Goal: Task Accomplishment & Management: Manage account settings

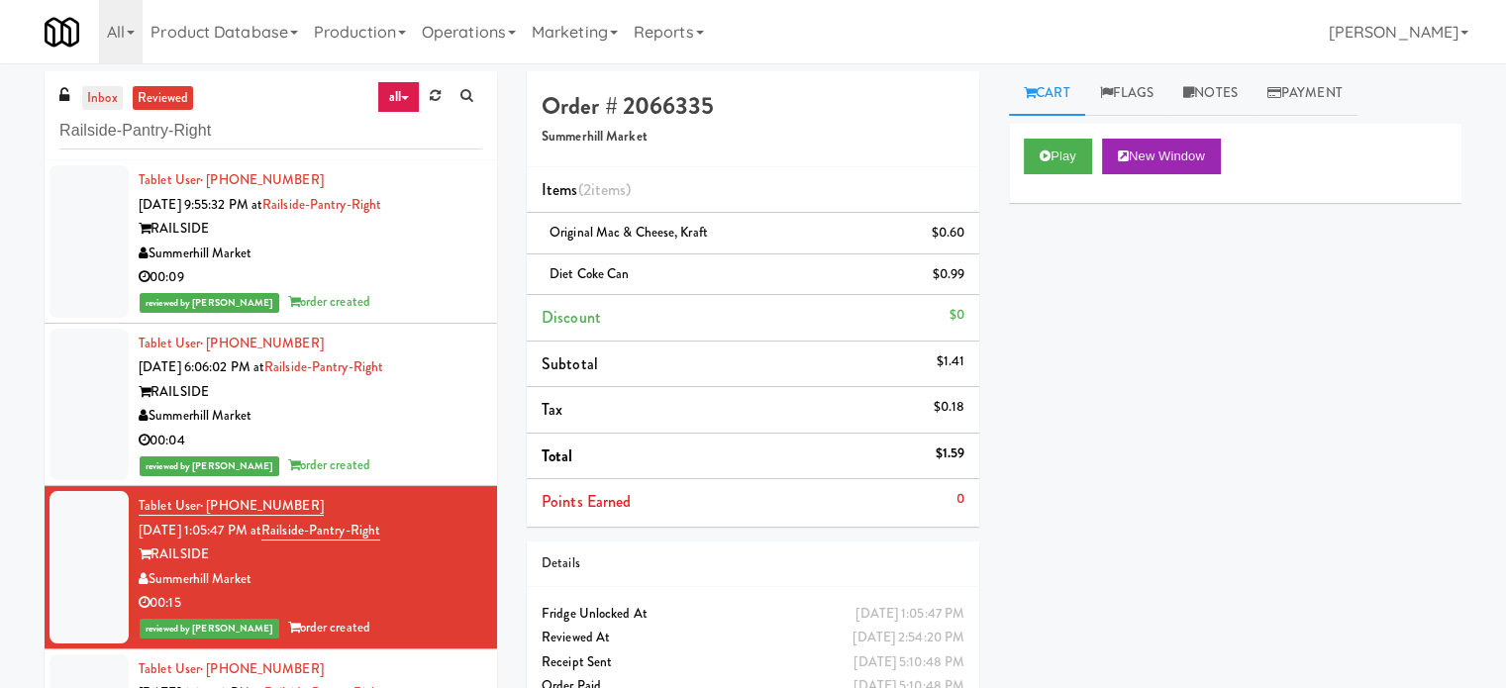
click at [109, 101] on link "inbox" at bounding box center [102, 98] width 41 height 25
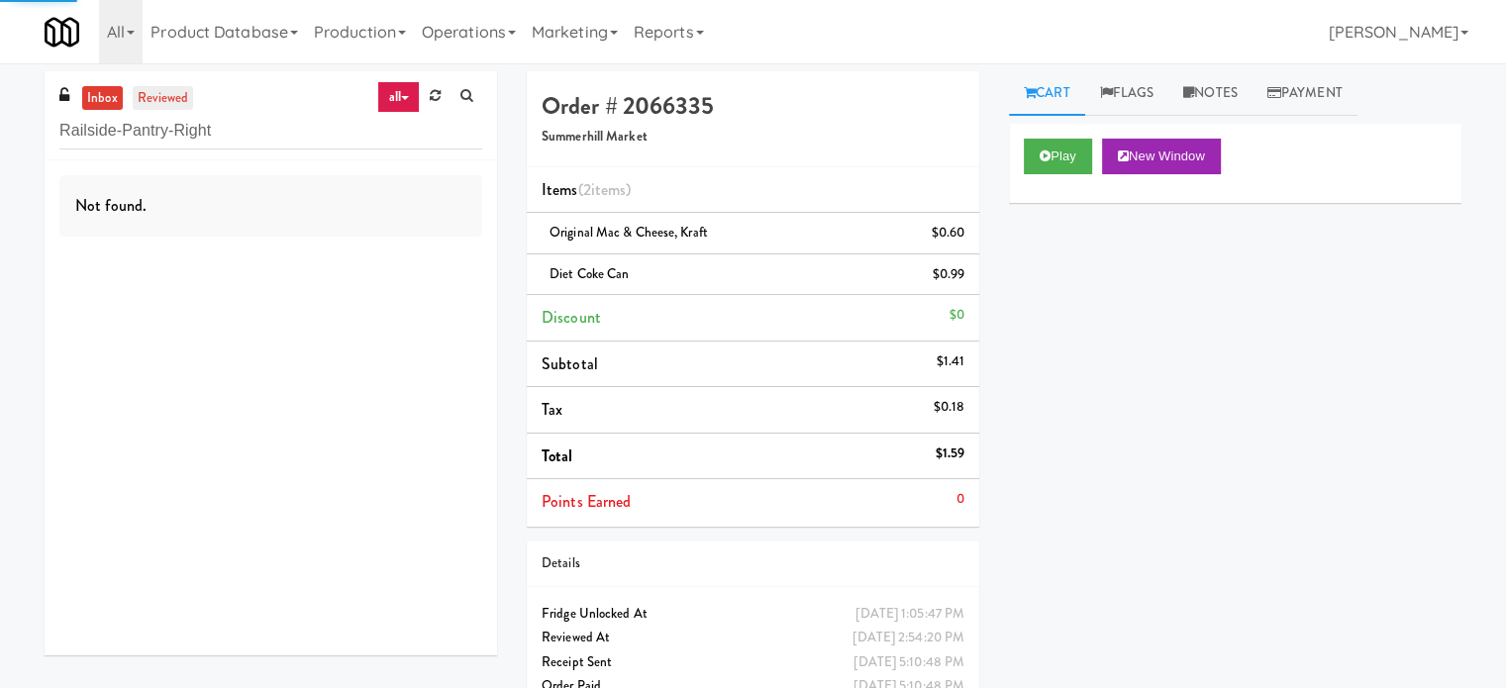
drag, startPoint x: 150, startPoint y: 105, endPoint x: 171, endPoint y: 108, distance: 21.0
click at [154, 108] on link "reviewed" at bounding box center [163, 98] width 61 height 25
click at [246, 139] on input "Railside-Pantry-Right" at bounding box center [270, 131] width 423 height 37
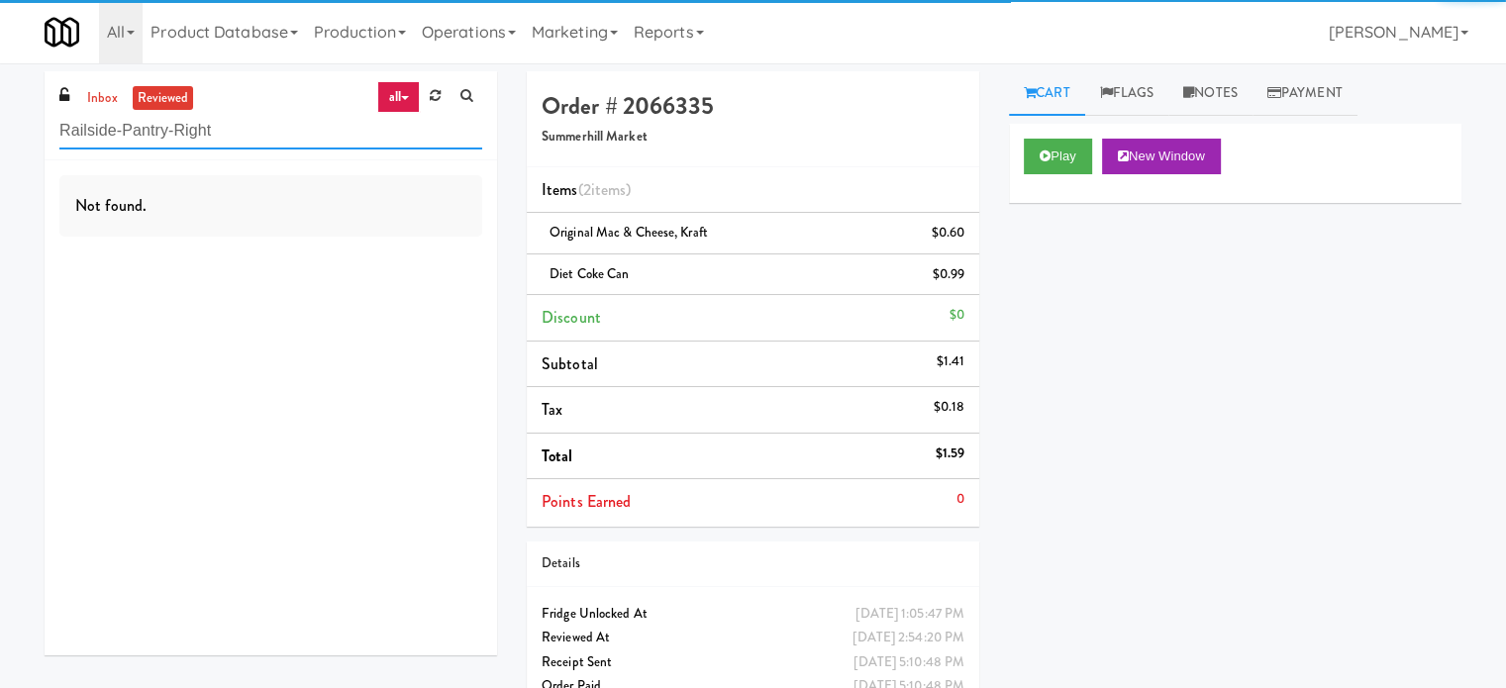
click at [246, 139] on input "Railside-Pantry-Right" at bounding box center [270, 131] width 423 height 37
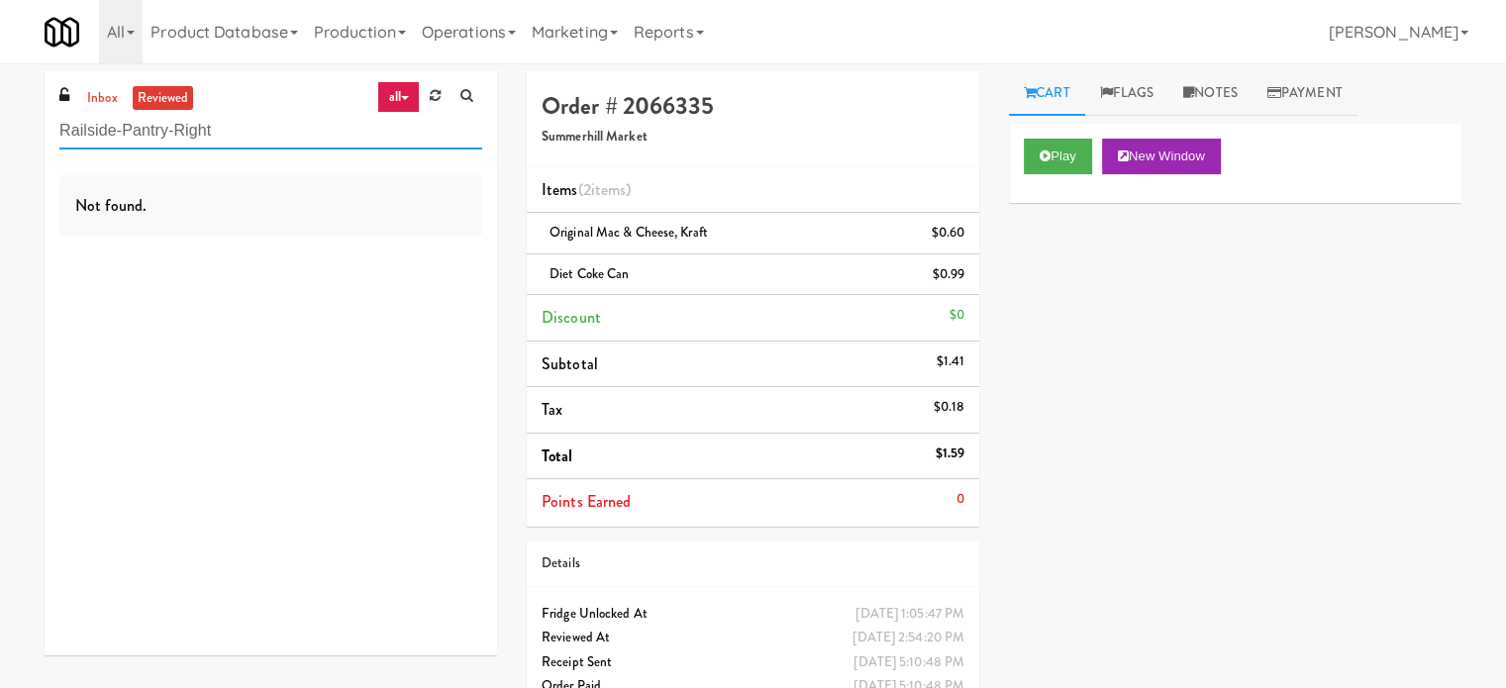
click at [251, 130] on input "Railside-Pantry-Right" at bounding box center [270, 131] width 423 height 37
click at [253, 127] on input "Railside-Pantry-Right" at bounding box center [270, 131] width 423 height 37
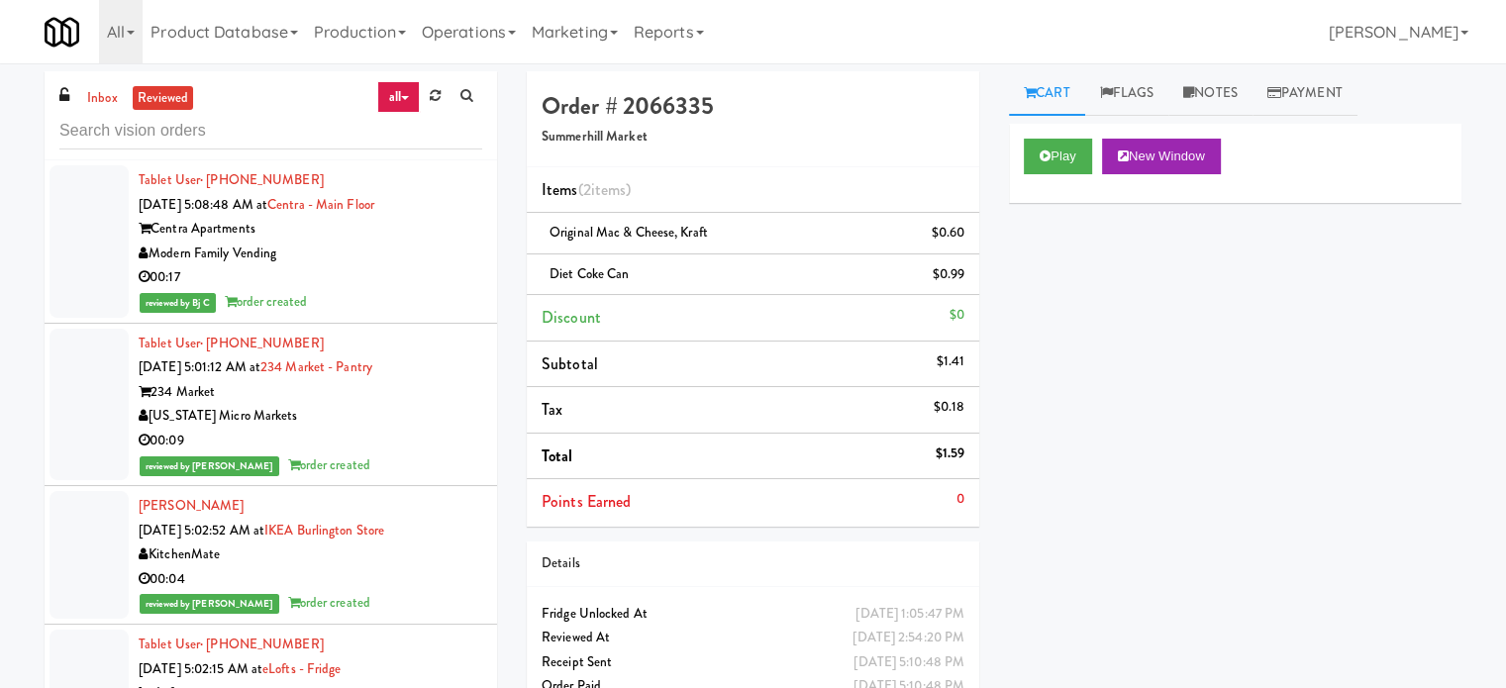
click at [353, 273] on div "00:17" at bounding box center [311, 277] width 344 height 25
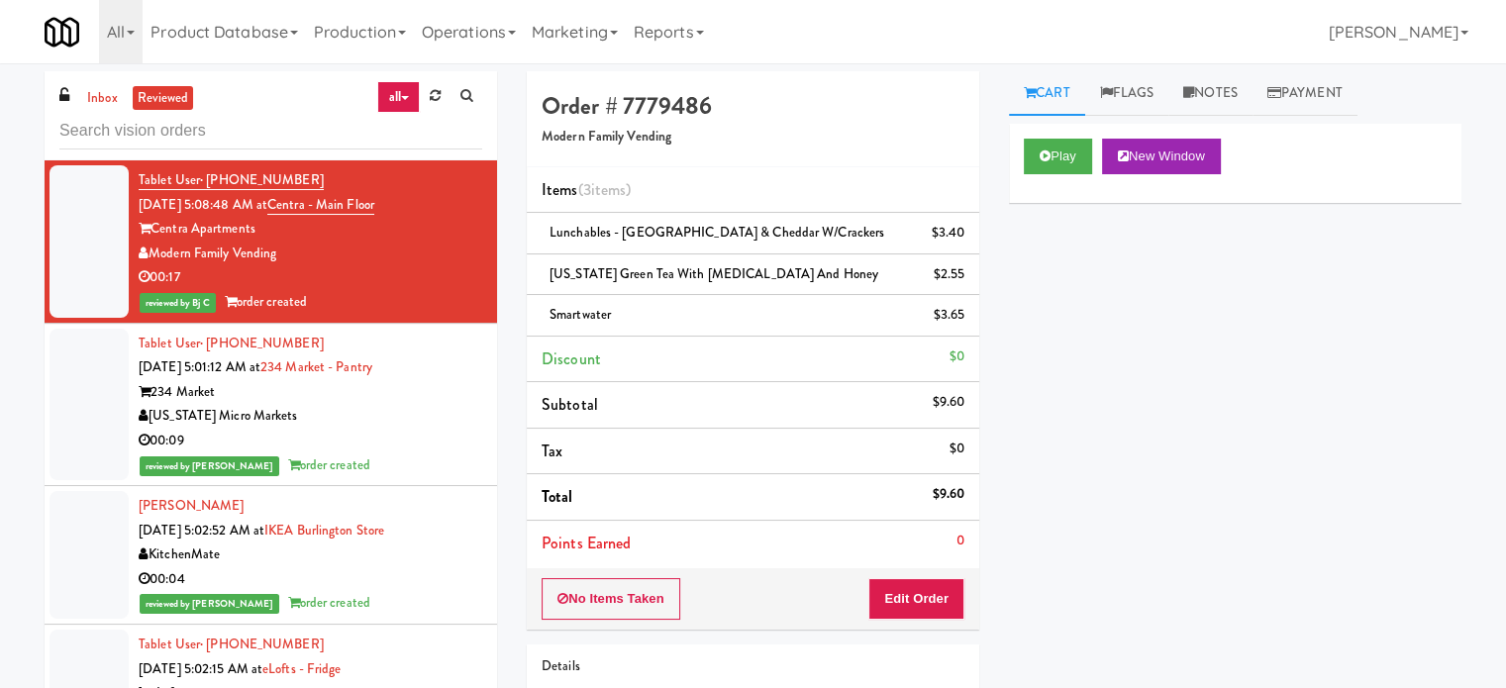
click at [412, 434] on div "00:09" at bounding box center [311, 441] width 344 height 25
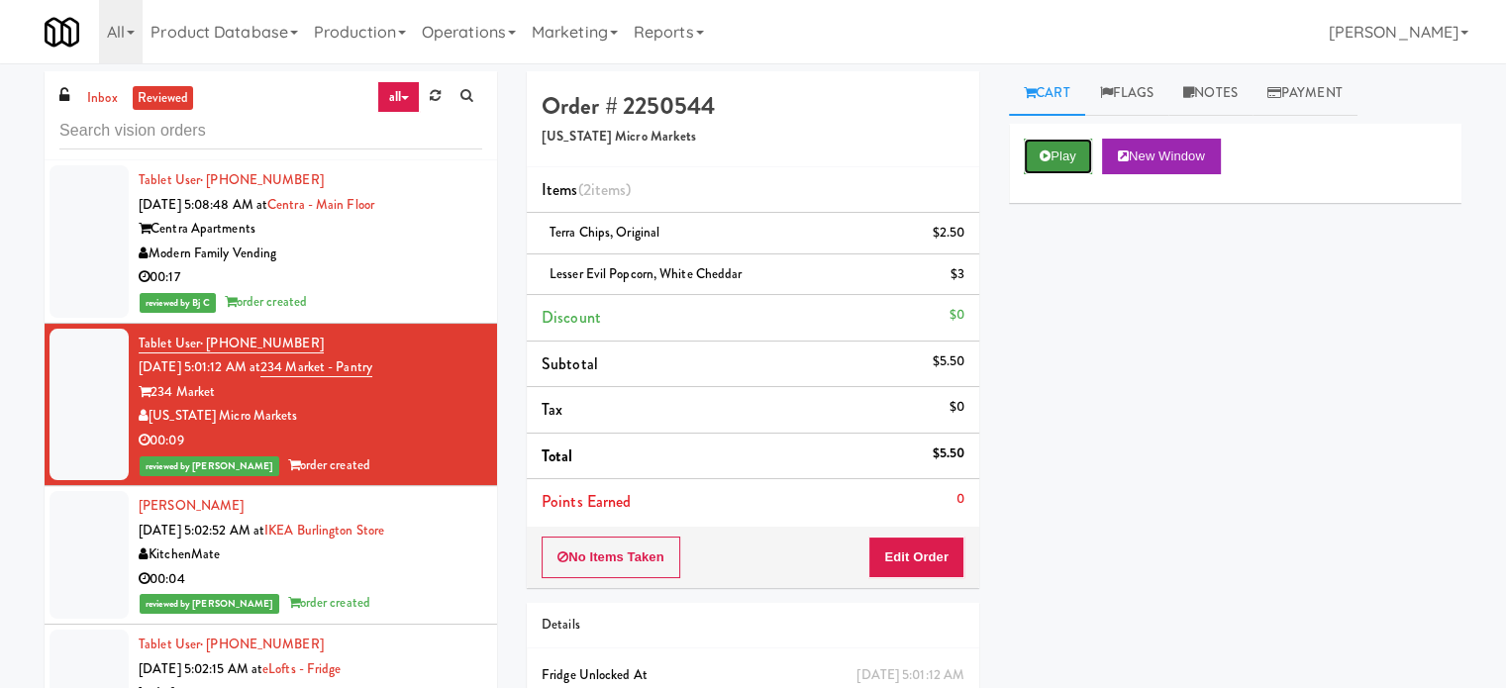
click at [1075, 149] on button "Play" at bounding box center [1058, 157] width 68 height 36
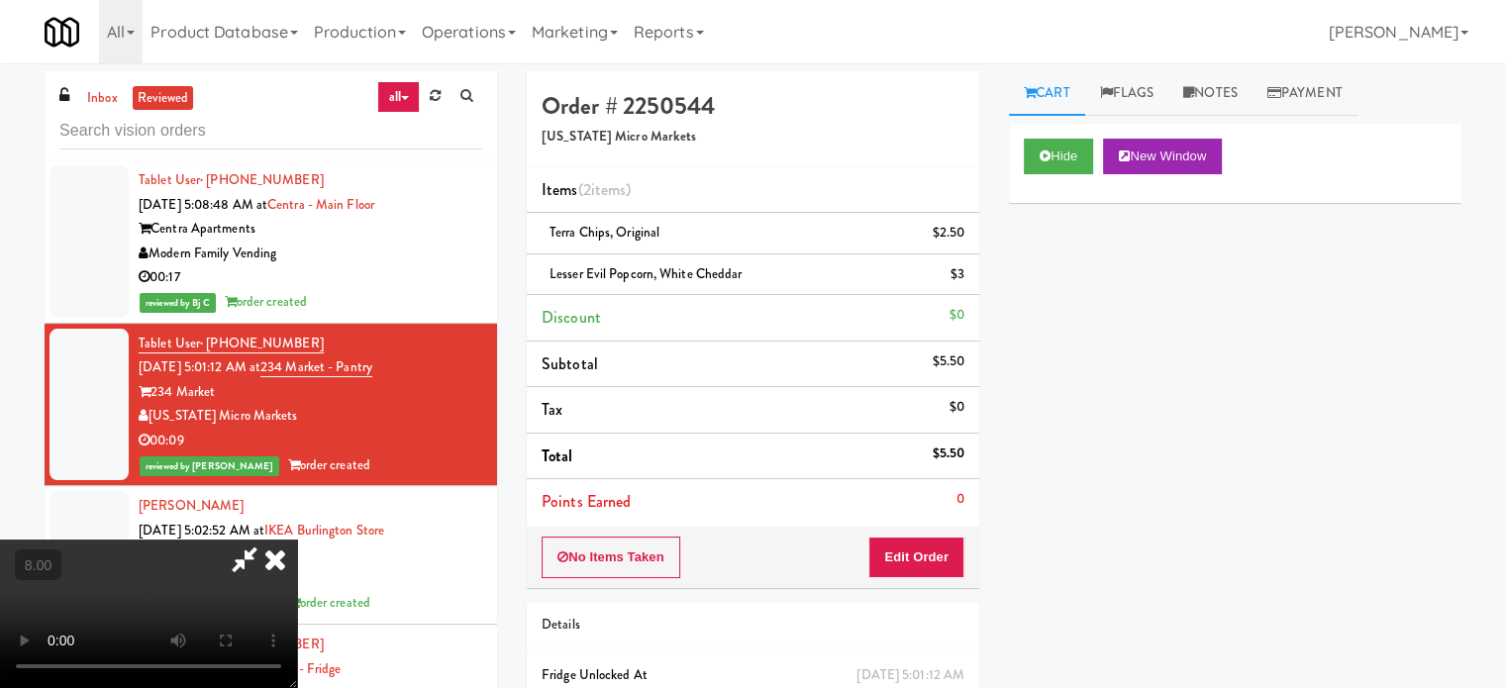
click at [297, 540] on video at bounding box center [148, 614] width 297 height 149
drag, startPoint x: 519, startPoint y: 376, endPoint x: 568, endPoint y: 388, distance: 50.9
click at [297, 540] on video at bounding box center [148, 614] width 297 height 149
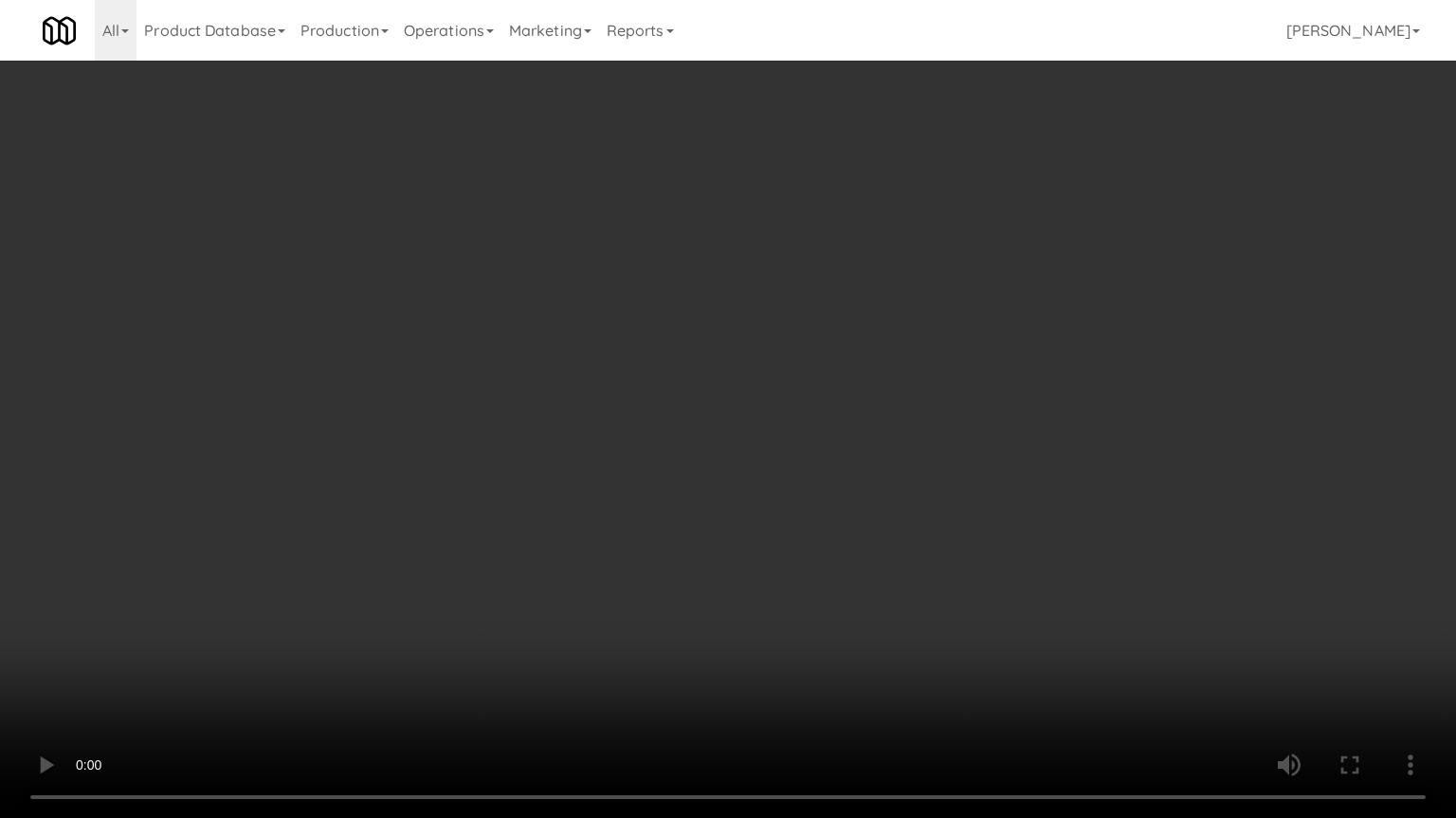
click at [541, 371] on video at bounding box center [728, 409] width 1456 height 818
click at [627, 345] on video at bounding box center [728, 409] width 1456 height 818
click at [654, 352] on video at bounding box center [728, 409] width 1456 height 818
click at [789, 401] on video at bounding box center [728, 409] width 1456 height 818
click at [750, 409] on video at bounding box center [728, 409] width 1456 height 818
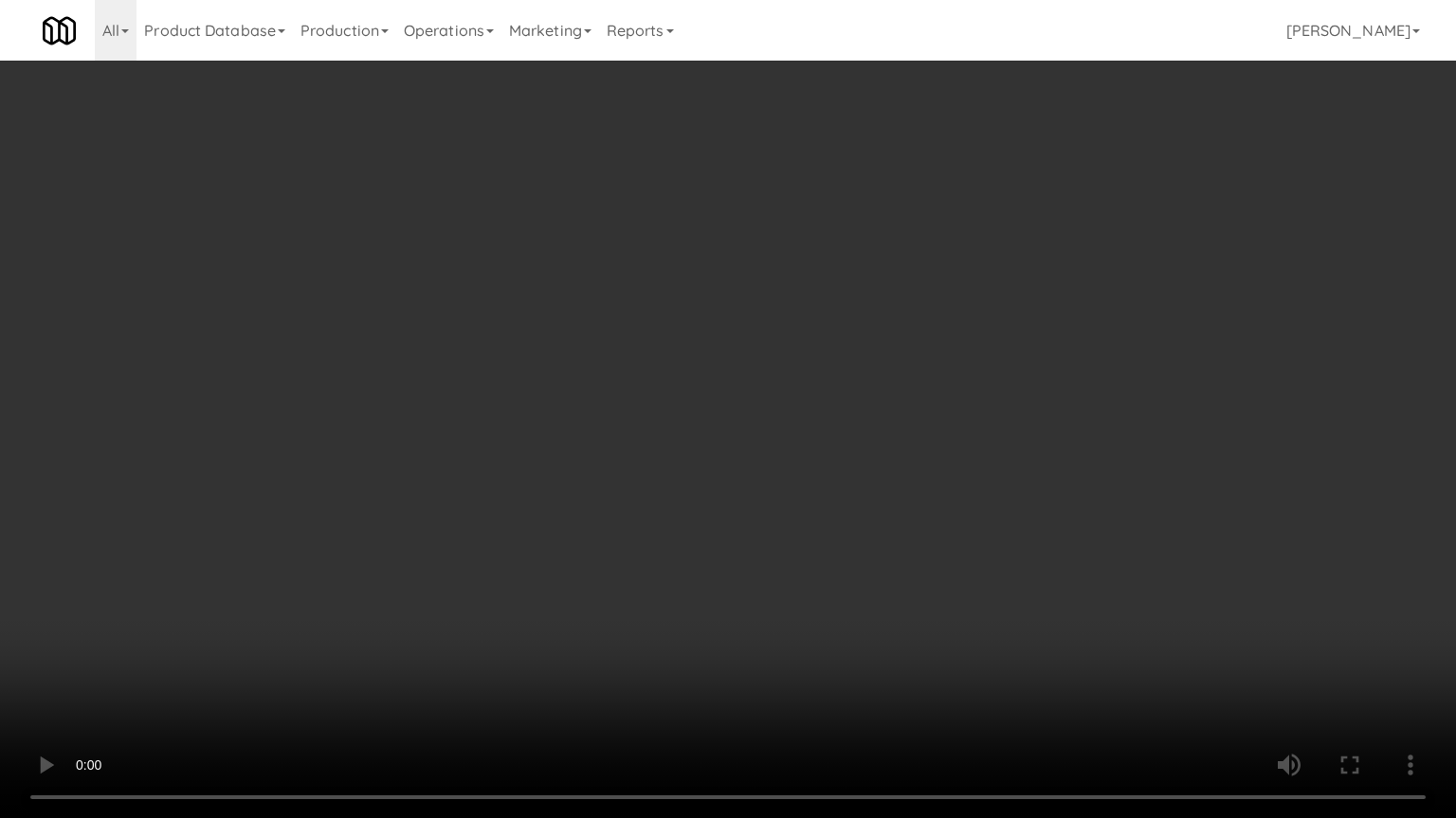
click at [854, 431] on video at bounding box center [728, 409] width 1456 height 818
click at [764, 437] on video at bounding box center [728, 409] width 1456 height 818
click at [834, 446] on video at bounding box center [728, 409] width 1456 height 818
click at [792, 433] on video at bounding box center [728, 409] width 1456 height 818
click at [792, 423] on video at bounding box center [728, 409] width 1456 height 818
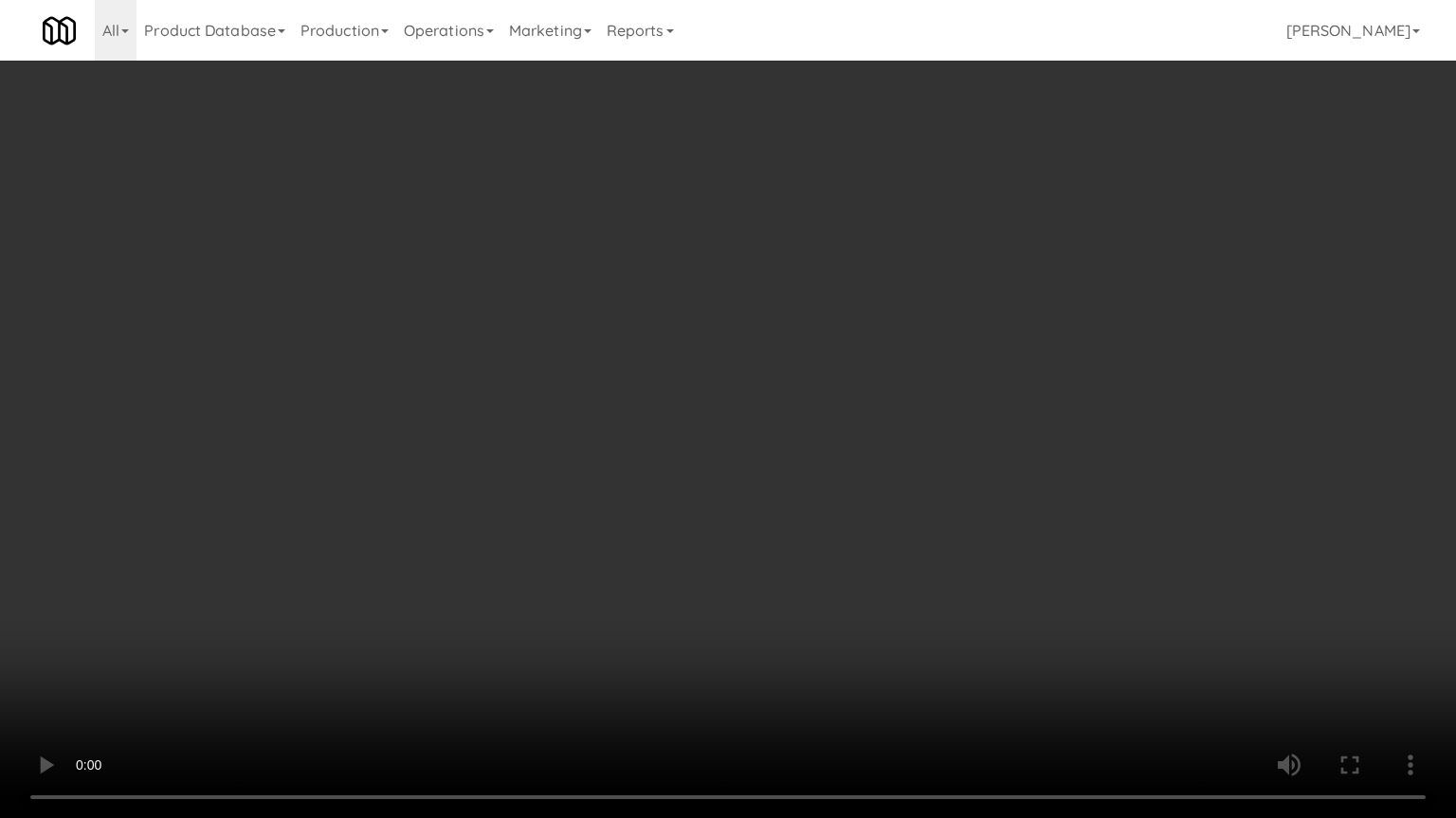
drag, startPoint x: 359, startPoint y: 664, endPoint x: 382, endPoint y: 652, distance: 25.9
click at [364, 657] on video at bounding box center [728, 409] width 1456 height 818
click at [553, 515] on video at bounding box center [728, 409] width 1456 height 818
click at [573, 507] on video at bounding box center [728, 409] width 1456 height 818
click at [588, 484] on video at bounding box center [728, 409] width 1456 height 818
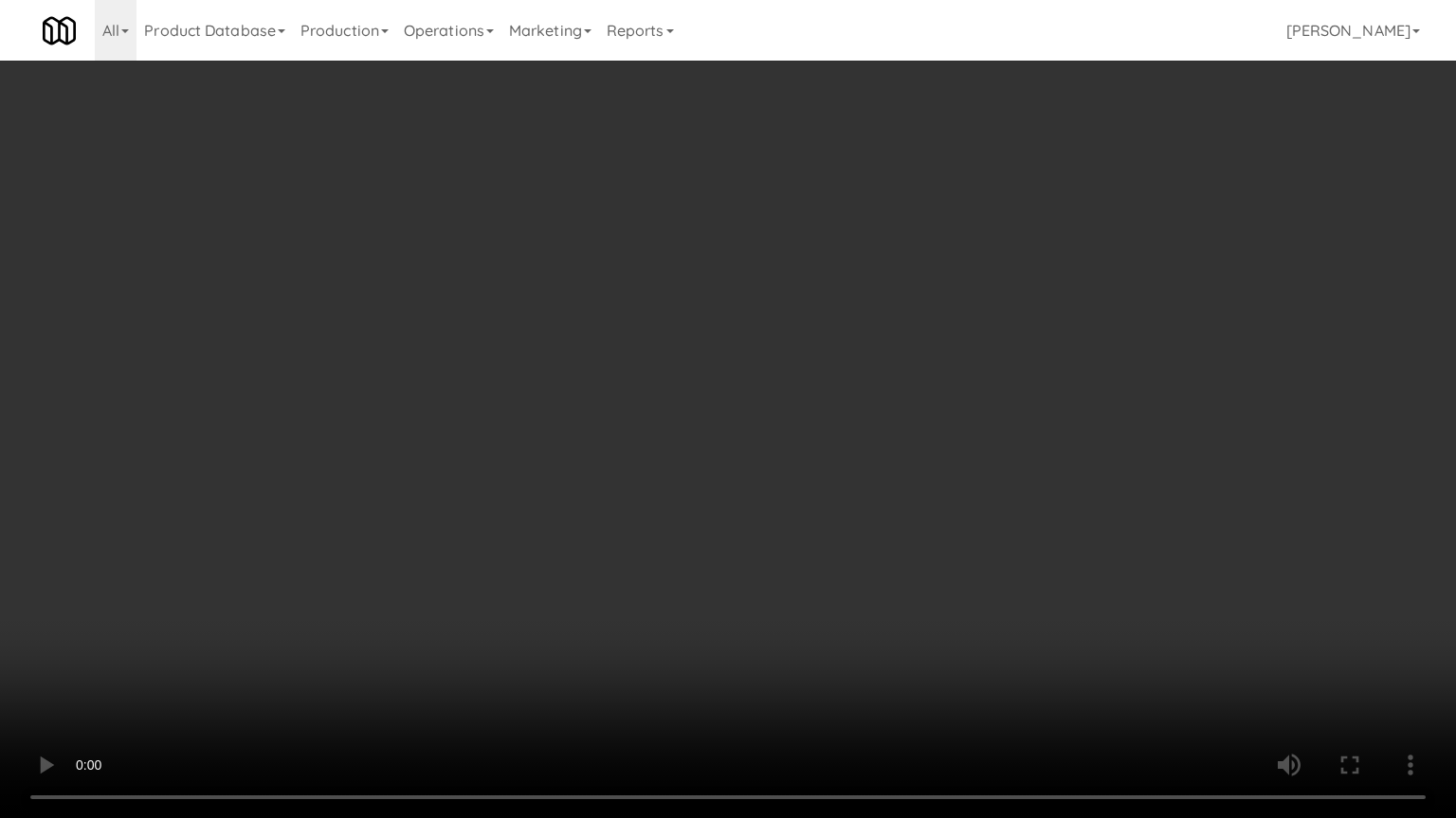
click at [588, 484] on video at bounding box center [728, 409] width 1456 height 818
click at [659, 496] on video at bounding box center [728, 409] width 1456 height 818
click at [657, 497] on video at bounding box center [728, 409] width 1456 height 818
click at [721, 513] on video at bounding box center [728, 409] width 1456 height 818
click at [639, 487] on video at bounding box center [728, 409] width 1456 height 818
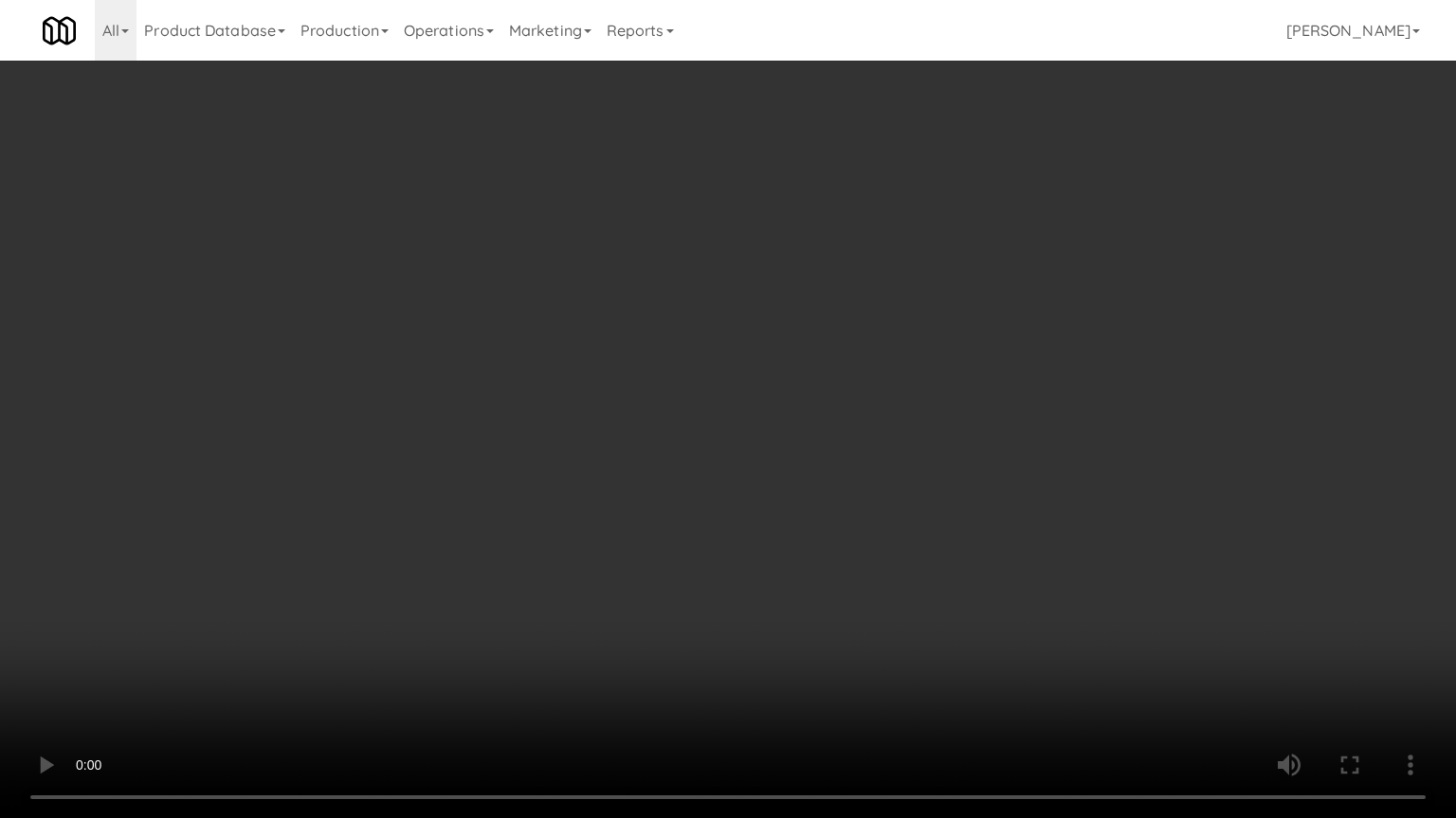
click at [648, 485] on video at bounding box center [728, 409] width 1456 height 818
click at [647, 485] on video at bounding box center [728, 409] width 1456 height 818
click at [648, 480] on video at bounding box center [728, 409] width 1456 height 818
click at [673, 464] on video at bounding box center [728, 409] width 1456 height 818
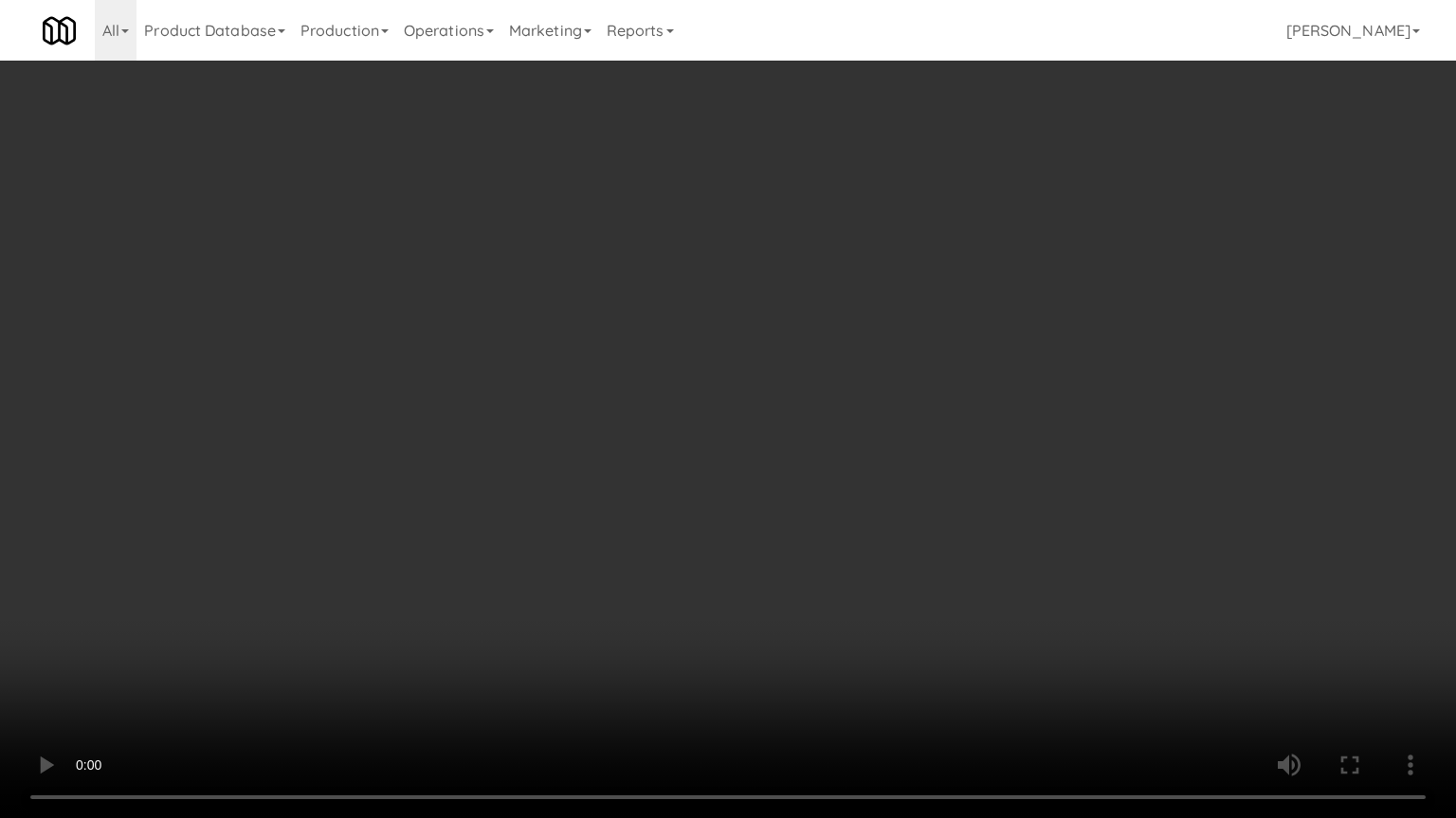
click at [706, 451] on video at bounding box center [728, 409] width 1456 height 818
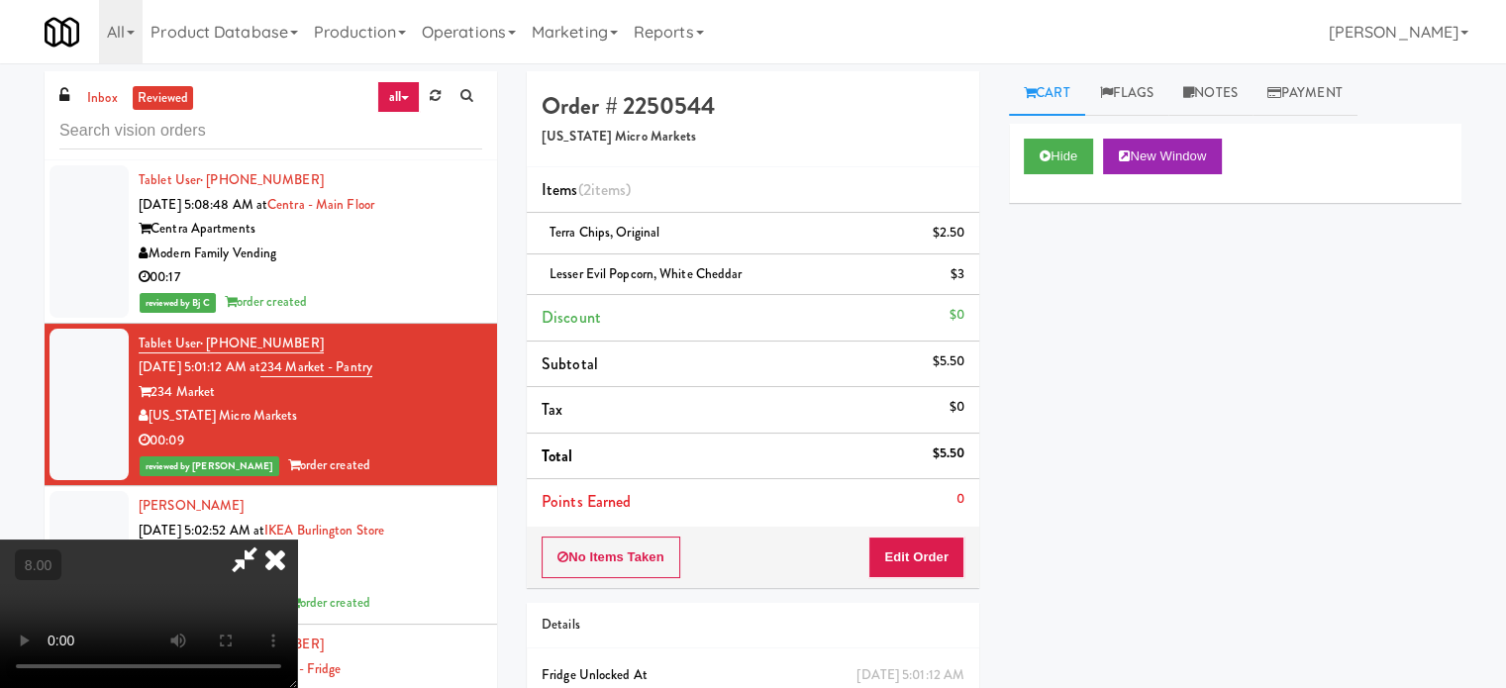
click at [297, 540] on icon at bounding box center [275, 560] width 44 height 40
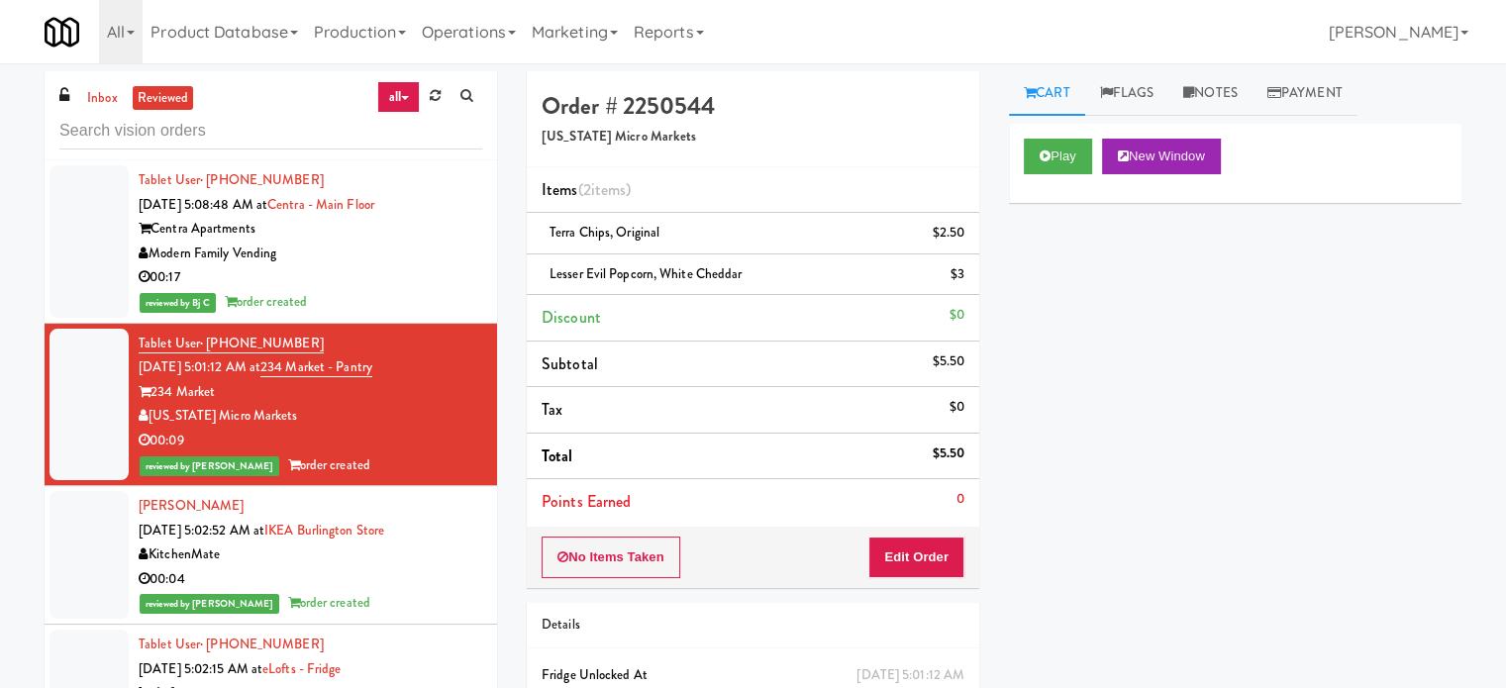
drag, startPoint x: 349, startPoint y: 588, endPoint x: 363, endPoint y: 580, distance: 16.8
click at [351, 588] on div "00:04" at bounding box center [311, 579] width 344 height 25
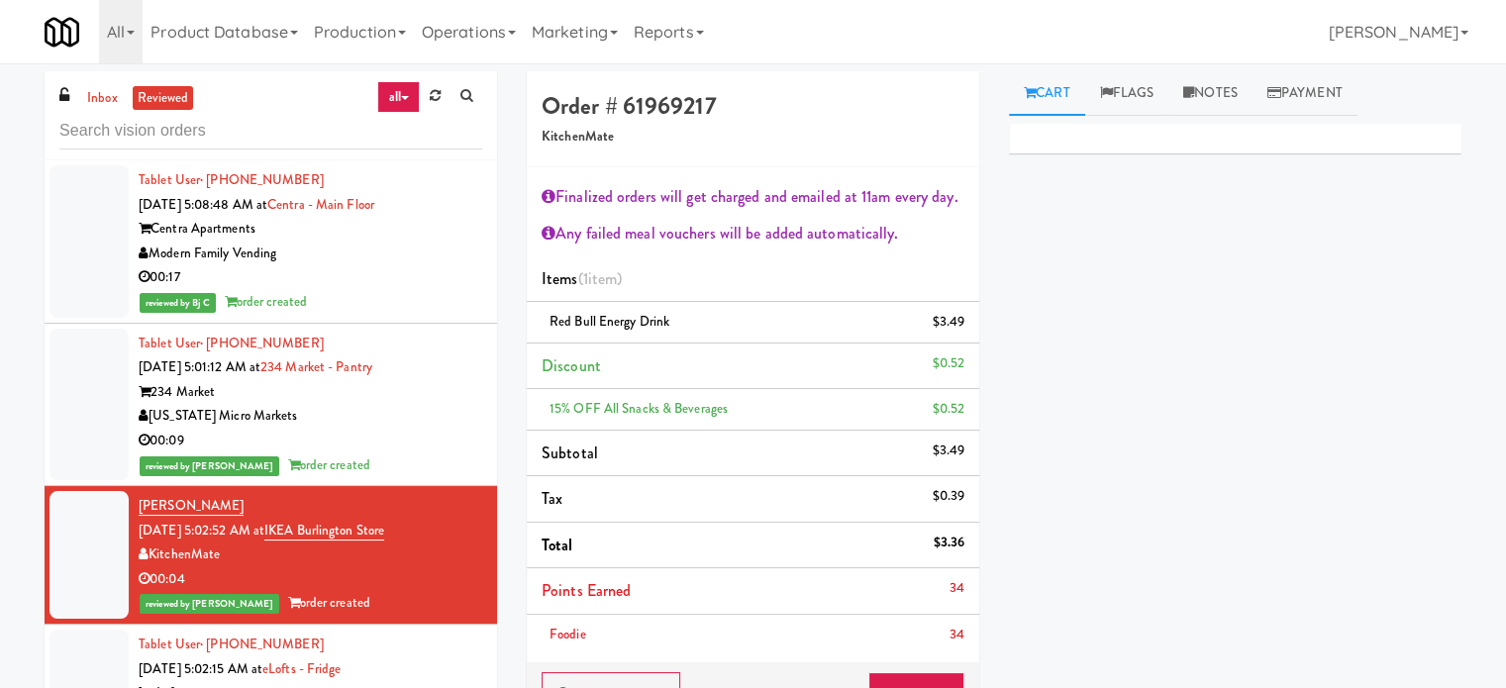
scroll to position [495, 0]
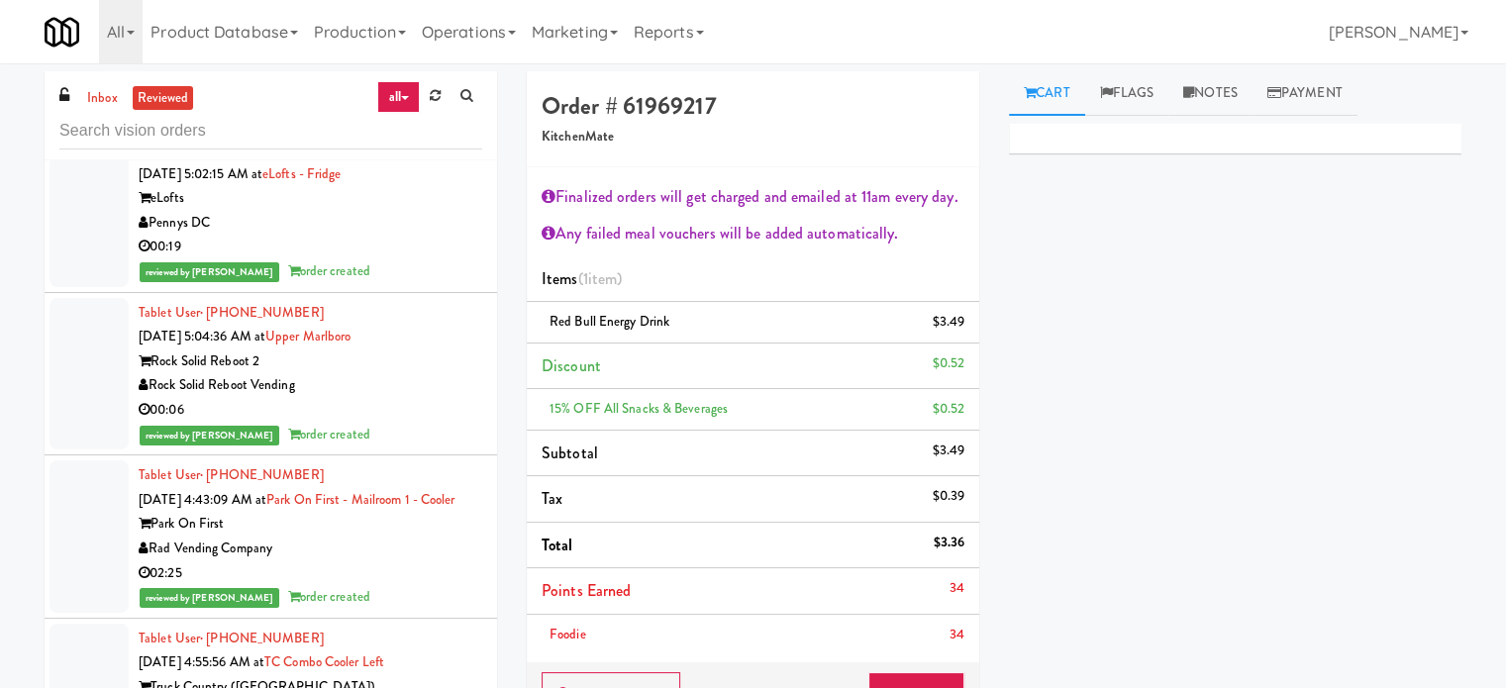
click at [383, 274] on div "reviewed by Jenet R order created" at bounding box center [311, 271] width 344 height 25
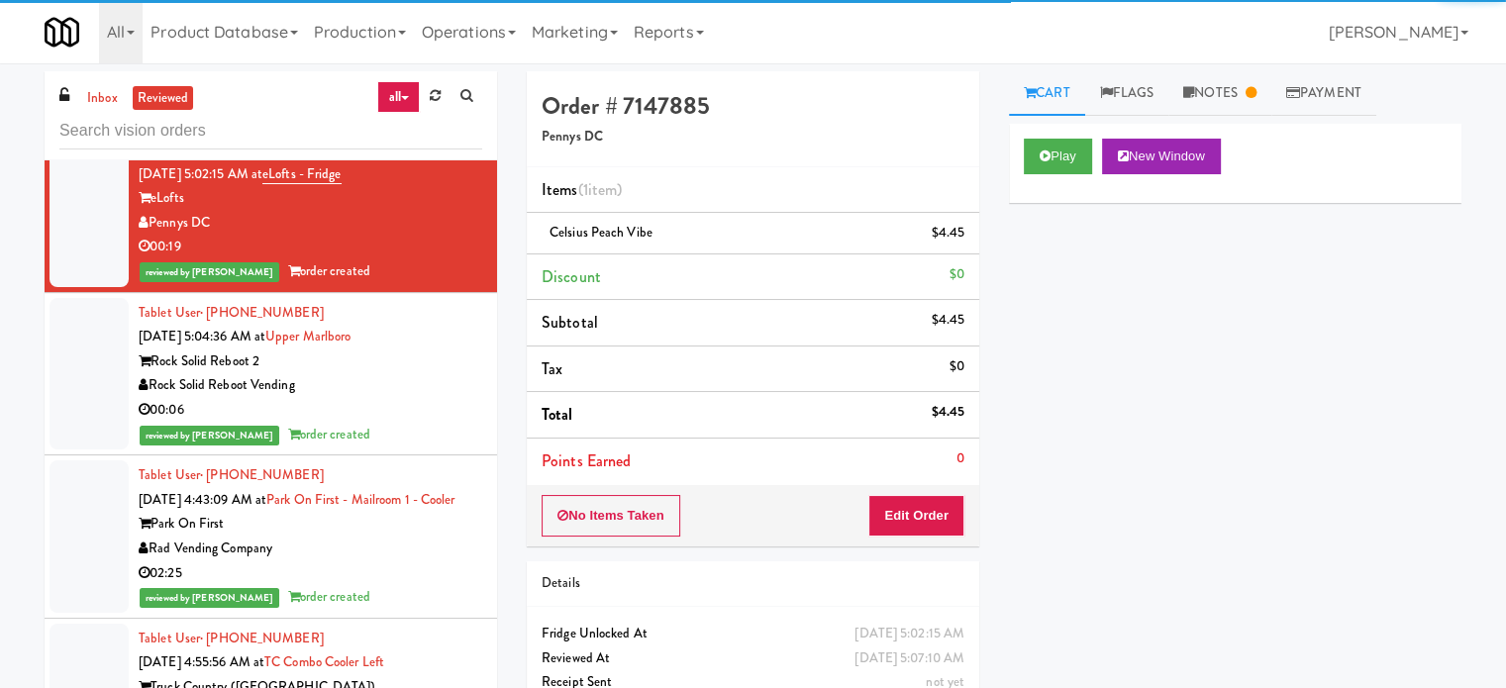
click at [421, 414] on div "00:06" at bounding box center [311, 410] width 344 height 25
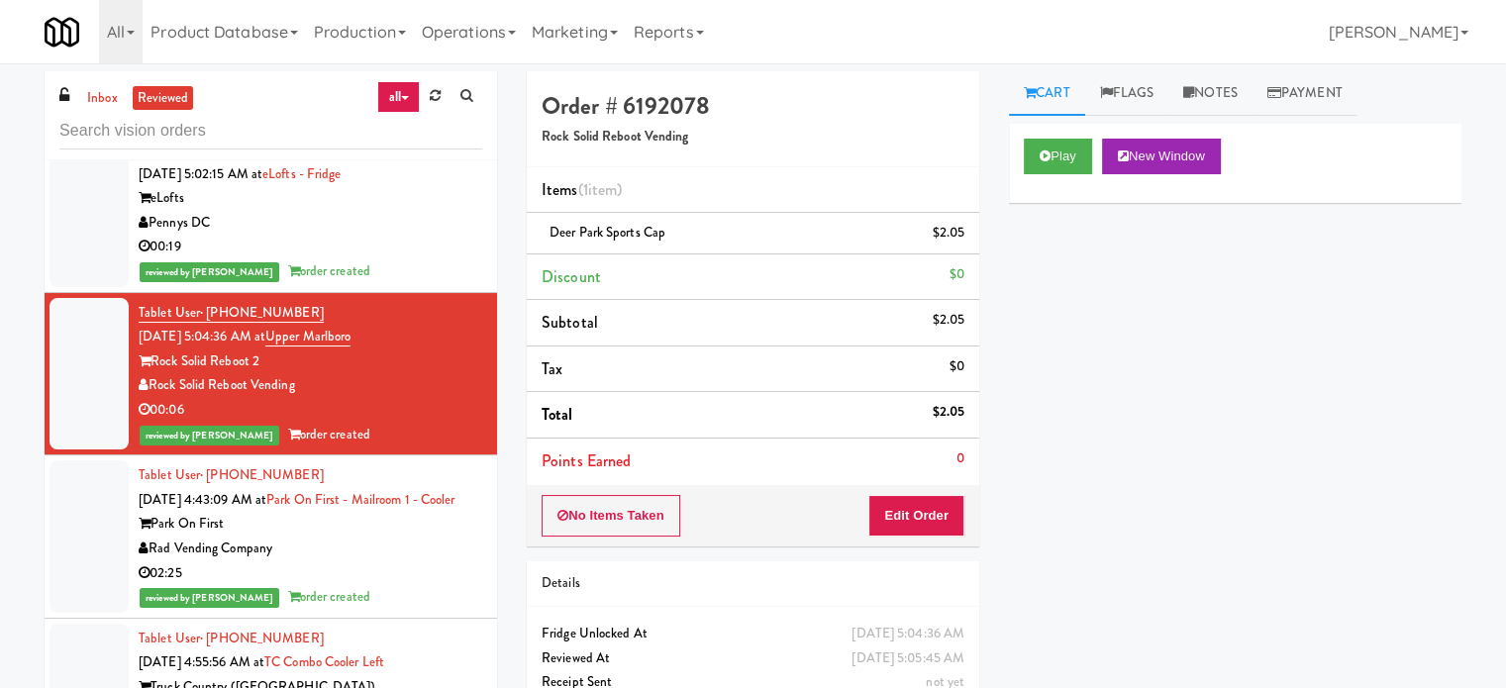
click at [424, 530] on div "Tablet User · (562) 841-1399 [DATE] 4:43:09 AM at Park on First - Mailroom 1 - …" at bounding box center [311, 536] width 344 height 147
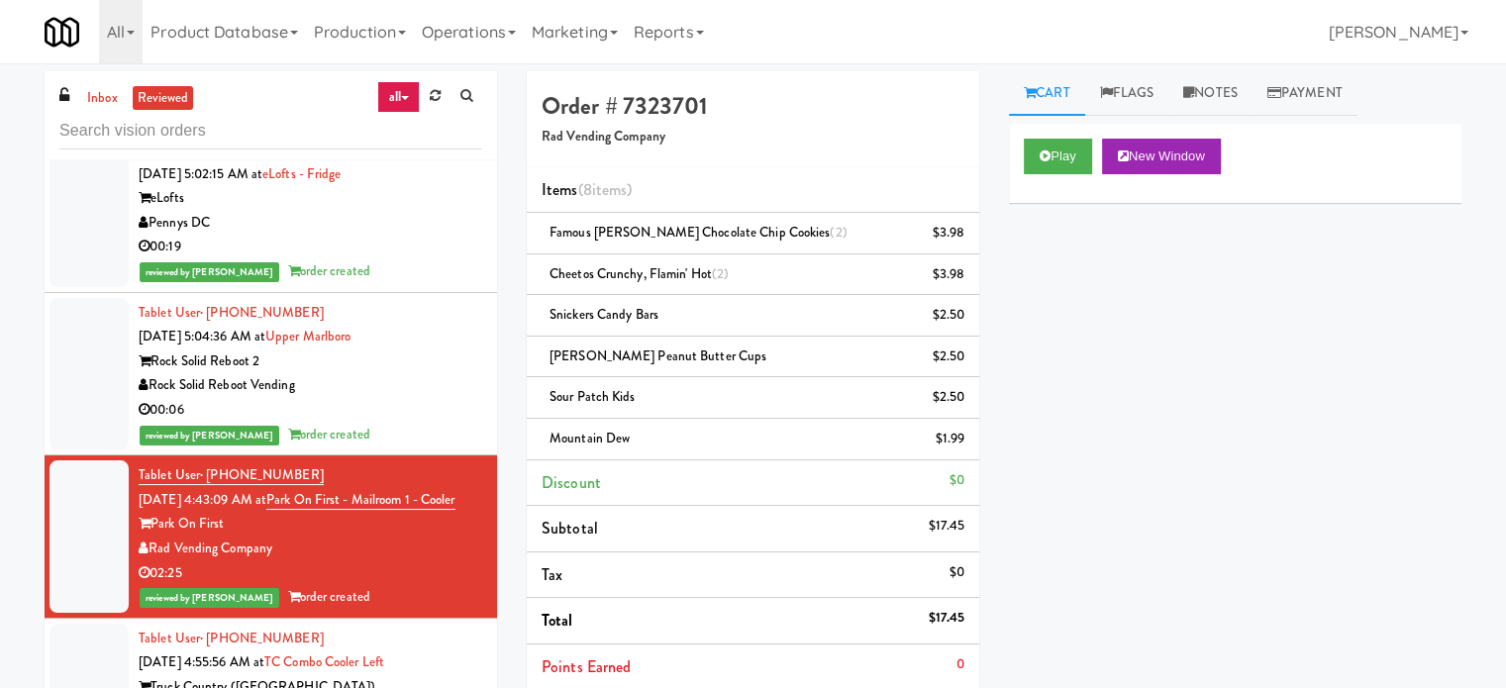
click at [1075, 135] on div "Play New Window" at bounding box center [1235, 163] width 452 height 79
click at [1065, 151] on button "Play" at bounding box center [1058, 157] width 68 height 36
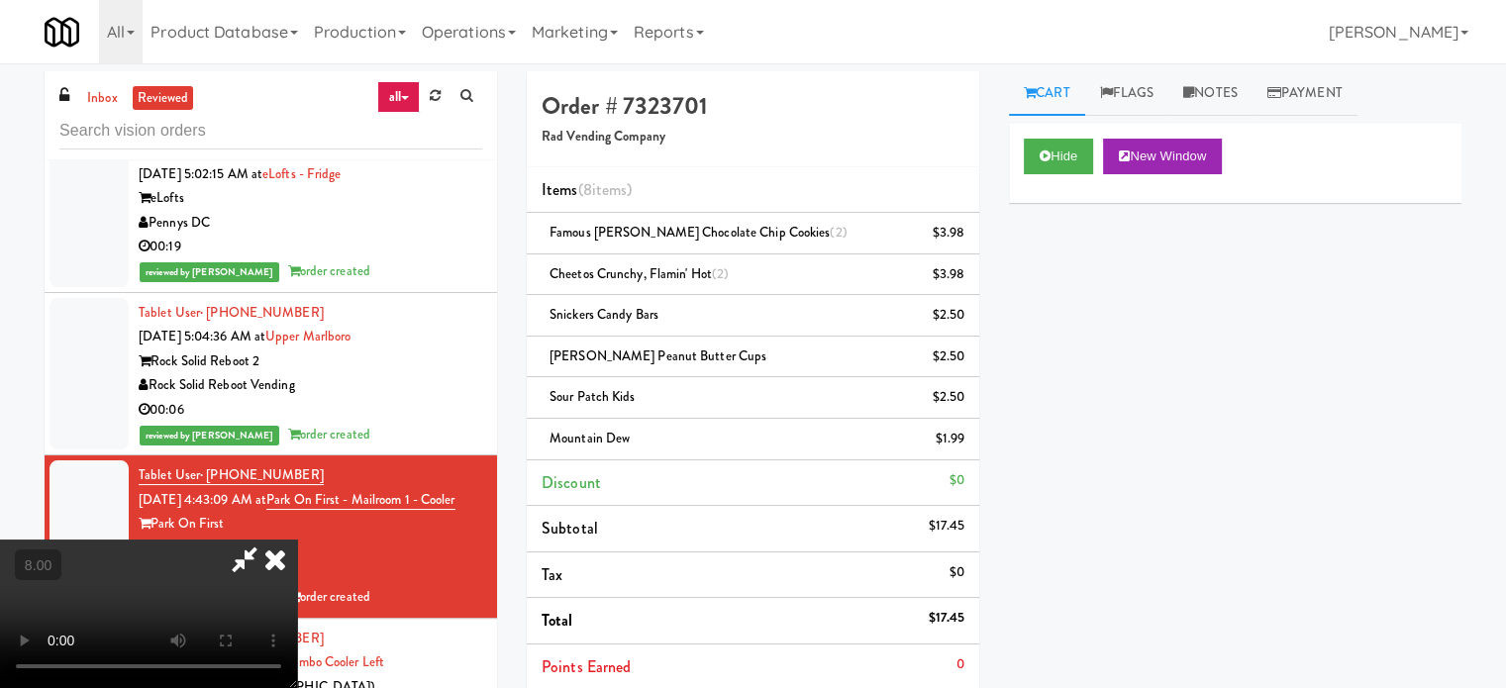
drag, startPoint x: 692, startPoint y: 406, endPoint x: 636, endPoint y: 332, distance: 93.3
click at [297, 540] on video at bounding box center [148, 614] width 297 height 149
drag, startPoint x: 636, startPoint y: 332, endPoint x: 622, endPoint y: 316, distance: 21.1
click at [297, 540] on video at bounding box center [148, 614] width 297 height 149
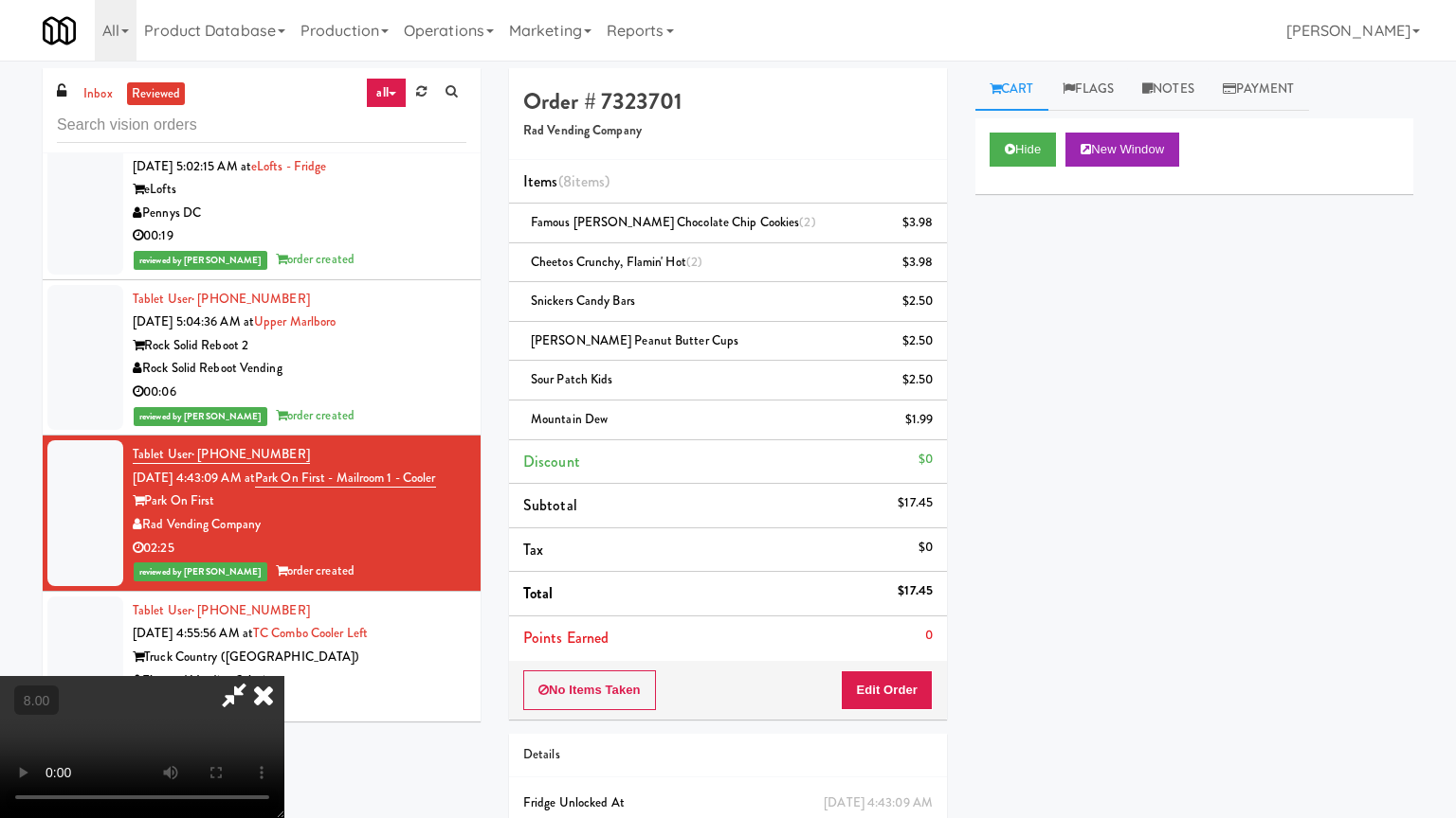
click at [284, 657] on video at bounding box center [142, 747] width 284 height 143
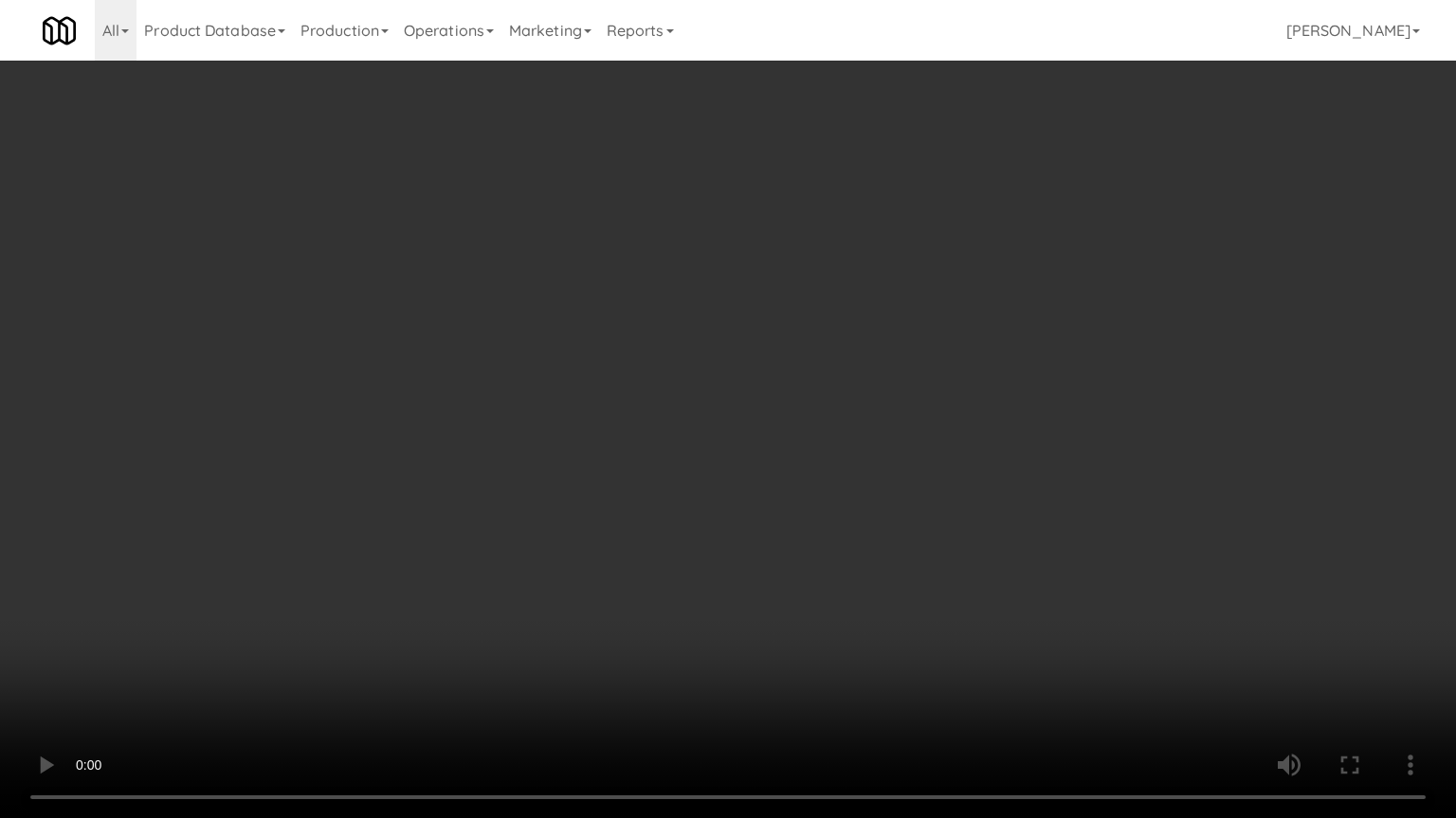
click at [664, 358] on video at bounding box center [728, 409] width 1456 height 818
click at [663, 387] on video at bounding box center [728, 409] width 1456 height 818
click at [707, 397] on video at bounding box center [728, 409] width 1456 height 818
click at [706, 405] on video at bounding box center [728, 409] width 1456 height 818
click at [708, 408] on video at bounding box center [728, 409] width 1456 height 818
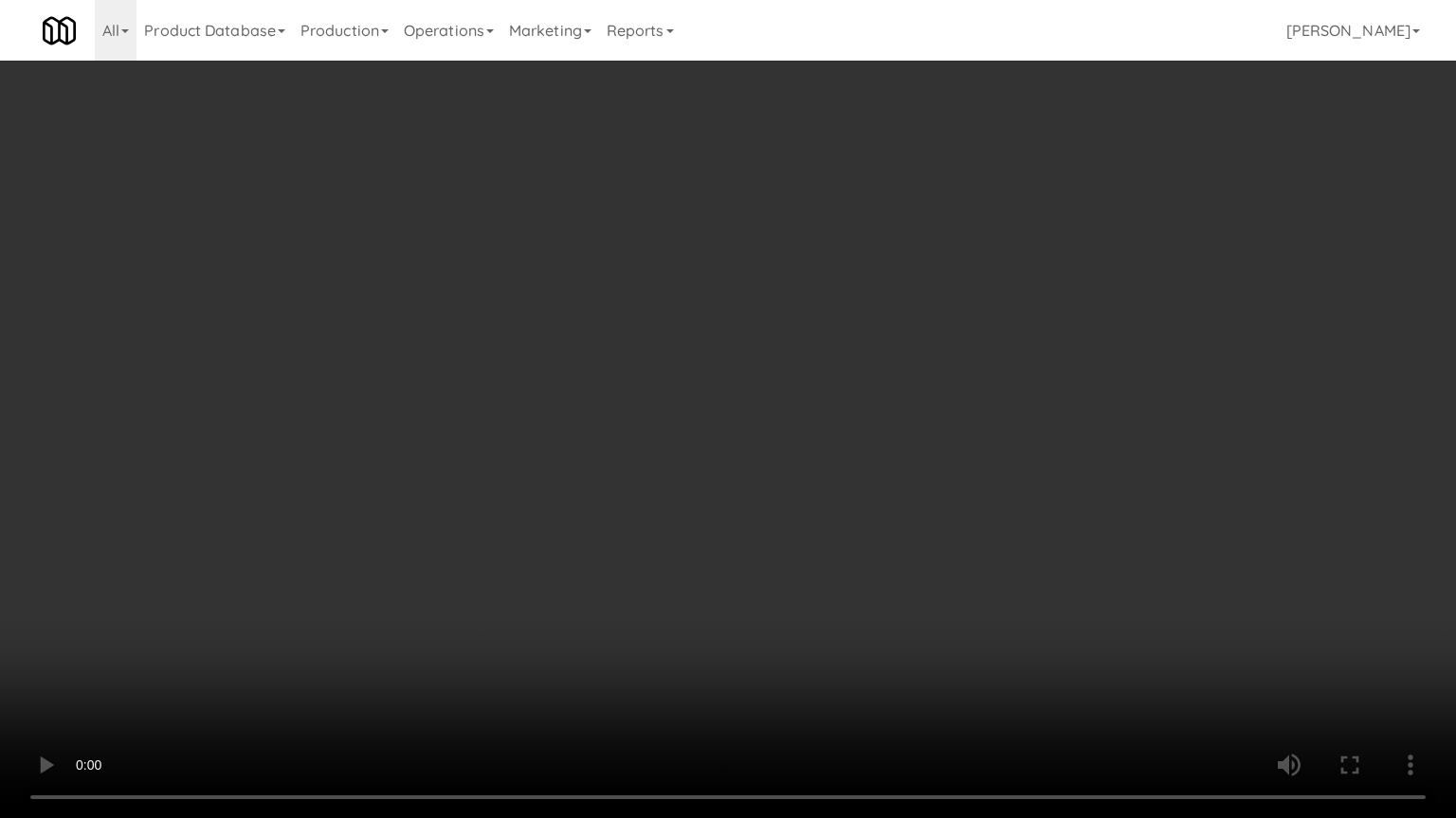
click at [548, 542] on video at bounding box center [728, 409] width 1456 height 818
click at [592, 426] on video at bounding box center [728, 409] width 1456 height 818
click at [561, 408] on video at bounding box center [728, 409] width 1456 height 818
click at [566, 403] on video at bounding box center [728, 409] width 1456 height 818
click at [594, 402] on video at bounding box center [728, 409] width 1456 height 818
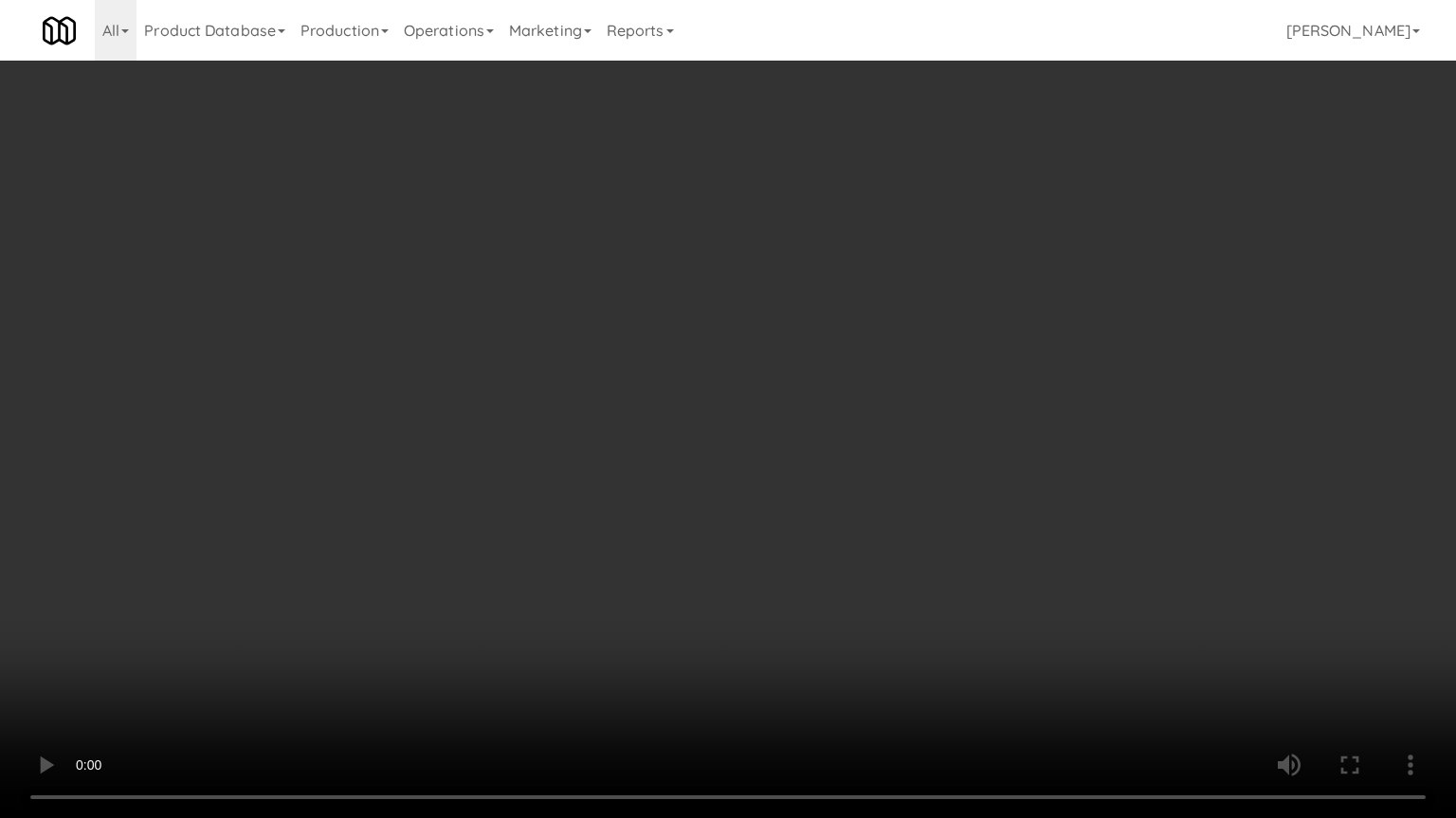
click at [561, 393] on video at bounding box center [728, 409] width 1456 height 818
click at [714, 399] on video at bounding box center [728, 409] width 1456 height 818
click at [589, 389] on video at bounding box center [728, 409] width 1456 height 818
click at [481, 383] on video at bounding box center [728, 409] width 1456 height 818
click at [492, 380] on video at bounding box center [728, 409] width 1456 height 818
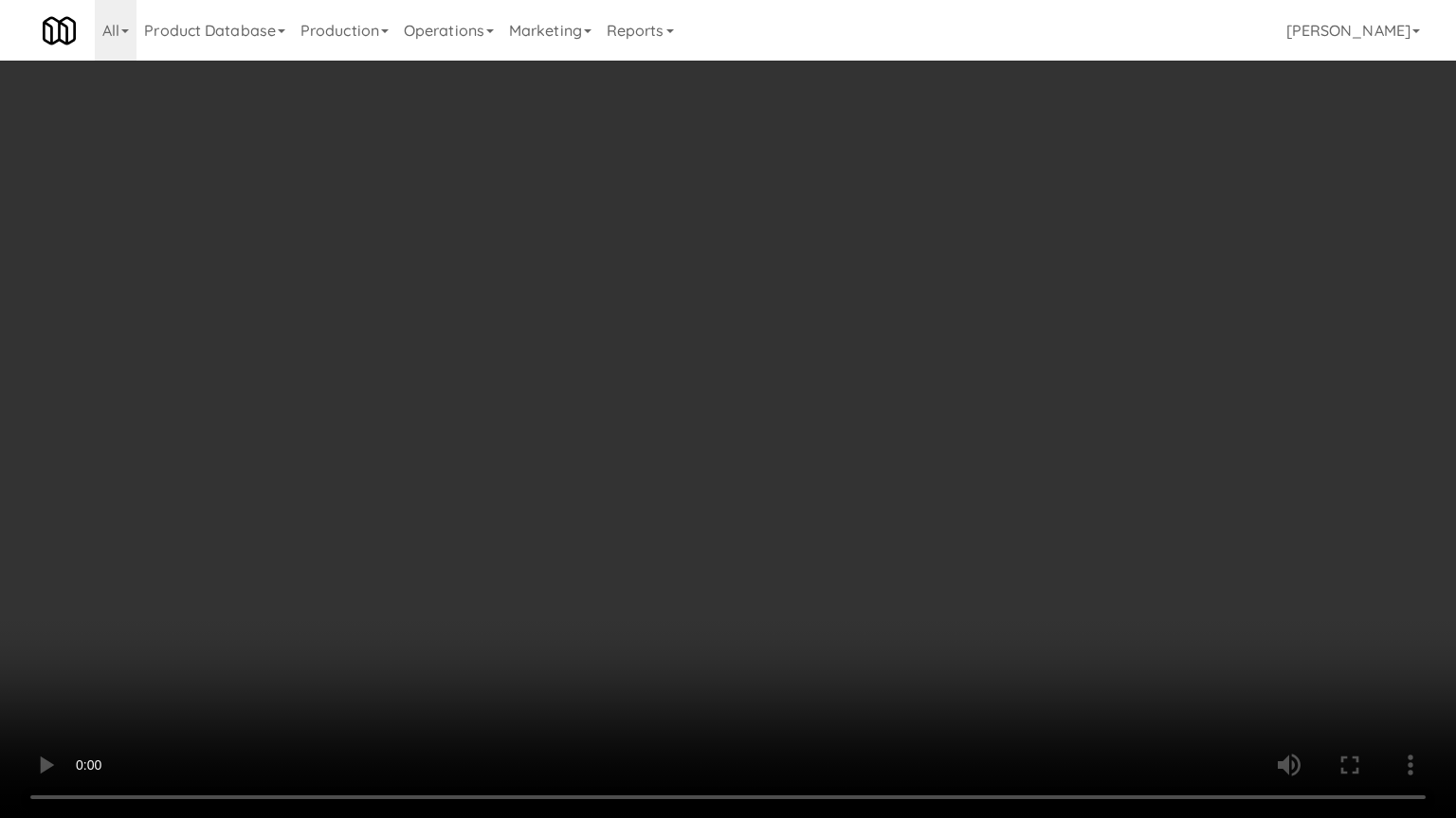
click at [578, 409] on video at bounding box center [728, 409] width 1456 height 818
click at [572, 409] on video at bounding box center [728, 409] width 1456 height 818
click at [572, 404] on video at bounding box center [728, 409] width 1456 height 818
click at [572, 406] on video at bounding box center [728, 409] width 1456 height 818
click at [534, 380] on video at bounding box center [728, 409] width 1456 height 818
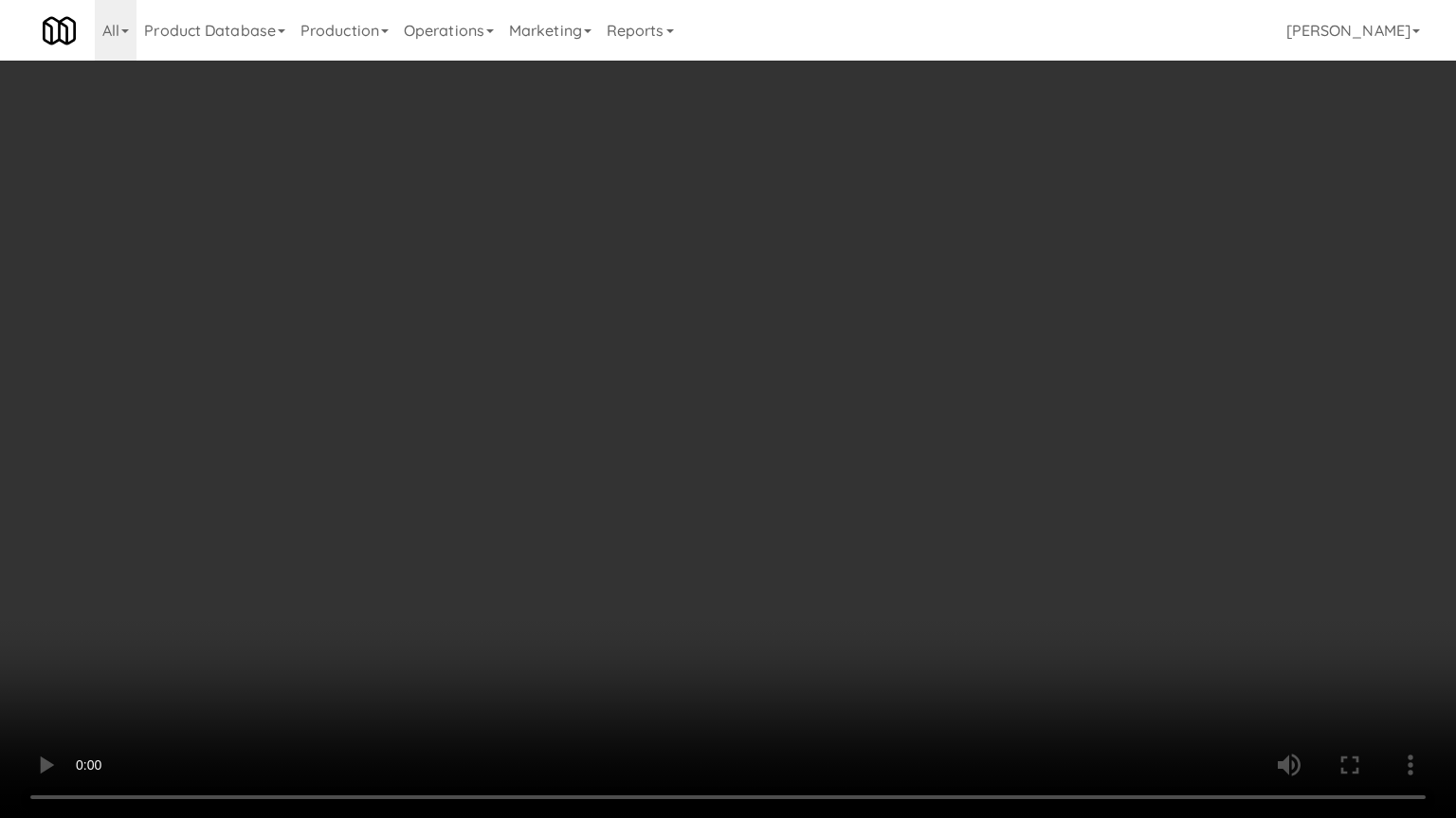
drag, startPoint x: 682, startPoint y: 628, endPoint x: 675, endPoint y: 545, distance: 83.3
click at [682, 623] on video at bounding box center [728, 409] width 1456 height 818
click at [665, 544] on video at bounding box center [728, 409] width 1456 height 818
click at [647, 546] on video at bounding box center [728, 409] width 1456 height 818
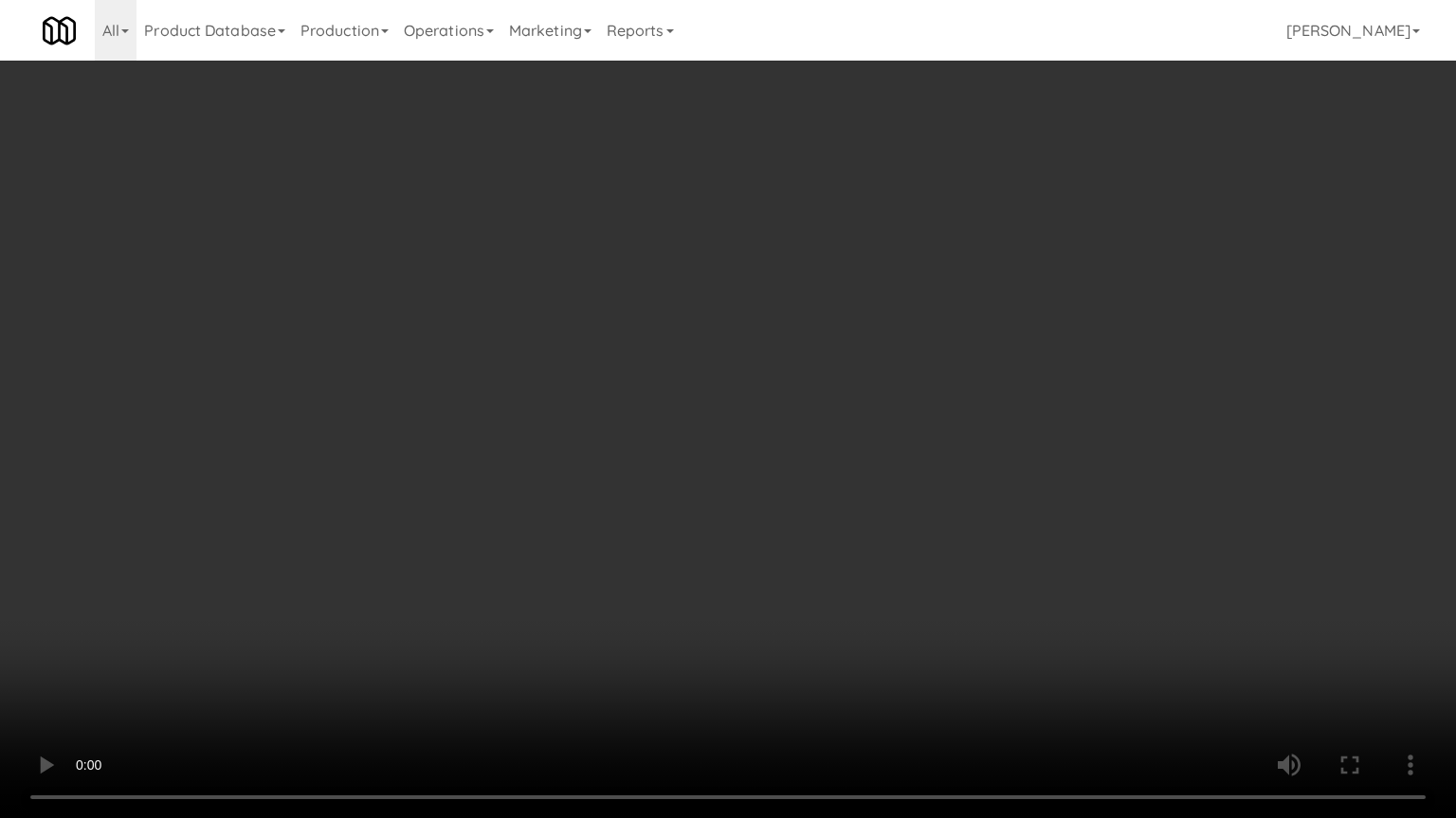
click at [648, 545] on video at bounding box center [728, 409] width 1456 height 818
click at [647, 541] on video at bounding box center [728, 409] width 1456 height 818
click at [657, 535] on video at bounding box center [728, 409] width 1456 height 818
drag, startPoint x: 648, startPoint y: 529, endPoint x: 652, endPoint y: 512, distance: 17.5
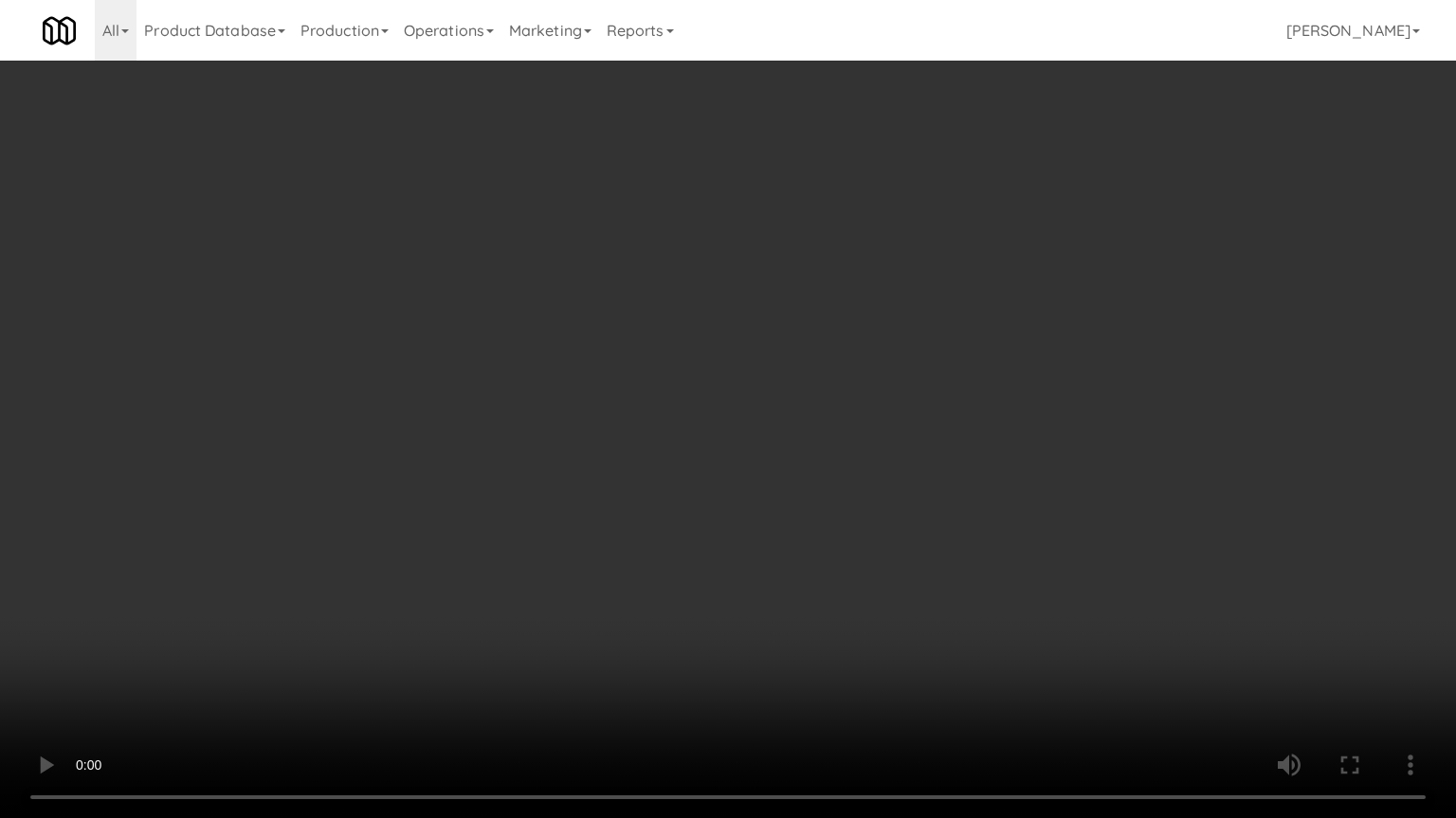
click at [648, 528] on video at bounding box center [728, 409] width 1456 height 818
click at [647, 479] on video at bounding box center [728, 409] width 1456 height 818
click at [647, 482] on video at bounding box center [728, 409] width 1456 height 818
click at [667, 443] on video at bounding box center [728, 409] width 1456 height 818
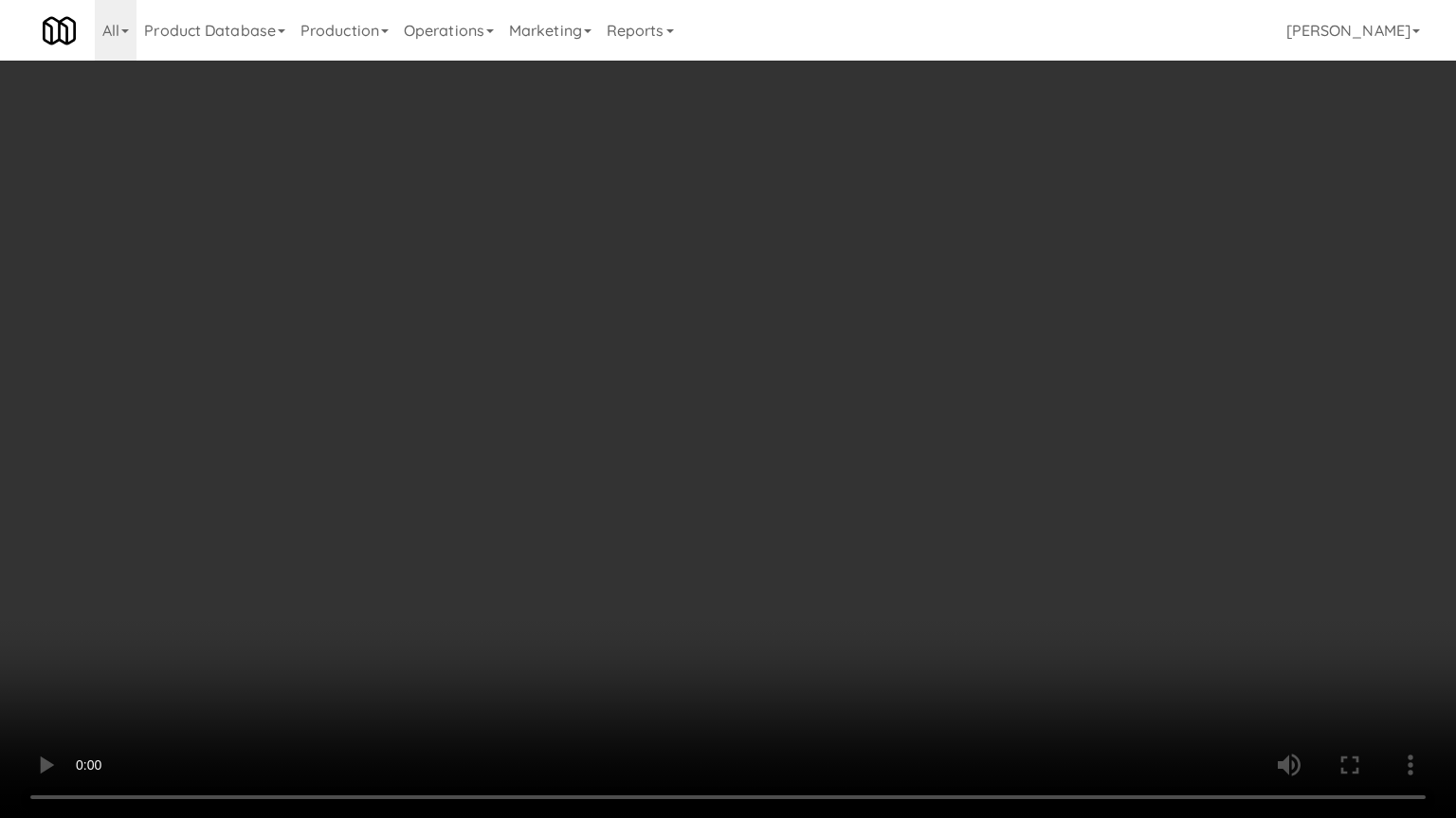
click at [671, 453] on video at bounding box center [728, 409] width 1456 height 818
click at [676, 485] on video at bounding box center [728, 409] width 1456 height 818
click at [673, 485] on video at bounding box center [728, 409] width 1456 height 818
click at [671, 480] on video at bounding box center [728, 409] width 1456 height 818
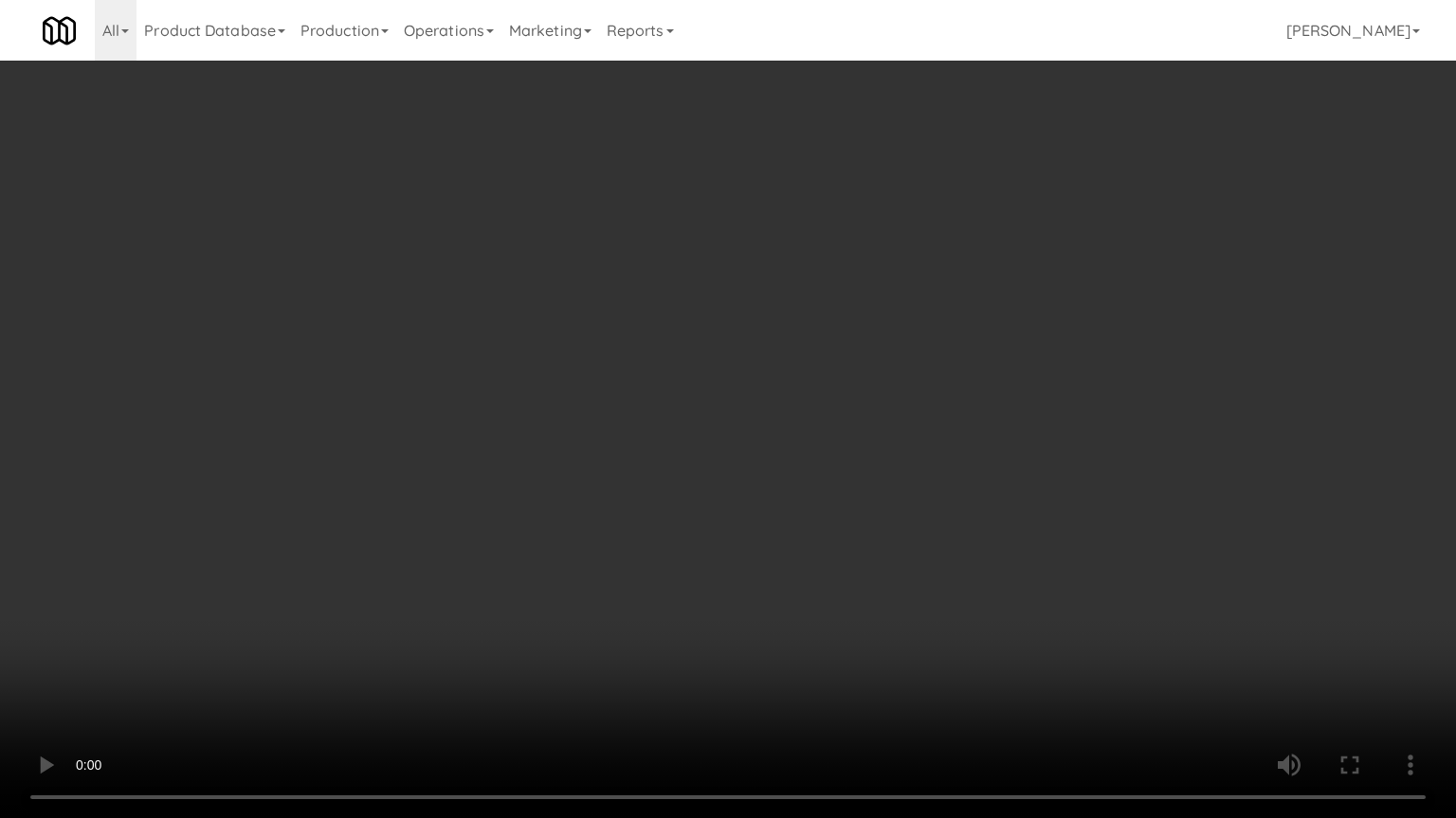
click at [756, 657] on video at bounding box center [728, 409] width 1456 height 818
click at [724, 546] on video at bounding box center [728, 409] width 1456 height 818
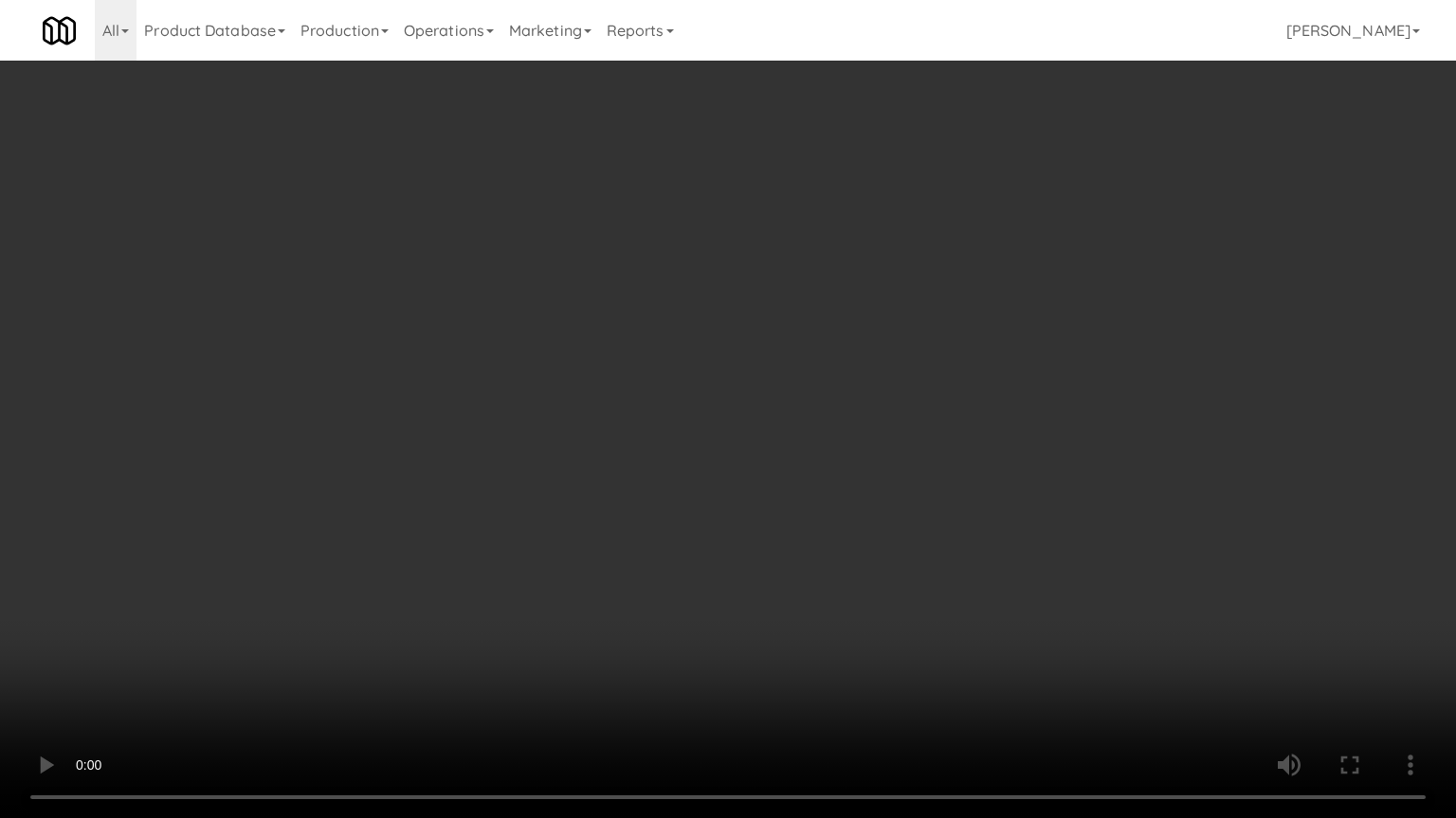
click at [648, 456] on video at bounding box center [728, 409] width 1456 height 818
click at [652, 449] on video at bounding box center [728, 409] width 1456 height 818
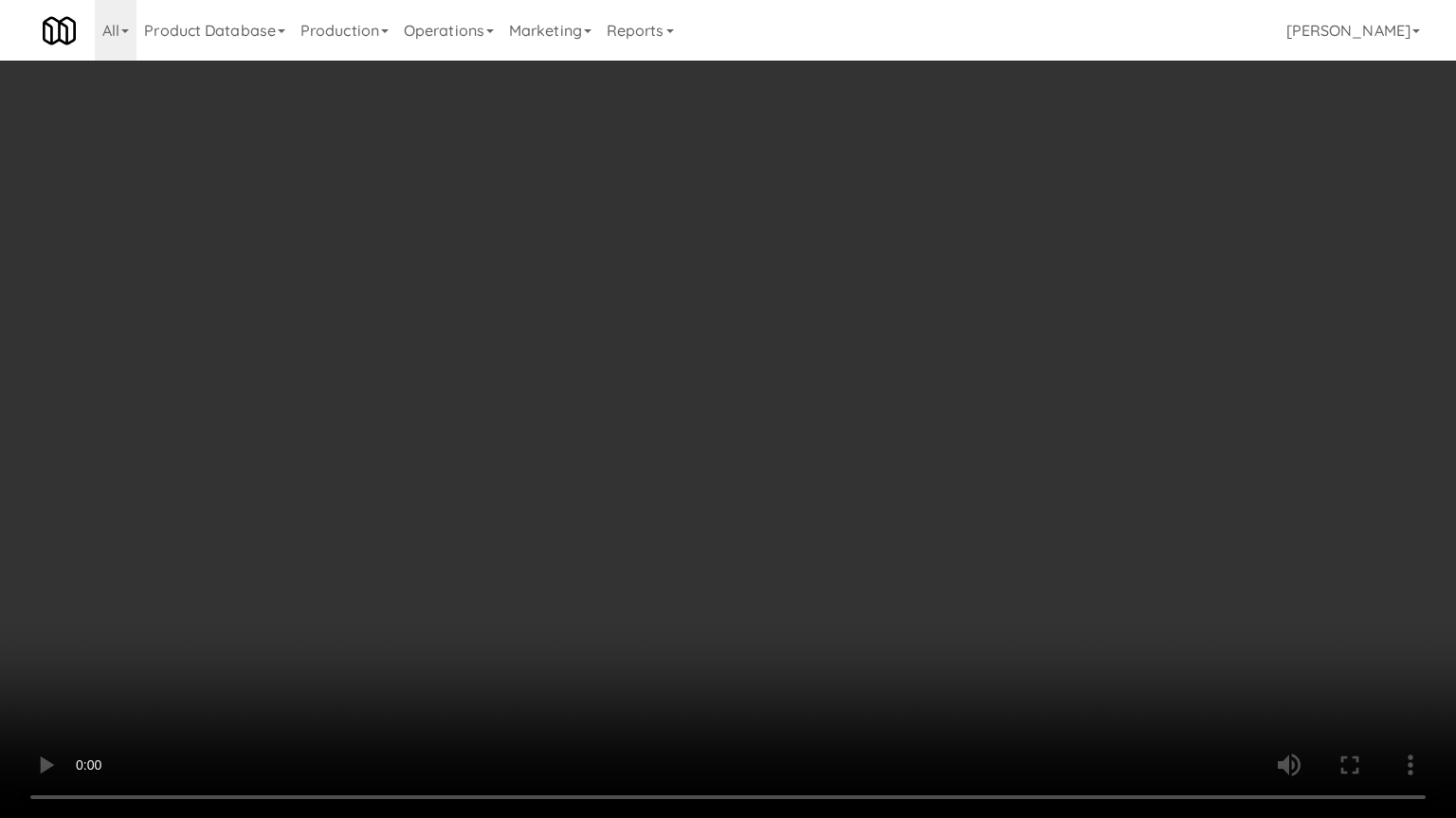
click at [652, 449] on video at bounding box center [728, 409] width 1456 height 818
click at [652, 448] on video at bounding box center [728, 409] width 1456 height 818
click at [820, 396] on video at bounding box center [728, 409] width 1456 height 818
drag, startPoint x: 969, startPoint y: 610, endPoint x: 983, endPoint y: 495, distance: 115.8
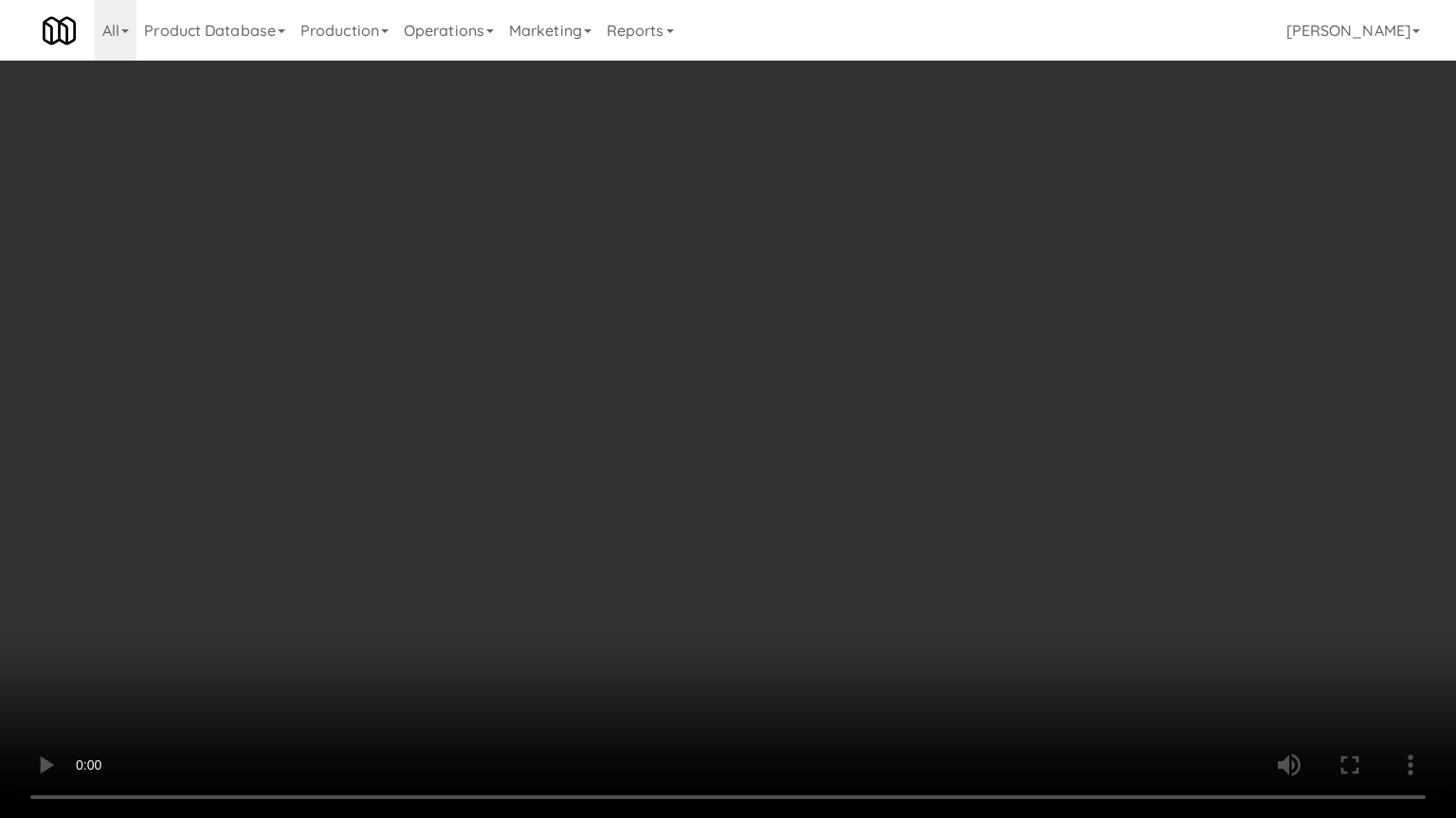
click at [969, 609] on video at bounding box center [728, 409] width 1456 height 818
click at [898, 380] on video at bounding box center [728, 409] width 1456 height 818
click at [902, 383] on video at bounding box center [728, 409] width 1456 height 818
click at [899, 389] on video at bounding box center [728, 409] width 1456 height 818
click at [899, 387] on video at bounding box center [728, 409] width 1456 height 818
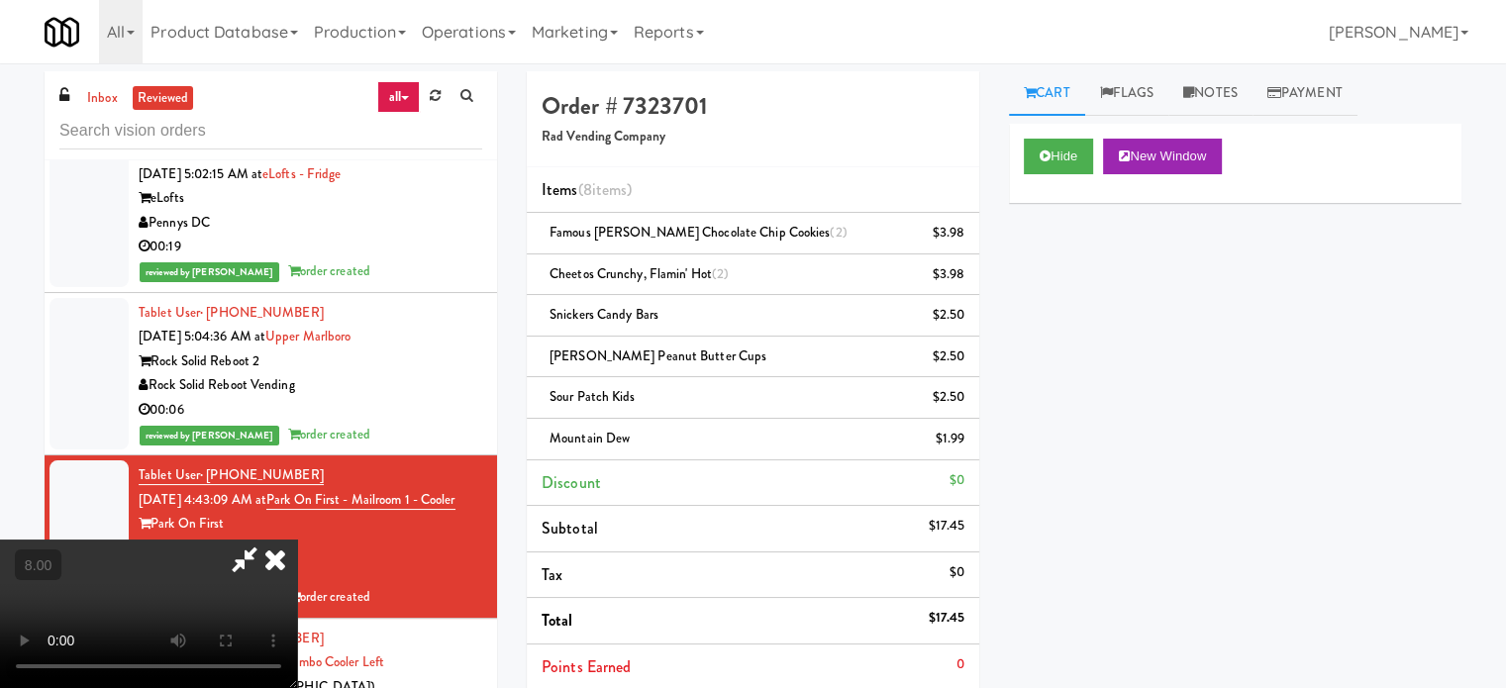
click at [297, 540] on icon at bounding box center [275, 560] width 44 height 40
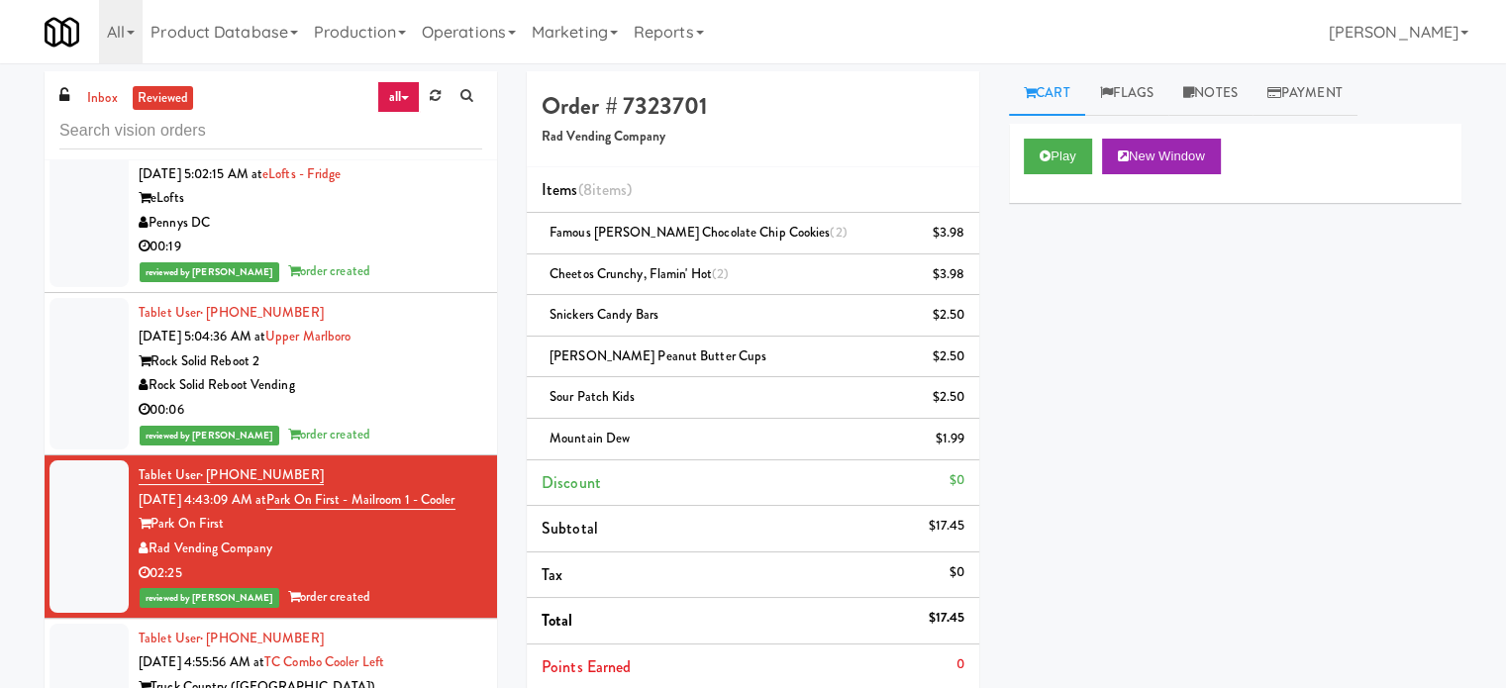
scroll to position [990, 0]
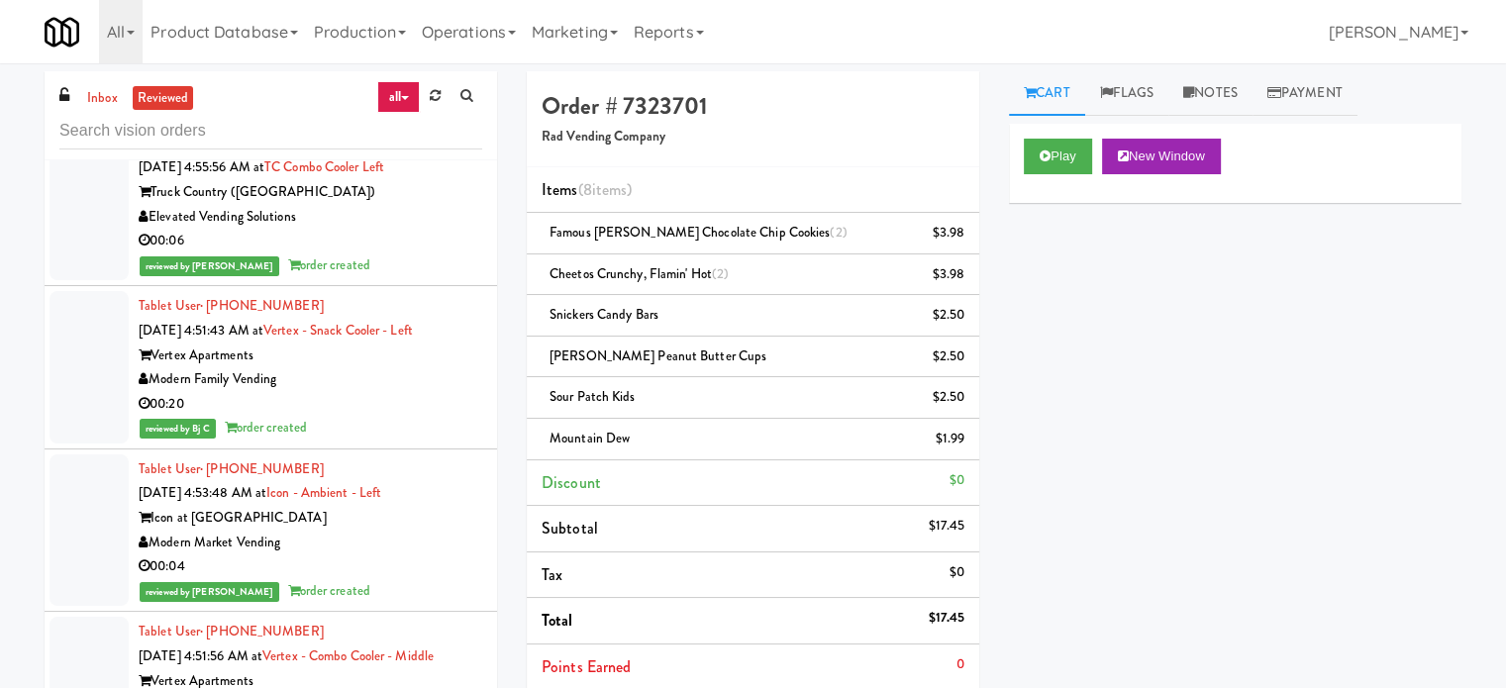
click at [387, 253] on div "00:06" at bounding box center [311, 241] width 344 height 25
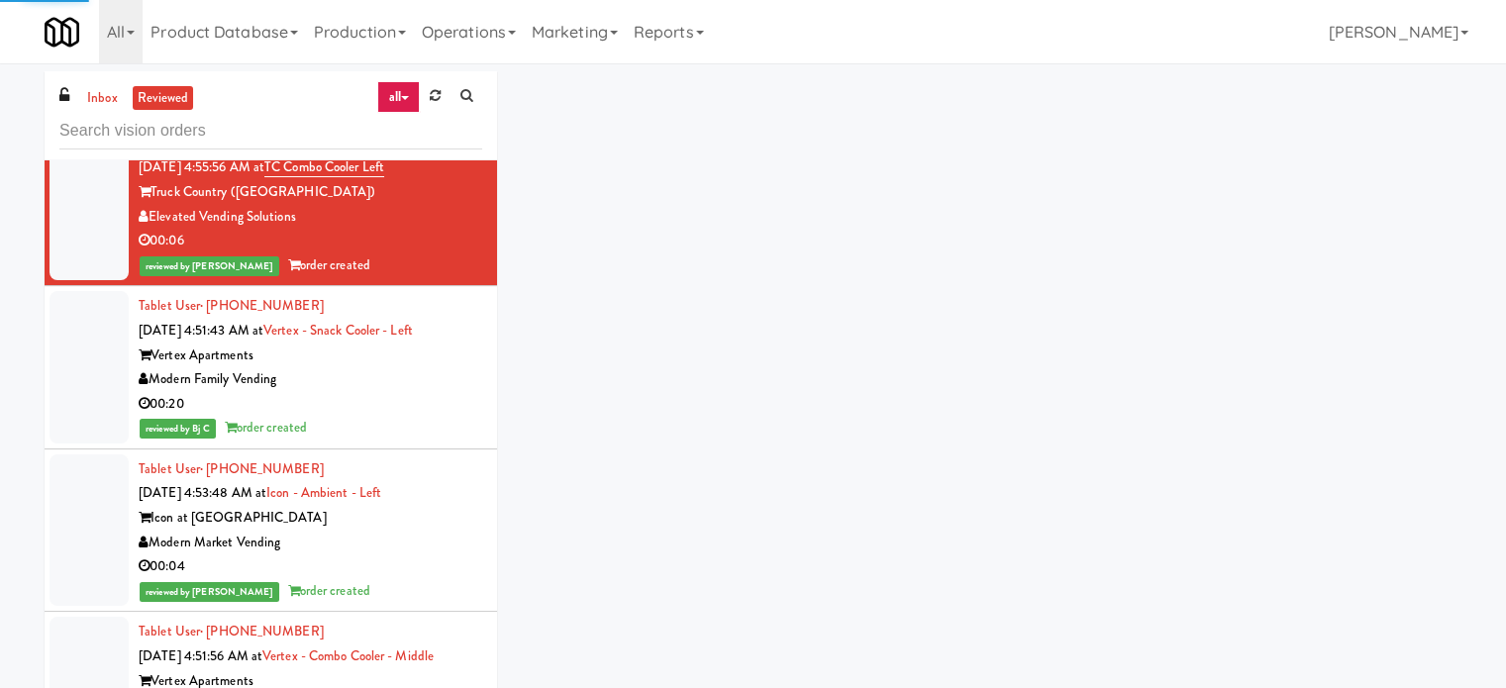
click at [395, 441] on div "reviewed by Bj C order created" at bounding box center [311, 428] width 344 height 25
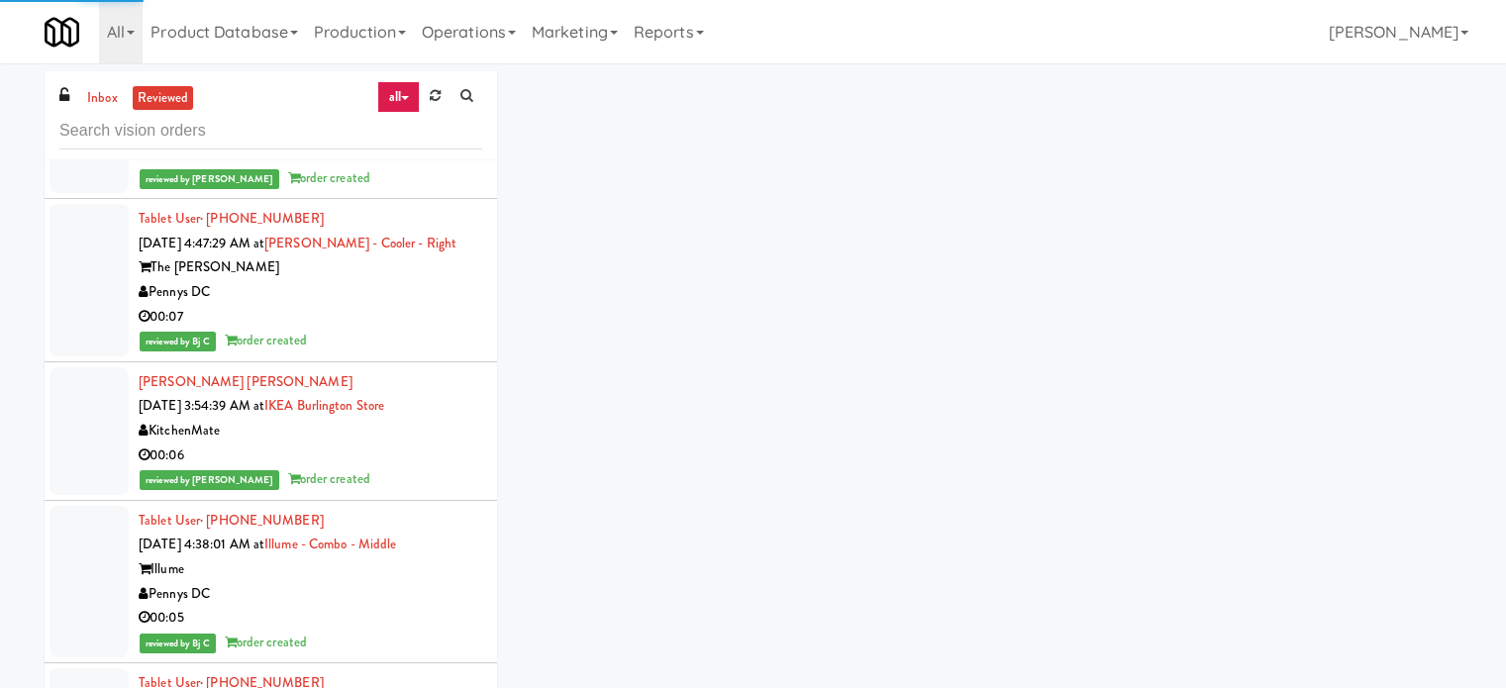
scroll to position [2475, 0]
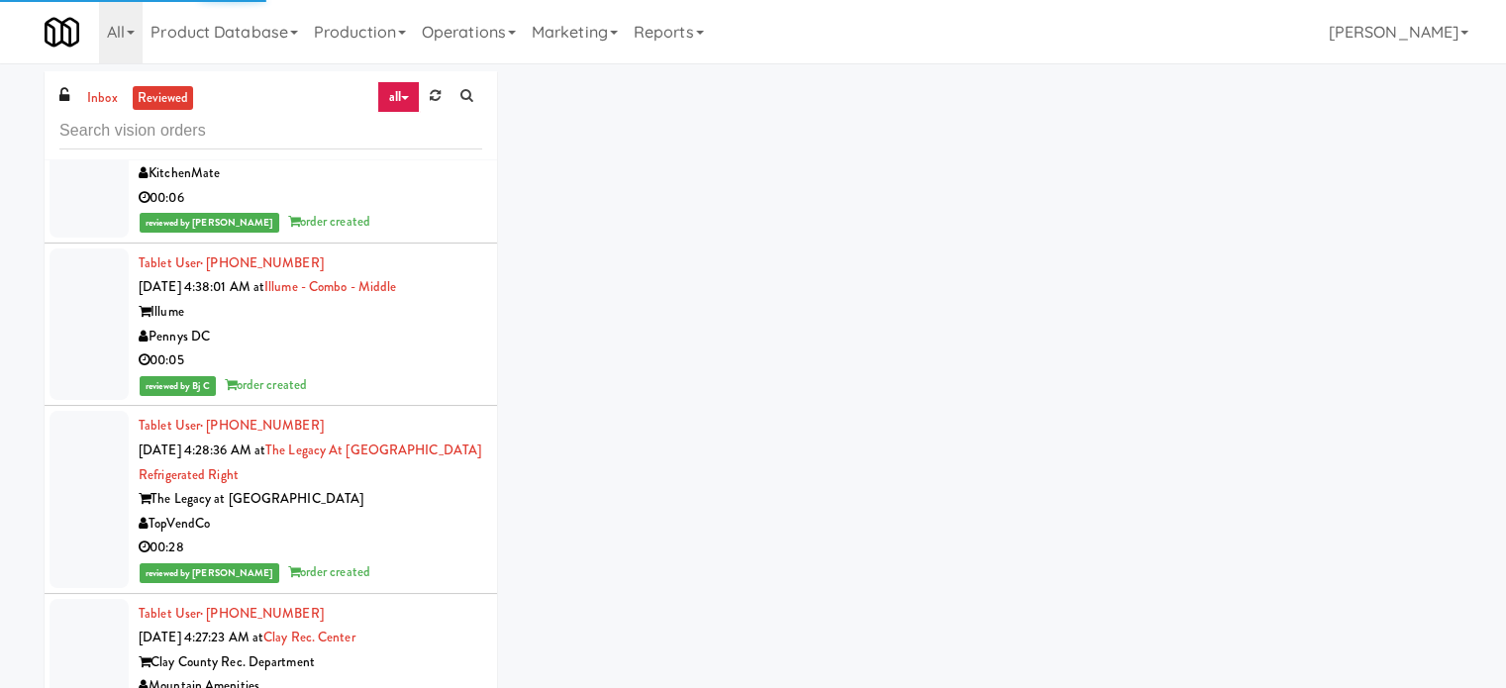
click at [404, 358] on div "00:05" at bounding box center [311, 361] width 344 height 25
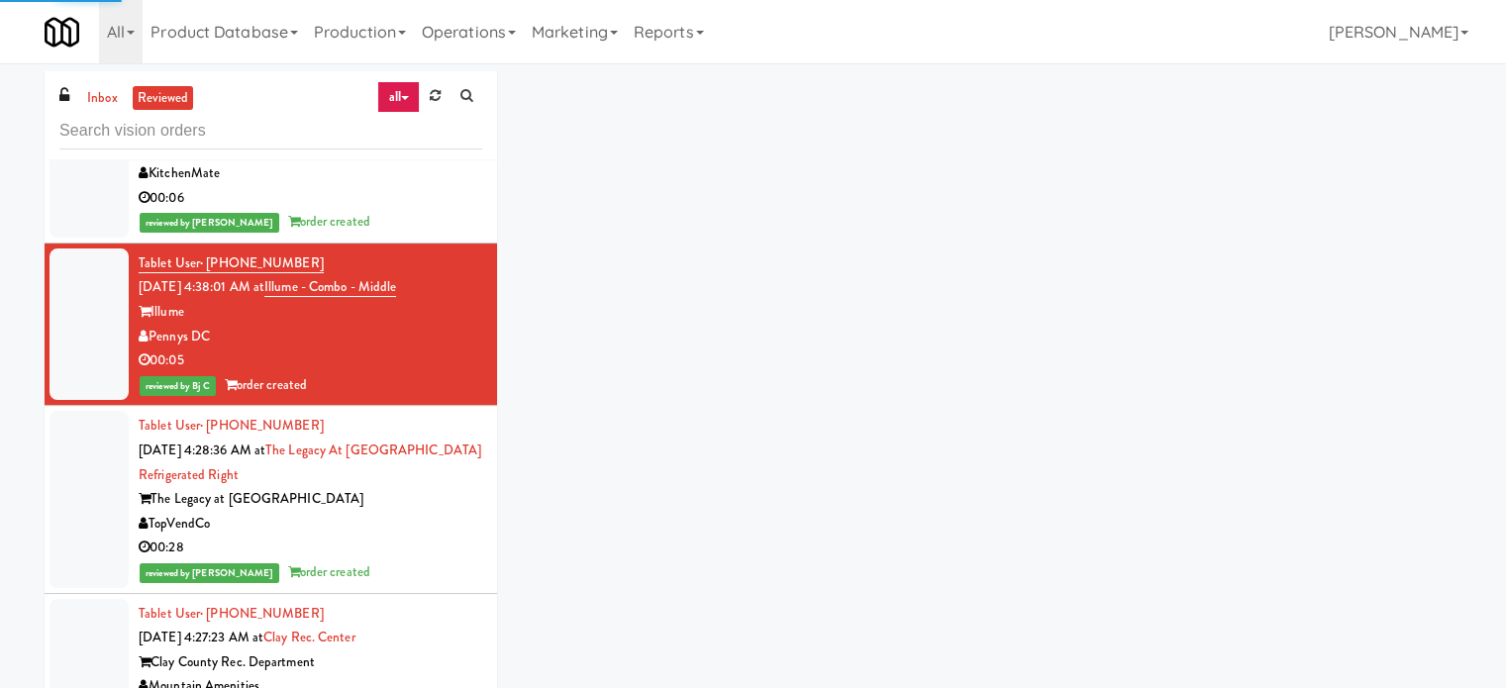
scroll to position [4951, 0]
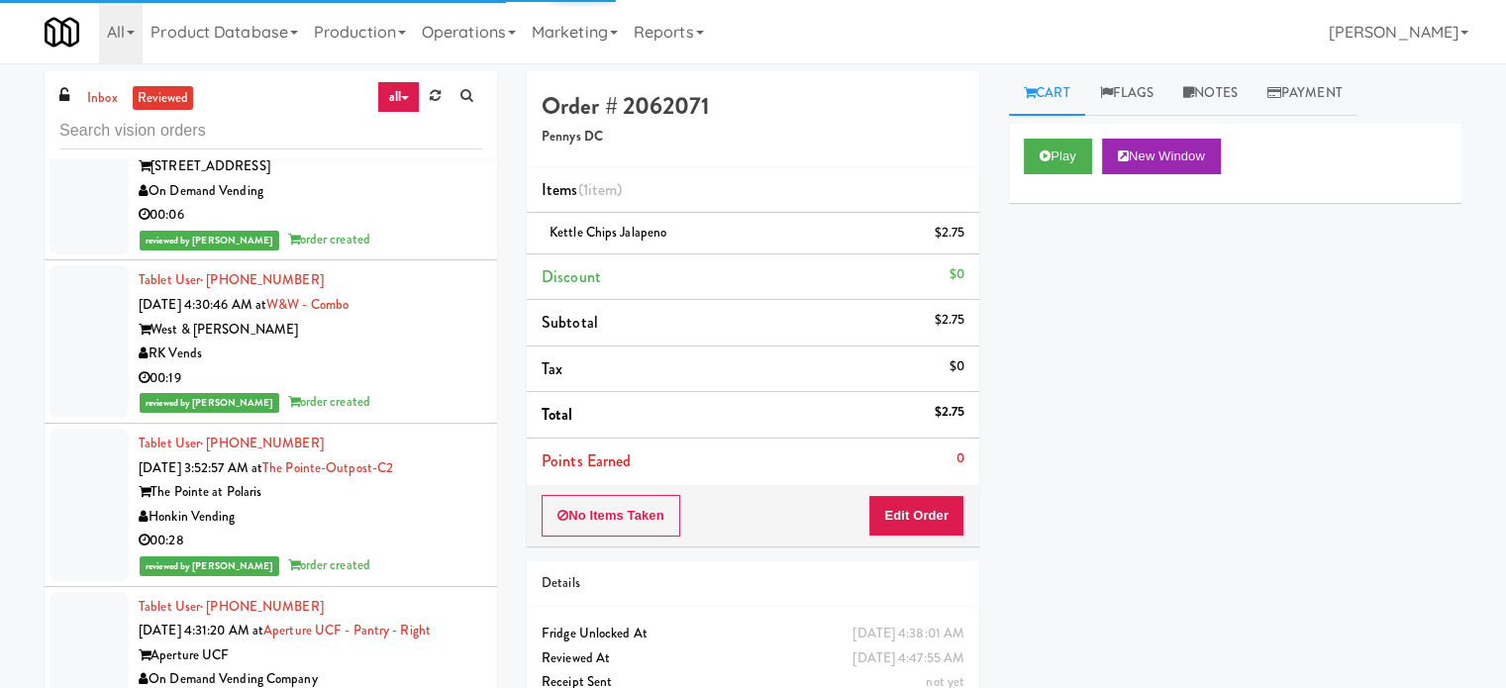
click at [406, 553] on div "00:28" at bounding box center [311, 541] width 344 height 25
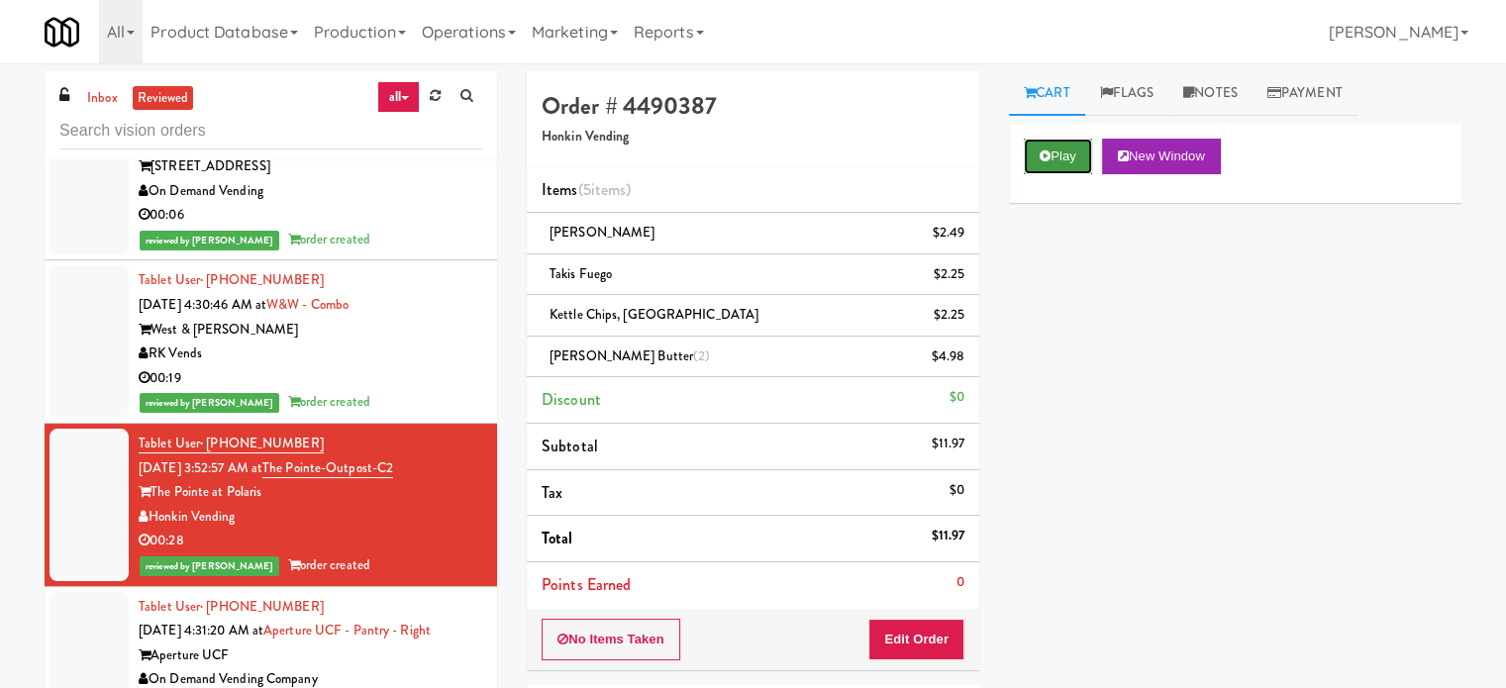
click at [1064, 150] on button "Play" at bounding box center [1058, 157] width 68 height 36
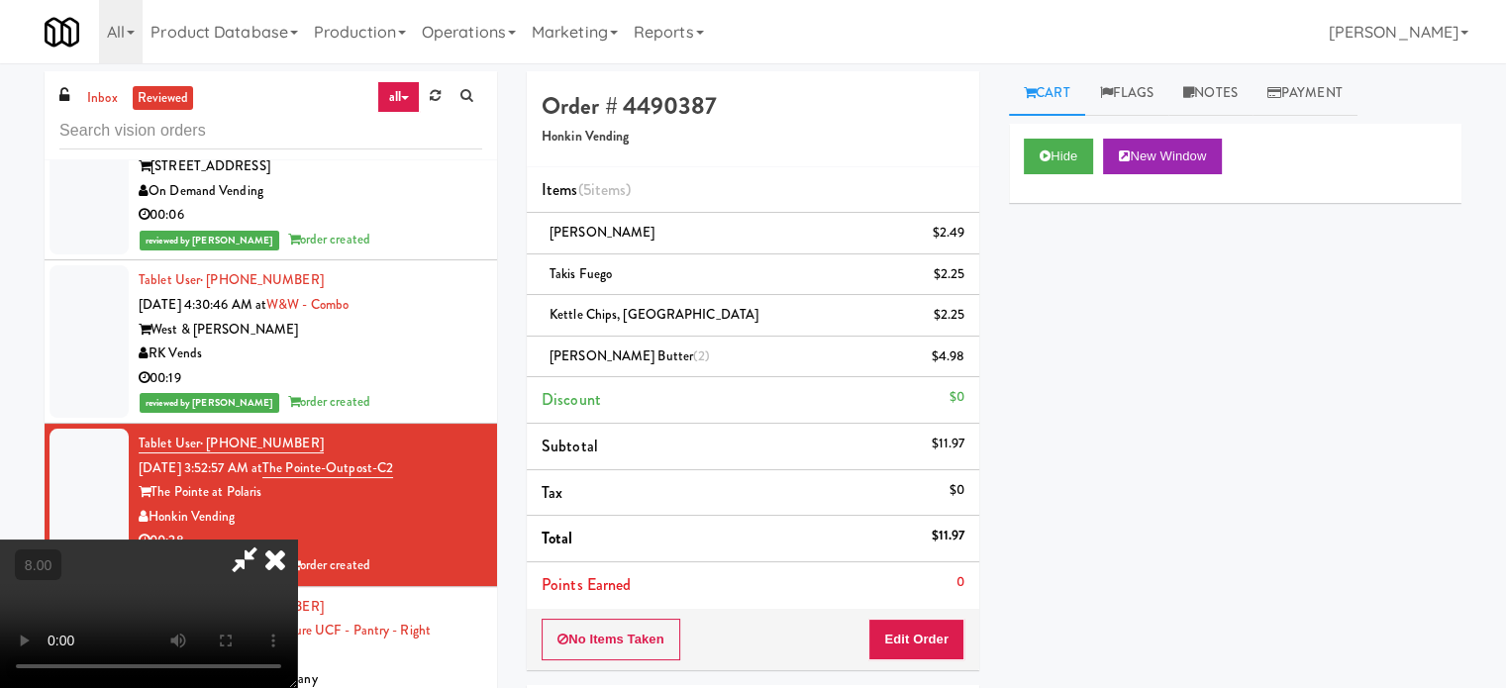
drag, startPoint x: 605, startPoint y: 431, endPoint x: 612, endPoint y: 409, distance: 22.9
click at [297, 540] on video at bounding box center [148, 614] width 297 height 149
drag, startPoint x: 612, startPoint y: 409, endPoint x: 737, endPoint y: 316, distance: 155.6
click at [297, 540] on video at bounding box center [148, 614] width 297 height 149
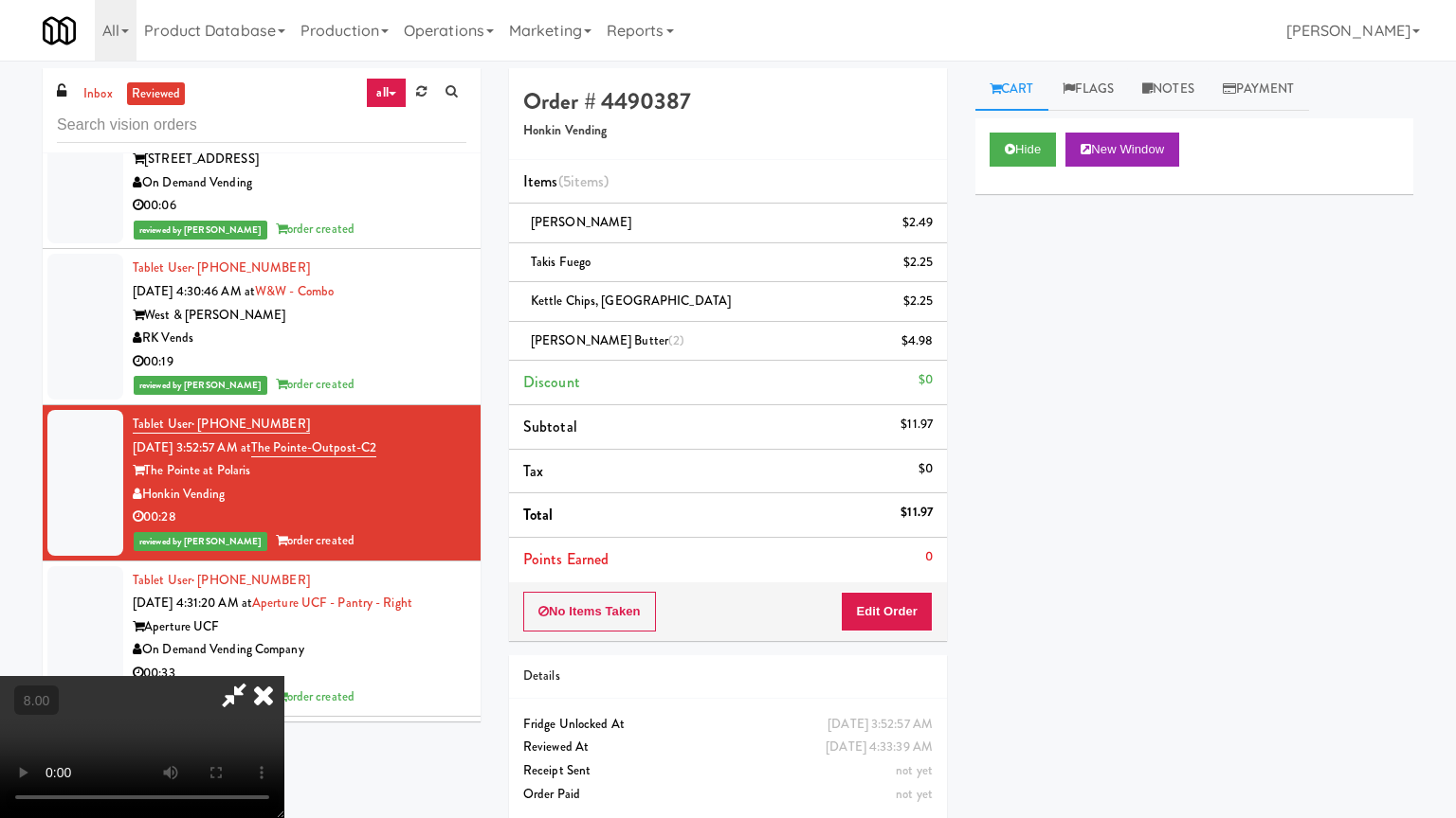
click at [284, 657] on video at bounding box center [142, 747] width 284 height 143
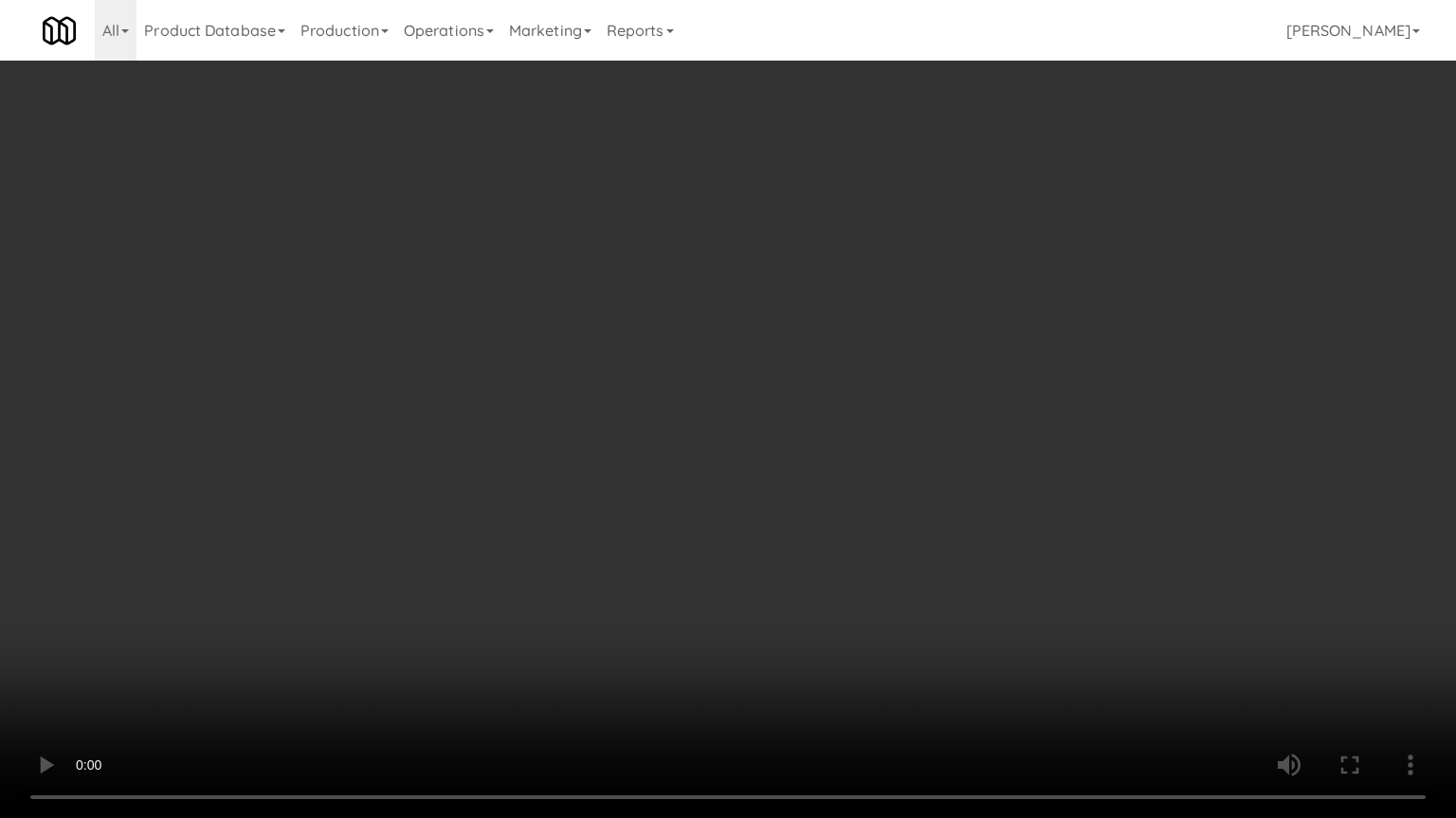
click at [716, 369] on video at bounding box center [728, 409] width 1456 height 818
click at [717, 369] on video at bounding box center [728, 409] width 1456 height 818
click at [717, 355] on video at bounding box center [728, 409] width 1456 height 818
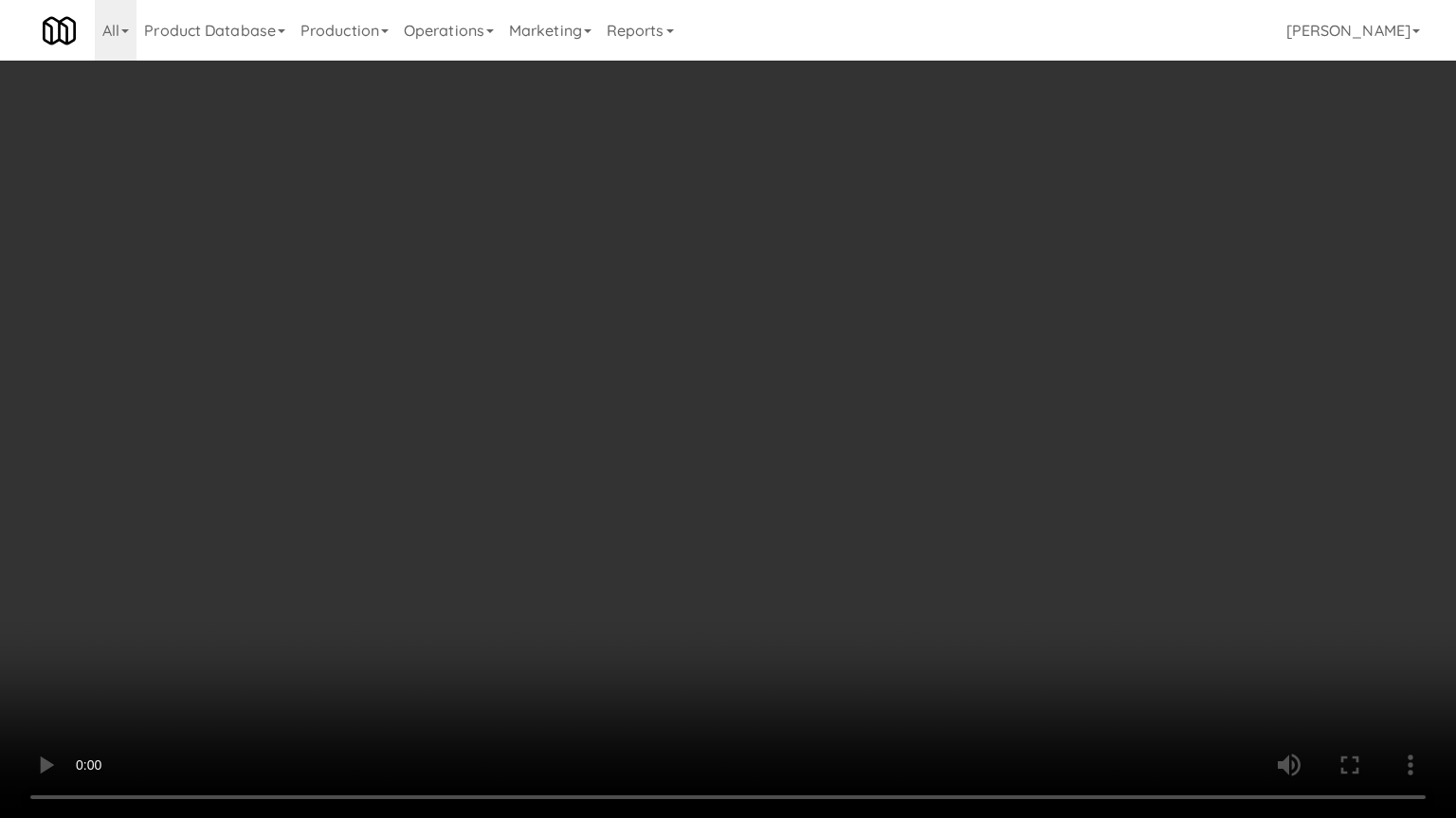
click at [717, 355] on video at bounding box center [728, 409] width 1456 height 818
click at [718, 353] on video at bounding box center [728, 409] width 1456 height 818
click at [907, 616] on video at bounding box center [728, 409] width 1456 height 818
click at [745, 489] on video at bounding box center [728, 409] width 1456 height 818
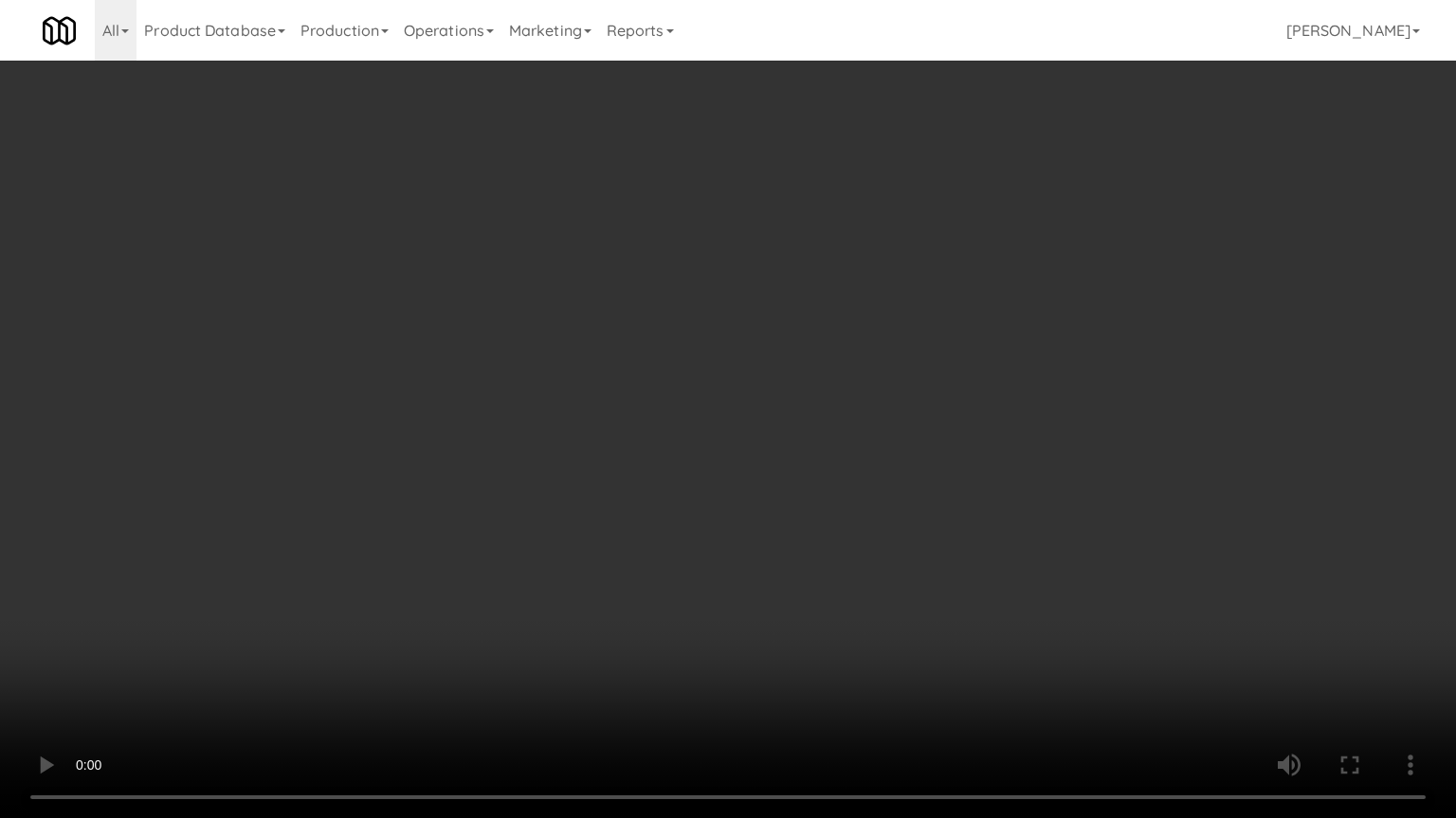
click at [767, 580] on video at bounding box center [728, 409] width 1456 height 818
click at [762, 530] on video at bounding box center [728, 409] width 1456 height 818
click at [762, 522] on video at bounding box center [728, 409] width 1456 height 818
click at [800, 458] on video at bounding box center [728, 409] width 1456 height 818
drag, startPoint x: 807, startPoint y: 454, endPoint x: 844, endPoint y: 176, distance: 280.5
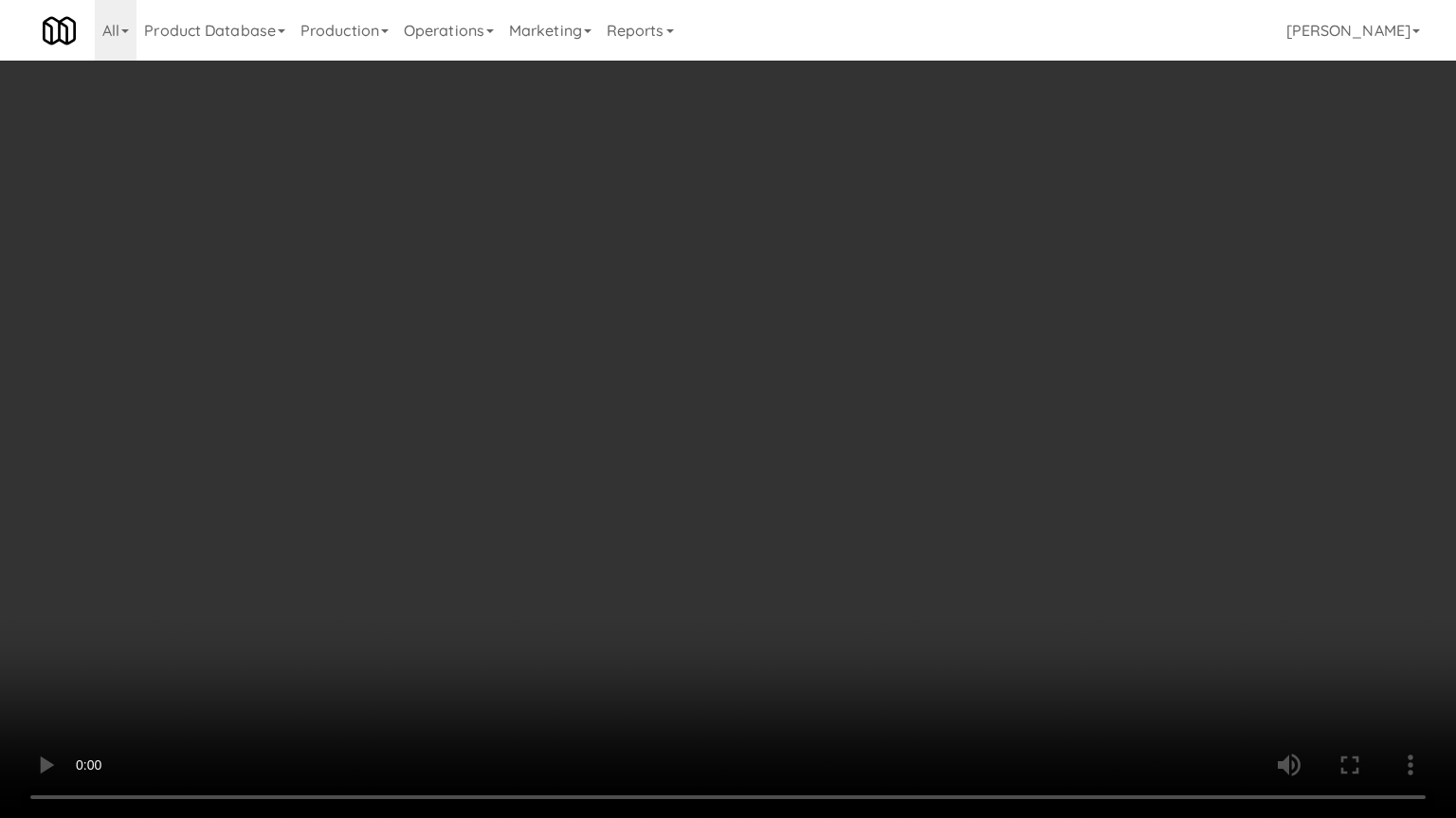
click at [810, 449] on video at bounding box center [728, 409] width 1456 height 818
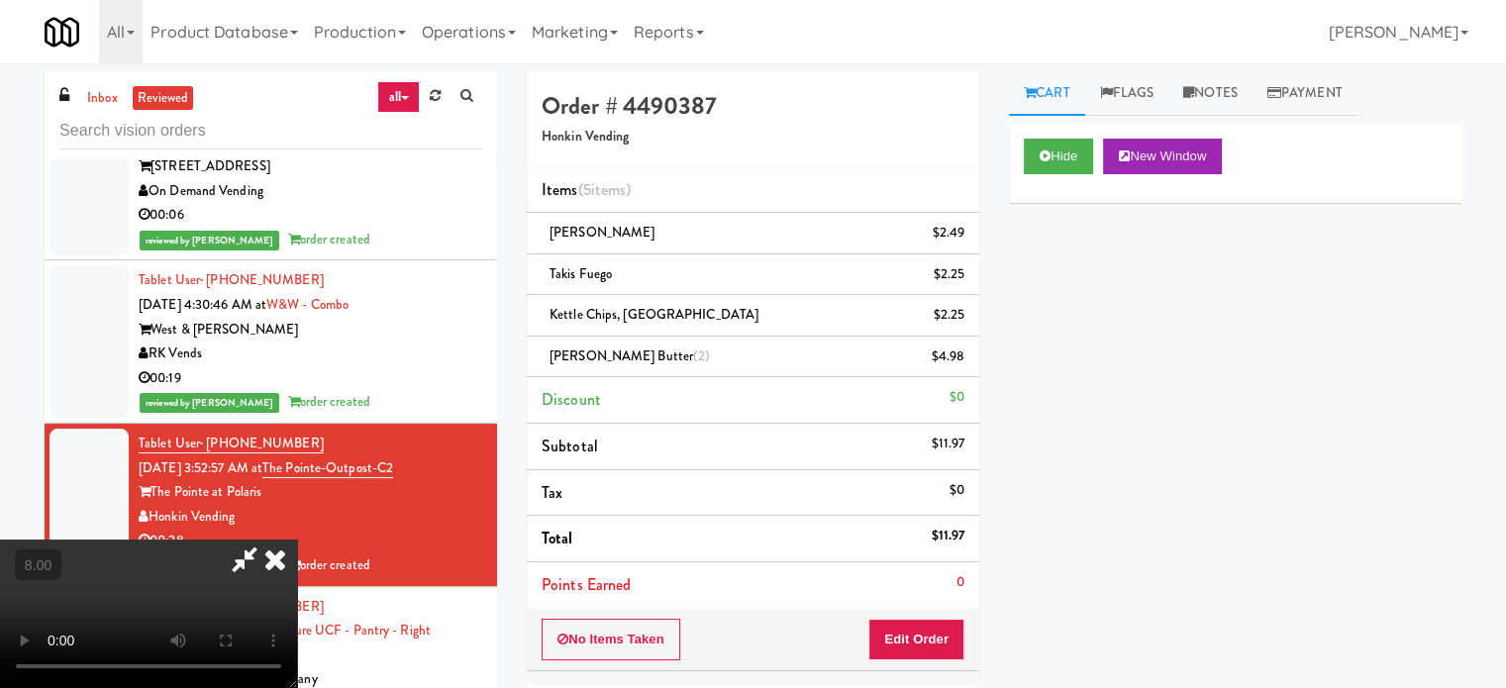
click at [297, 540] on icon at bounding box center [275, 560] width 44 height 40
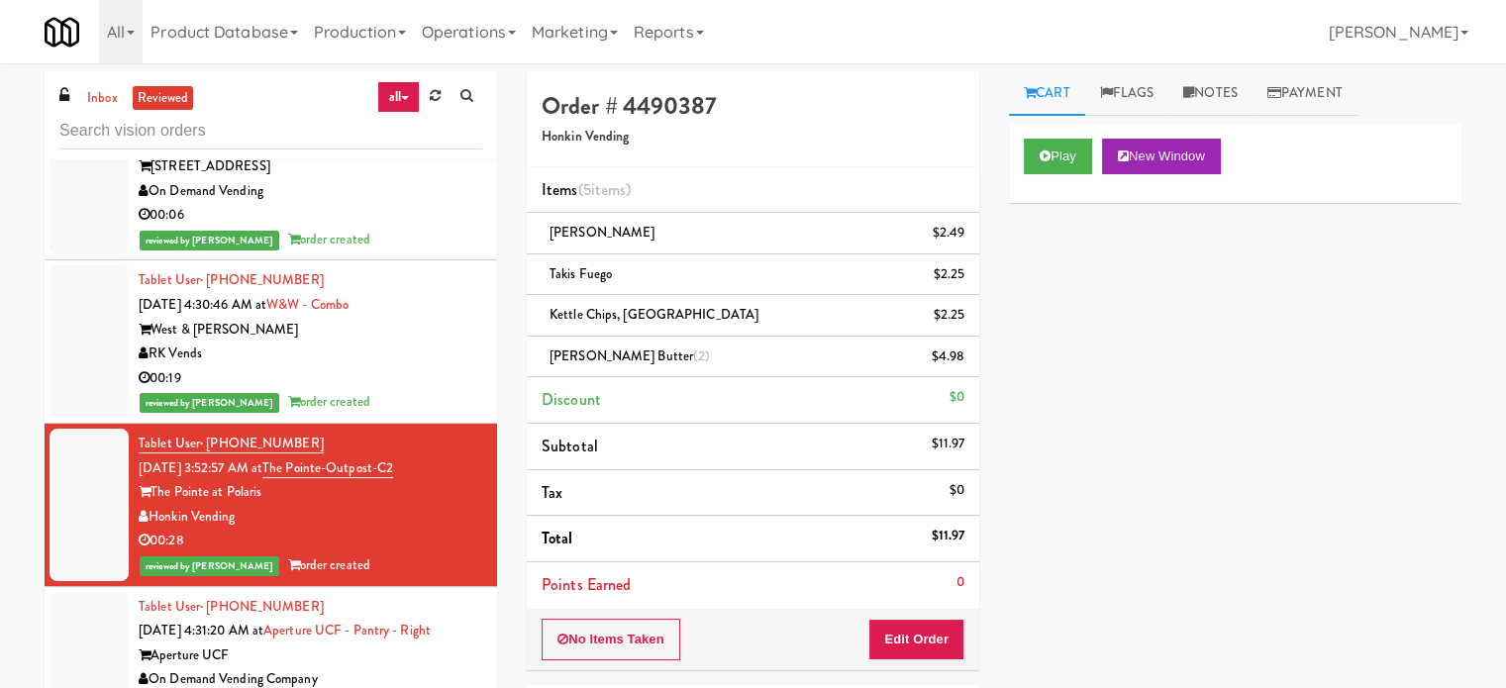
scroll to position [5446, 0]
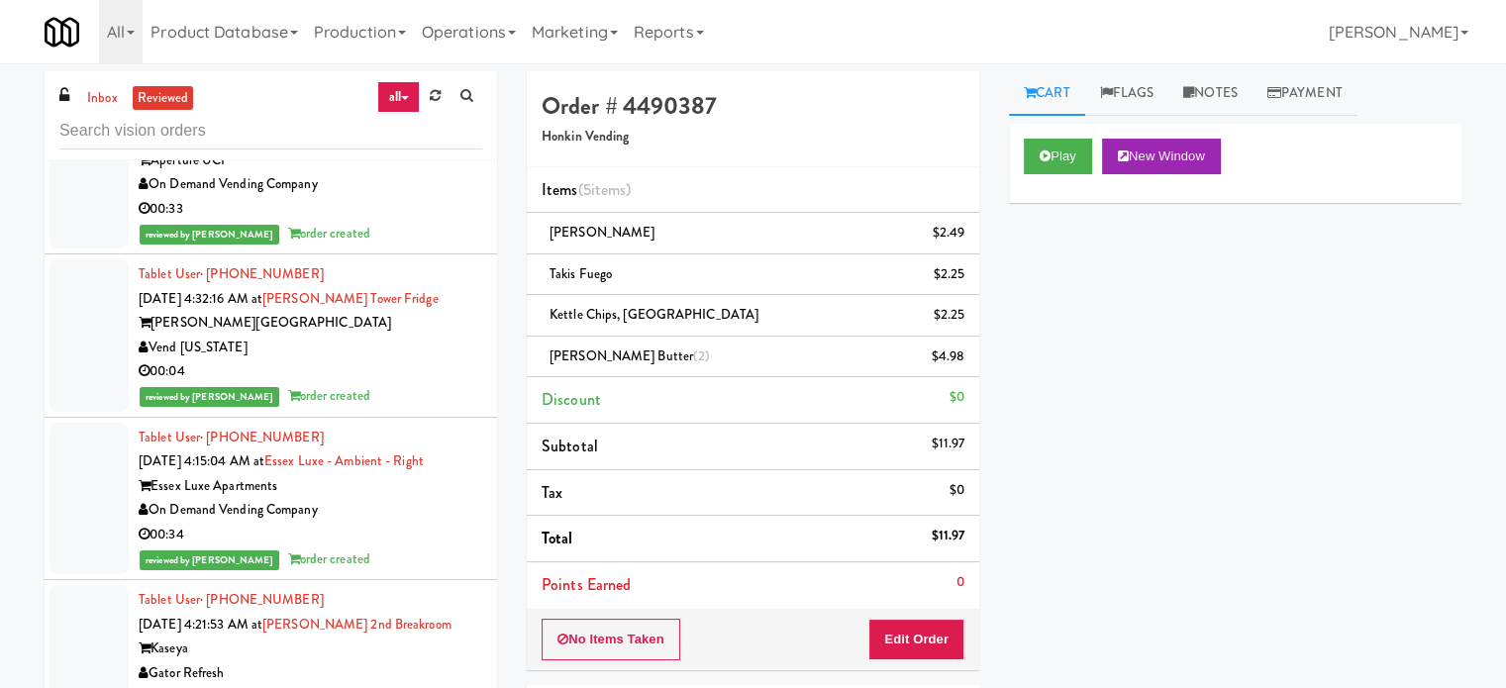
click at [392, 222] on div "00:33" at bounding box center [311, 209] width 344 height 25
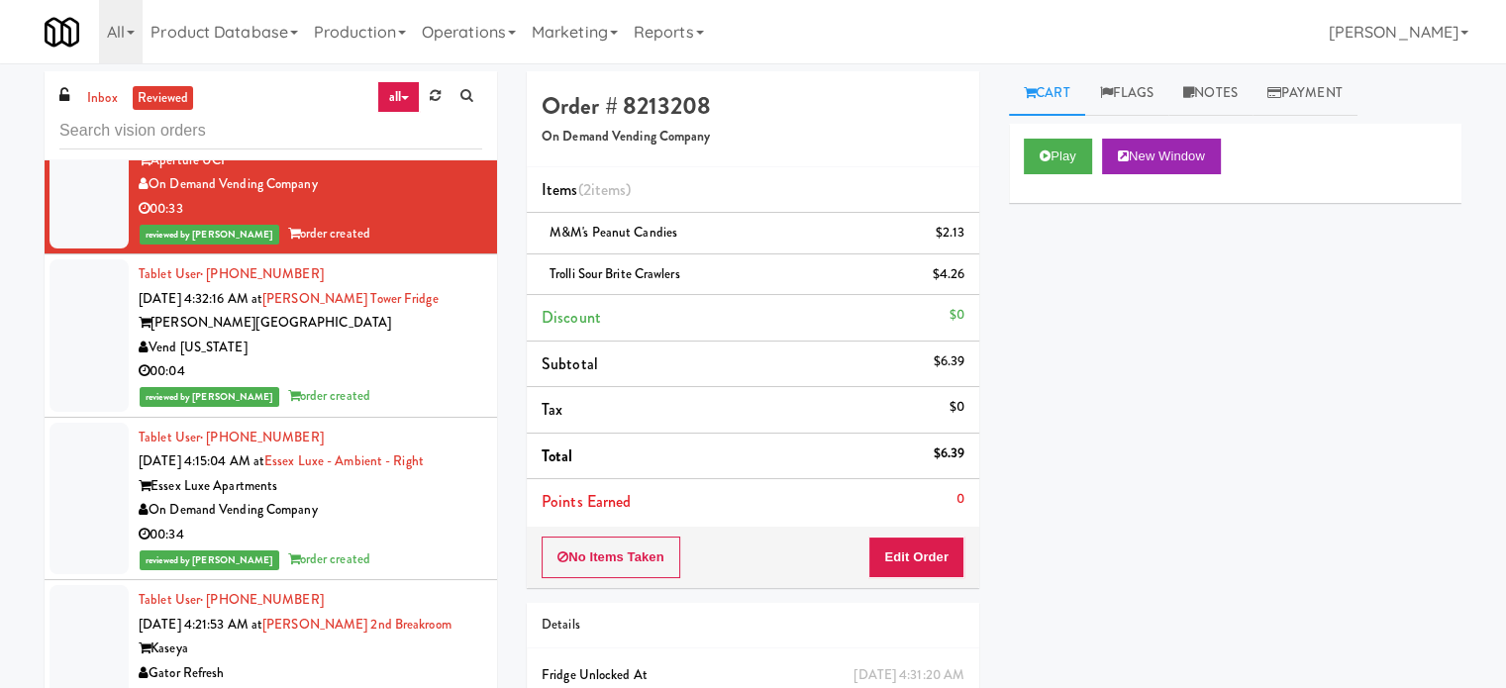
click at [440, 407] on div "reviewed by [PERSON_NAME] Y order created" at bounding box center [311, 396] width 344 height 25
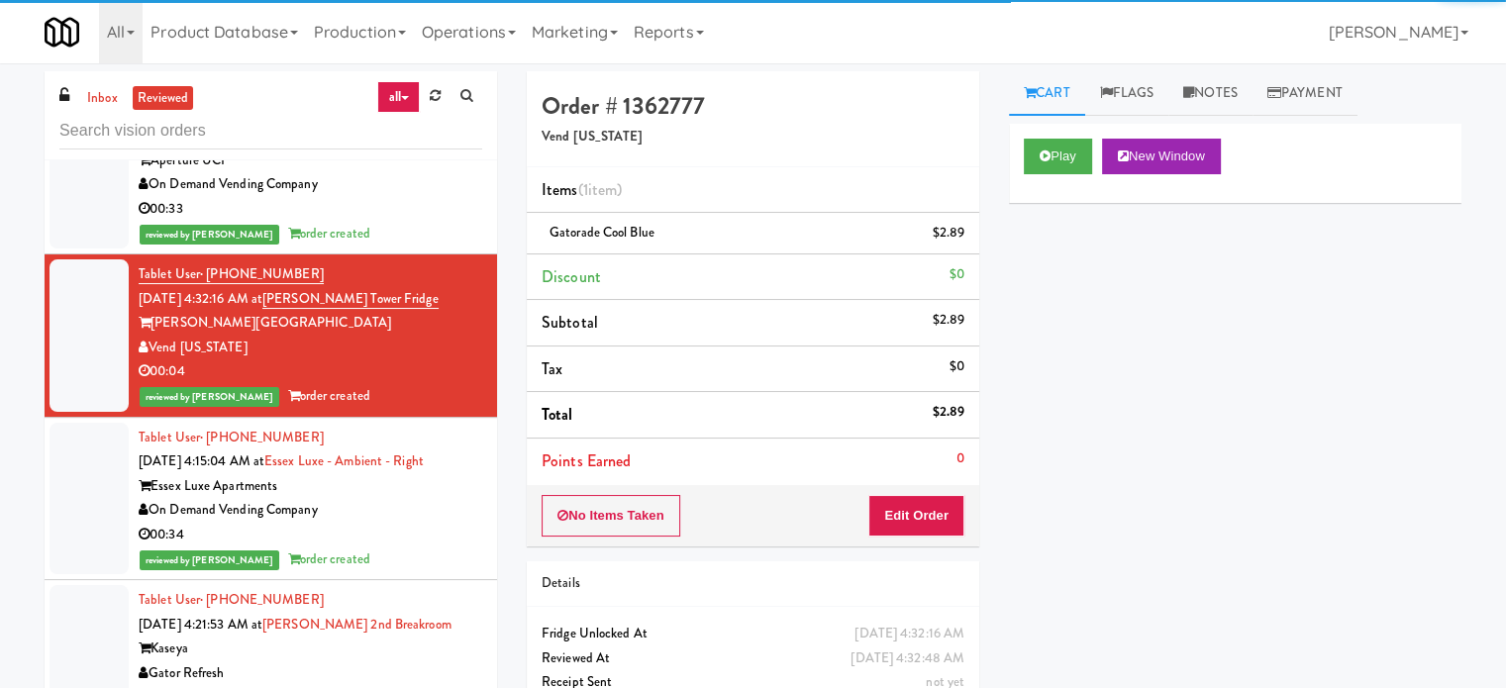
click at [423, 567] on div "reviewed by [PERSON_NAME] P order created" at bounding box center [311, 560] width 344 height 25
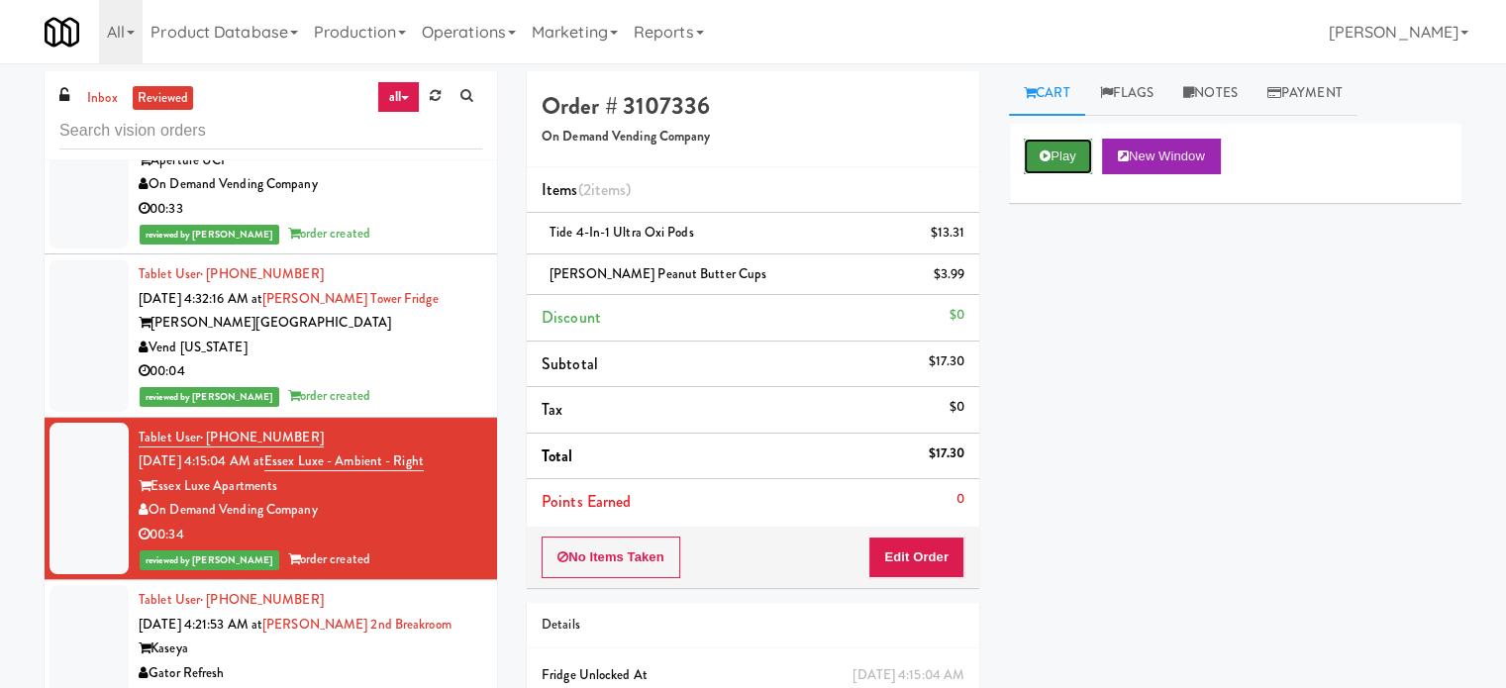
click at [1051, 161] on button "Play" at bounding box center [1058, 157] width 68 height 36
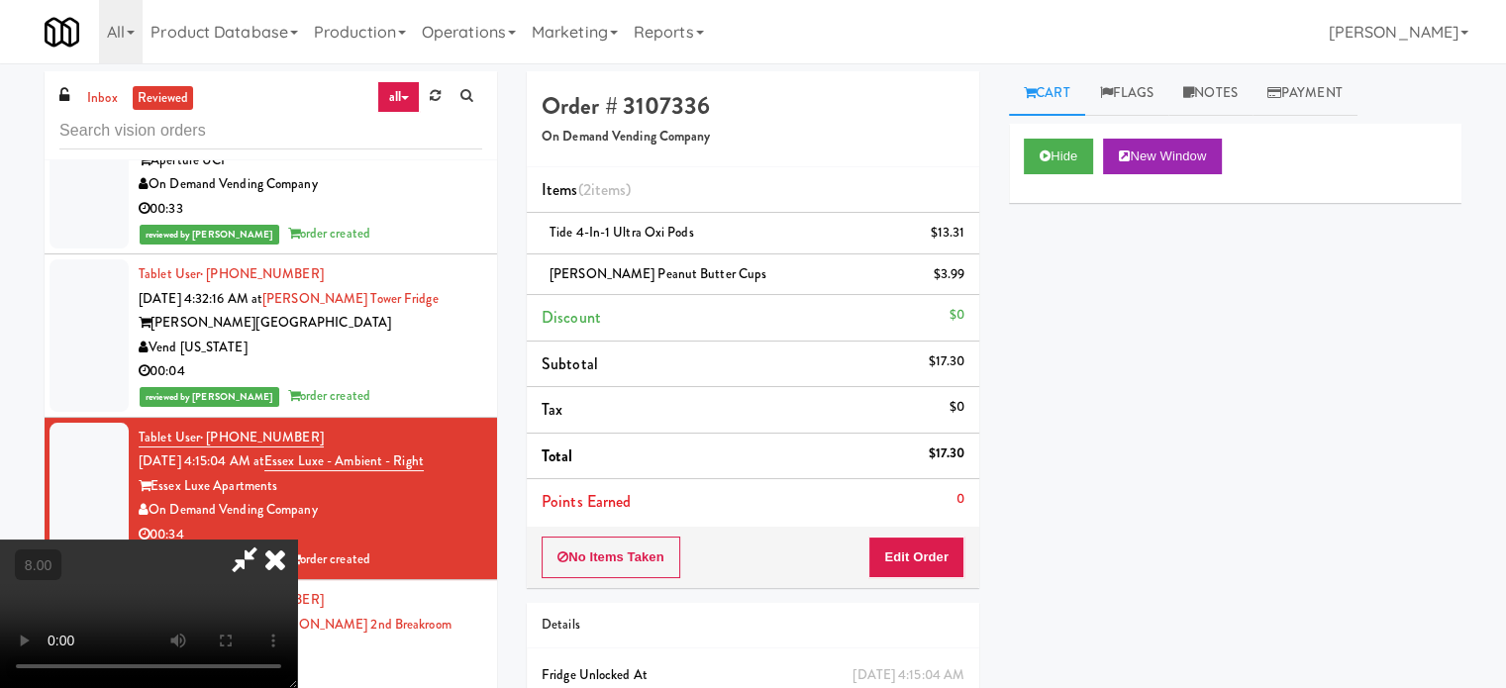
click at [297, 540] on video at bounding box center [148, 614] width 297 height 149
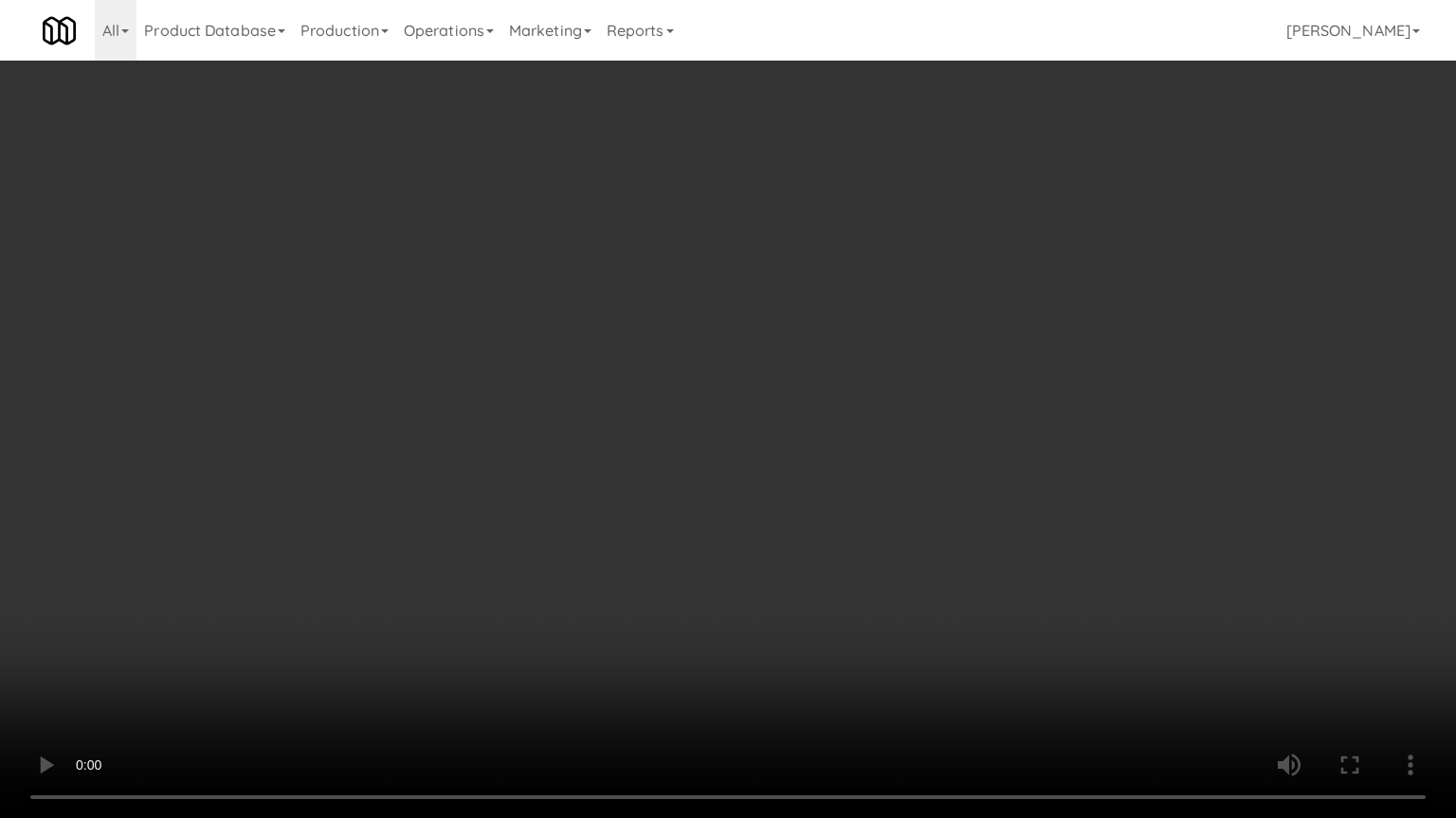
drag, startPoint x: 338, startPoint y: 673, endPoint x: 458, endPoint y: 532, distance: 185.2
click at [344, 657] on video at bounding box center [728, 409] width 1456 height 818
click at [546, 497] on video at bounding box center [728, 409] width 1456 height 818
drag, startPoint x: 605, startPoint y: 547, endPoint x: 605, endPoint y: 532, distance: 15.0
click at [605, 545] on video at bounding box center [728, 409] width 1456 height 818
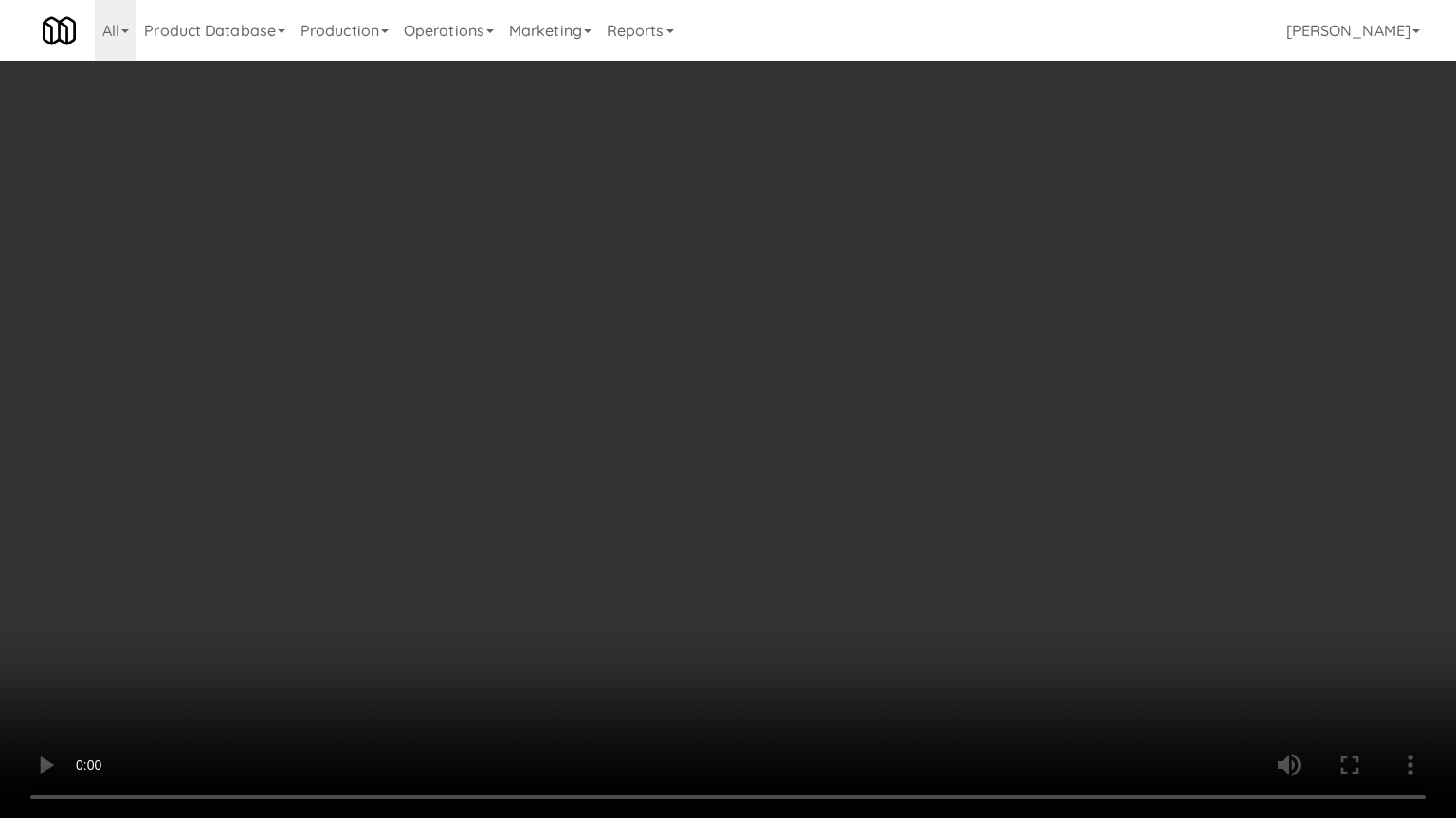
click at [605, 531] on video at bounding box center [728, 409] width 1456 height 818
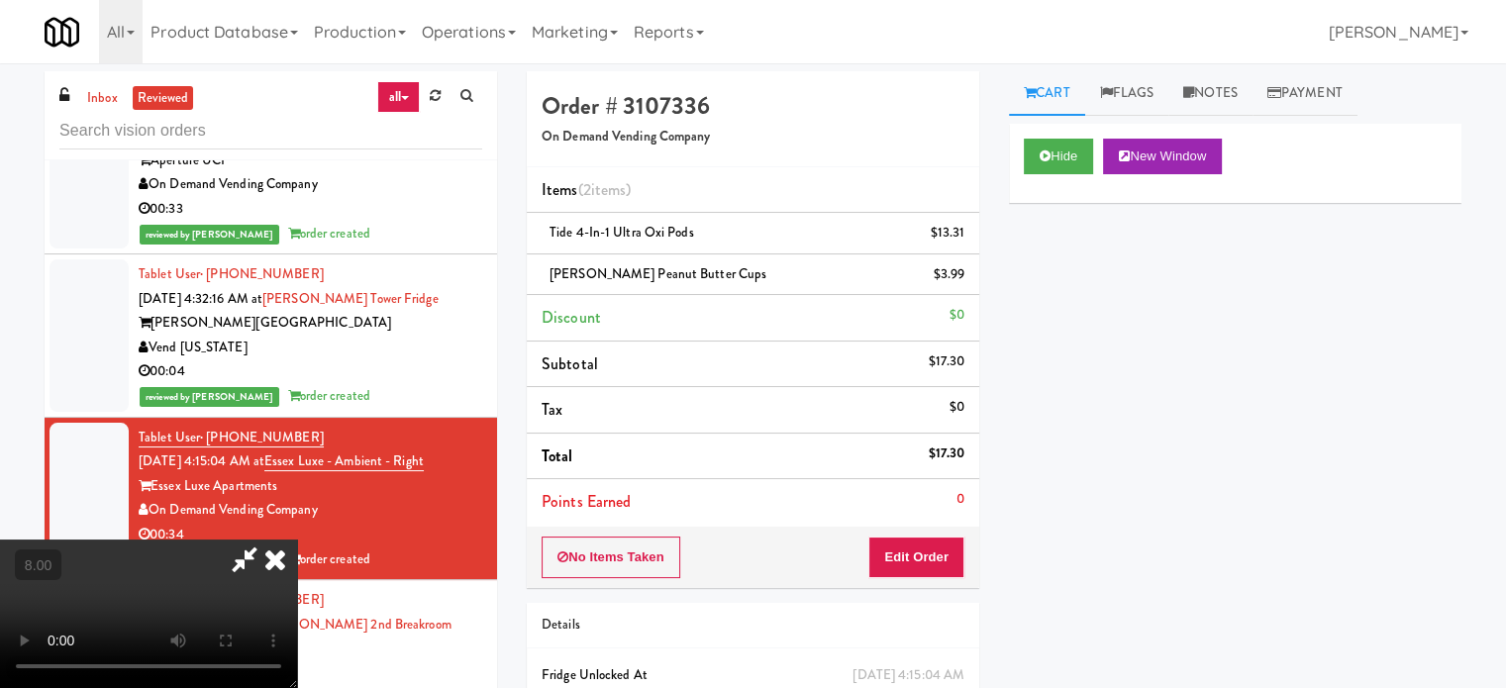
drag, startPoint x: 634, startPoint y: 335, endPoint x: 647, endPoint y: 256, distance: 79.3
click at [297, 540] on video at bounding box center [148, 614] width 297 height 149
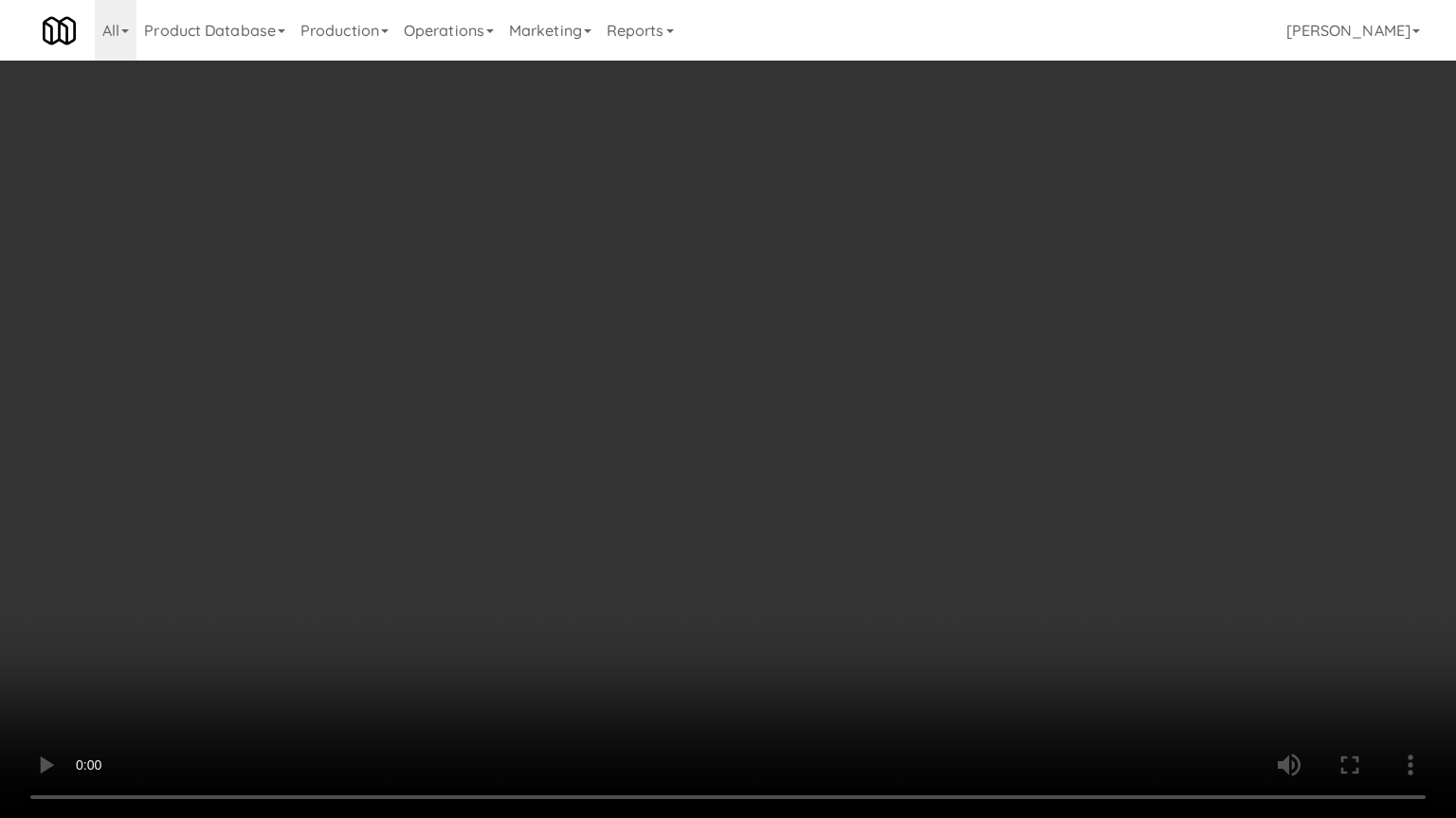
drag, startPoint x: 532, startPoint y: 564, endPoint x: 640, endPoint y: 383, distance: 210.8
click at [533, 564] on video at bounding box center [728, 409] width 1456 height 818
click at [622, 432] on video at bounding box center [728, 409] width 1456 height 818
click at [625, 428] on video at bounding box center [728, 409] width 1456 height 818
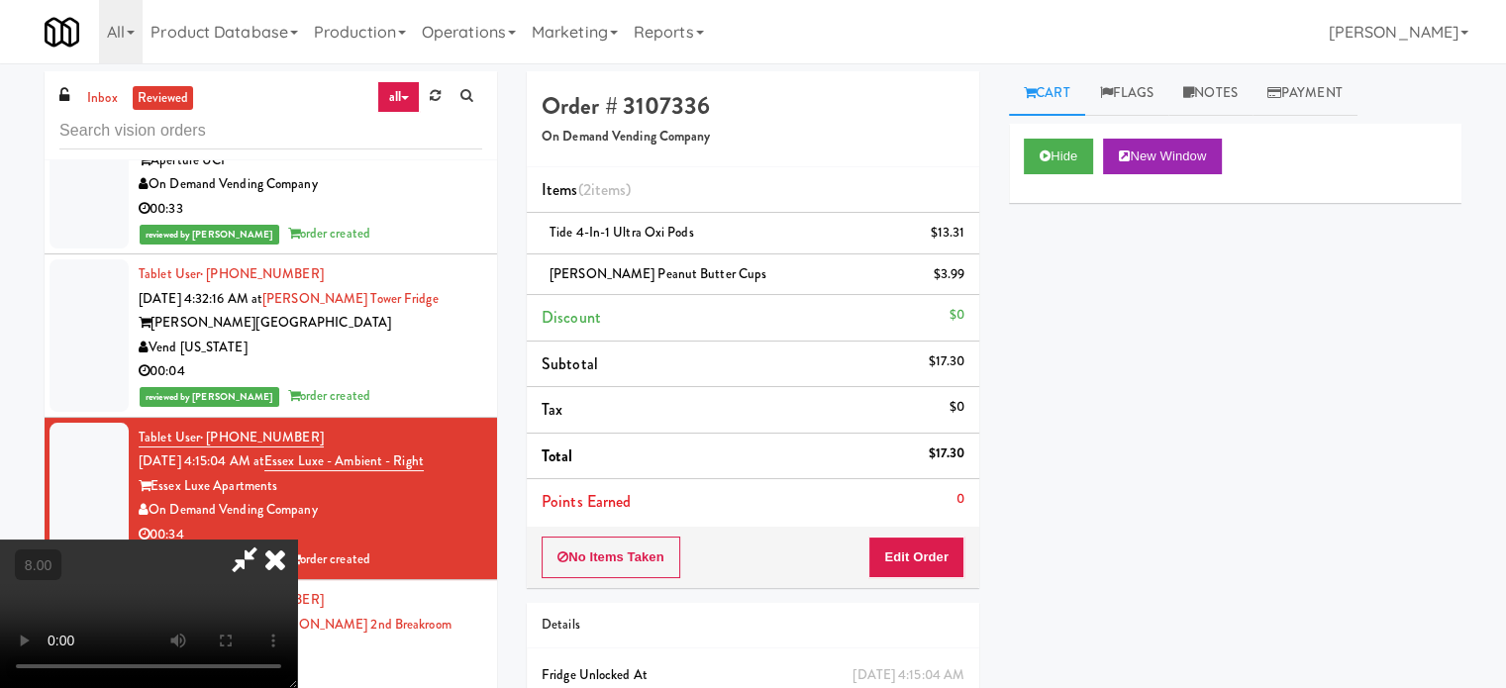
click at [297, 540] on video at bounding box center [148, 614] width 297 height 149
drag, startPoint x: 430, startPoint y: 312, endPoint x: 413, endPoint y: 608, distance: 296.5
click at [297, 540] on video at bounding box center [148, 614] width 297 height 149
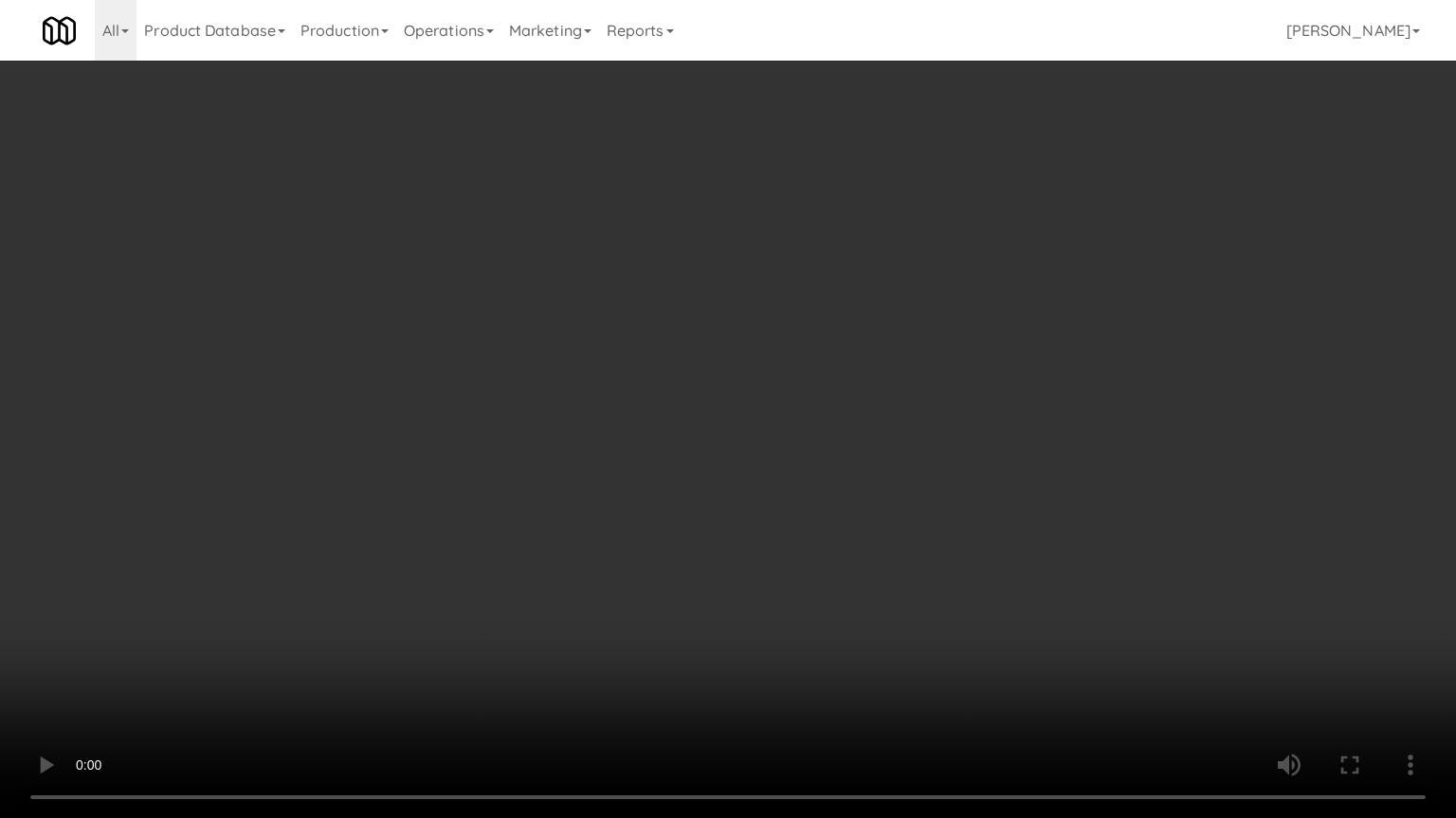
click at [394, 552] on video at bounding box center [728, 409] width 1456 height 818
click at [568, 450] on video at bounding box center [728, 409] width 1456 height 818
click at [576, 441] on video at bounding box center [728, 409] width 1456 height 818
click at [568, 611] on video at bounding box center [728, 409] width 1456 height 818
click at [642, 458] on video at bounding box center [728, 409] width 1456 height 818
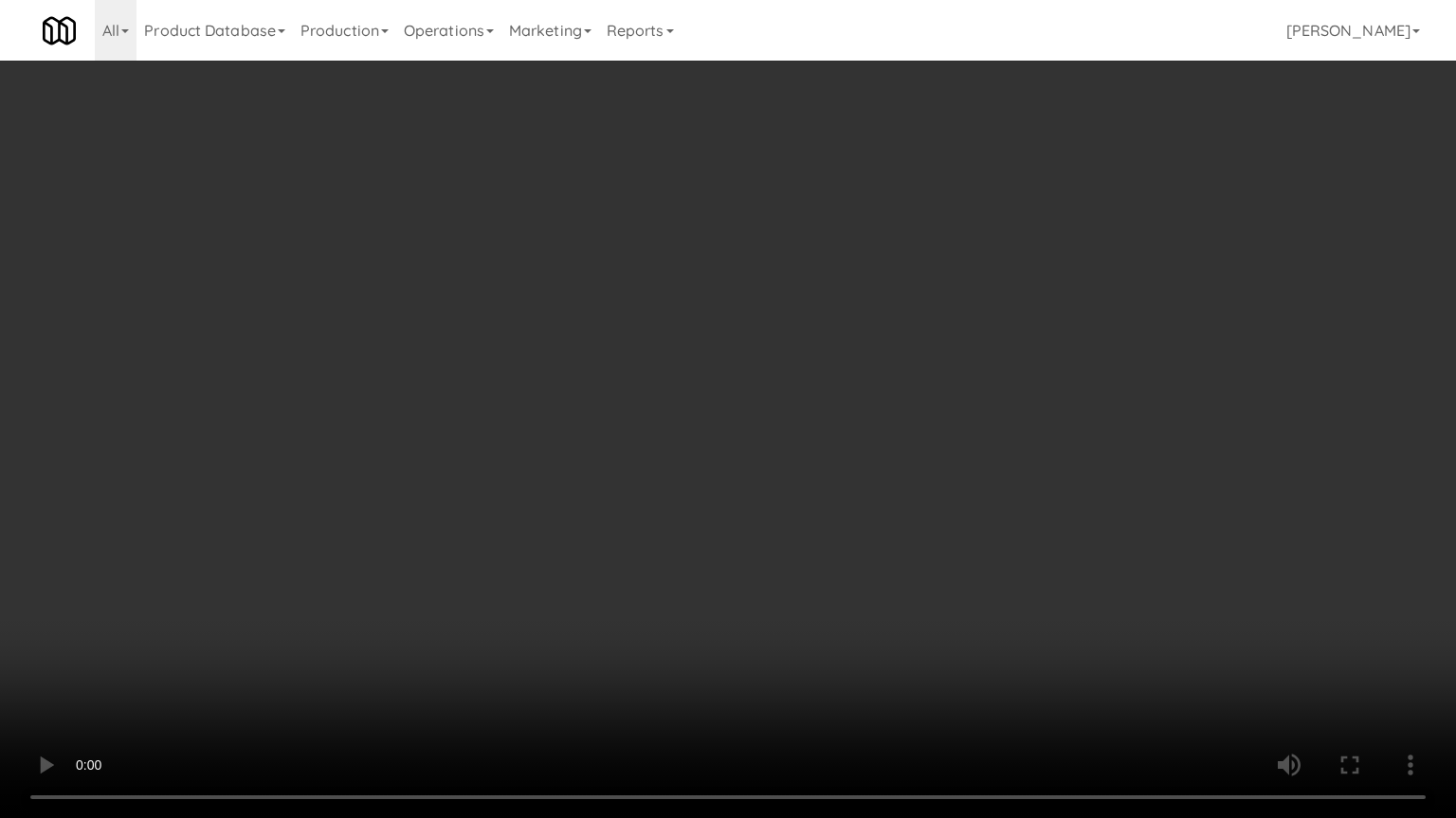
drag, startPoint x: 659, startPoint y: 424, endPoint x: 666, endPoint y: 398, distance: 26.9
click at [660, 422] on video at bounding box center [728, 409] width 1456 height 818
click at [667, 394] on video at bounding box center [728, 409] width 1456 height 818
click at [754, 438] on video at bounding box center [728, 409] width 1456 height 818
click at [756, 435] on video at bounding box center [728, 409] width 1456 height 818
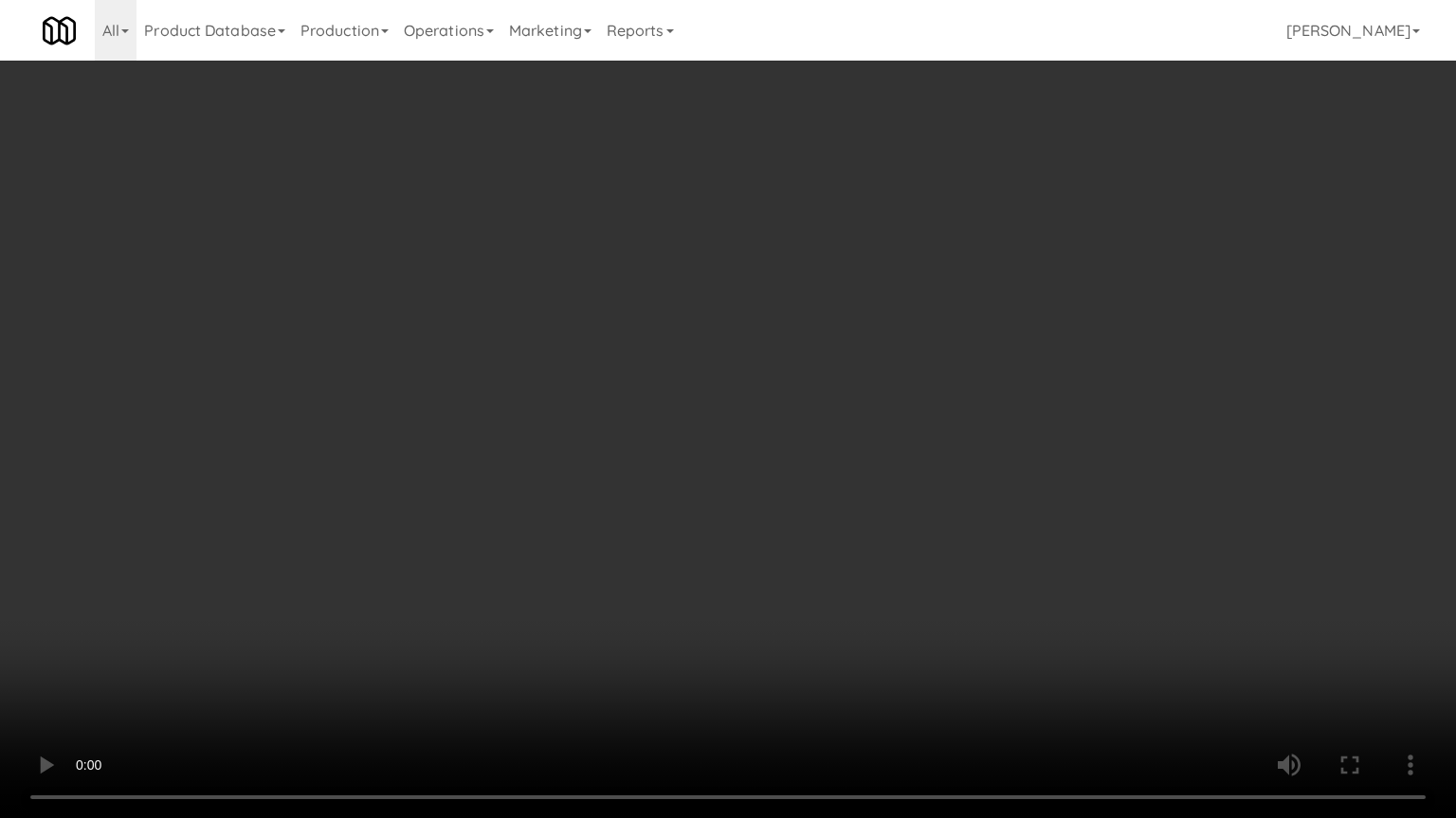
click at [853, 387] on video at bounding box center [728, 409] width 1456 height 818
click at [861, 384] on video at bounding box center [728, 409] width 1456 height 818
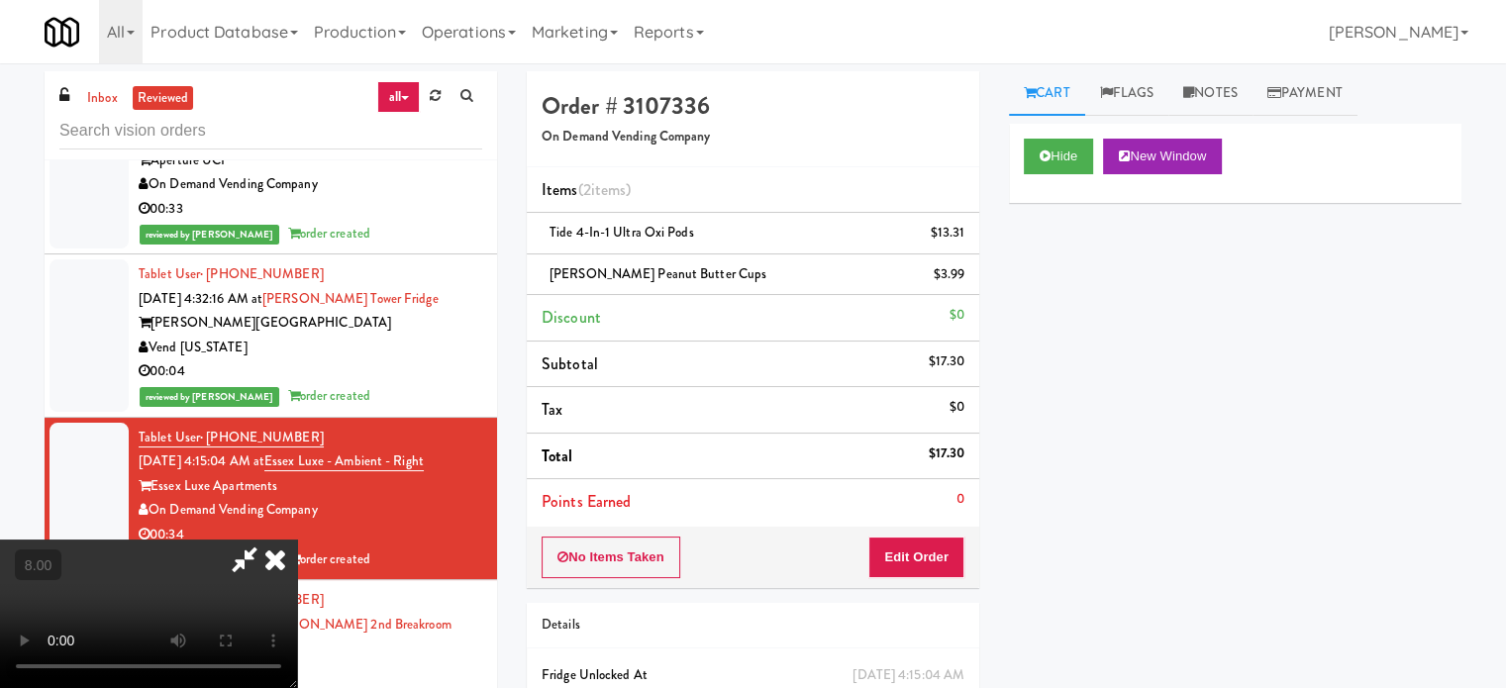
click at [297, 540] on icon at bounding box center [275, 560] width 44 height 40
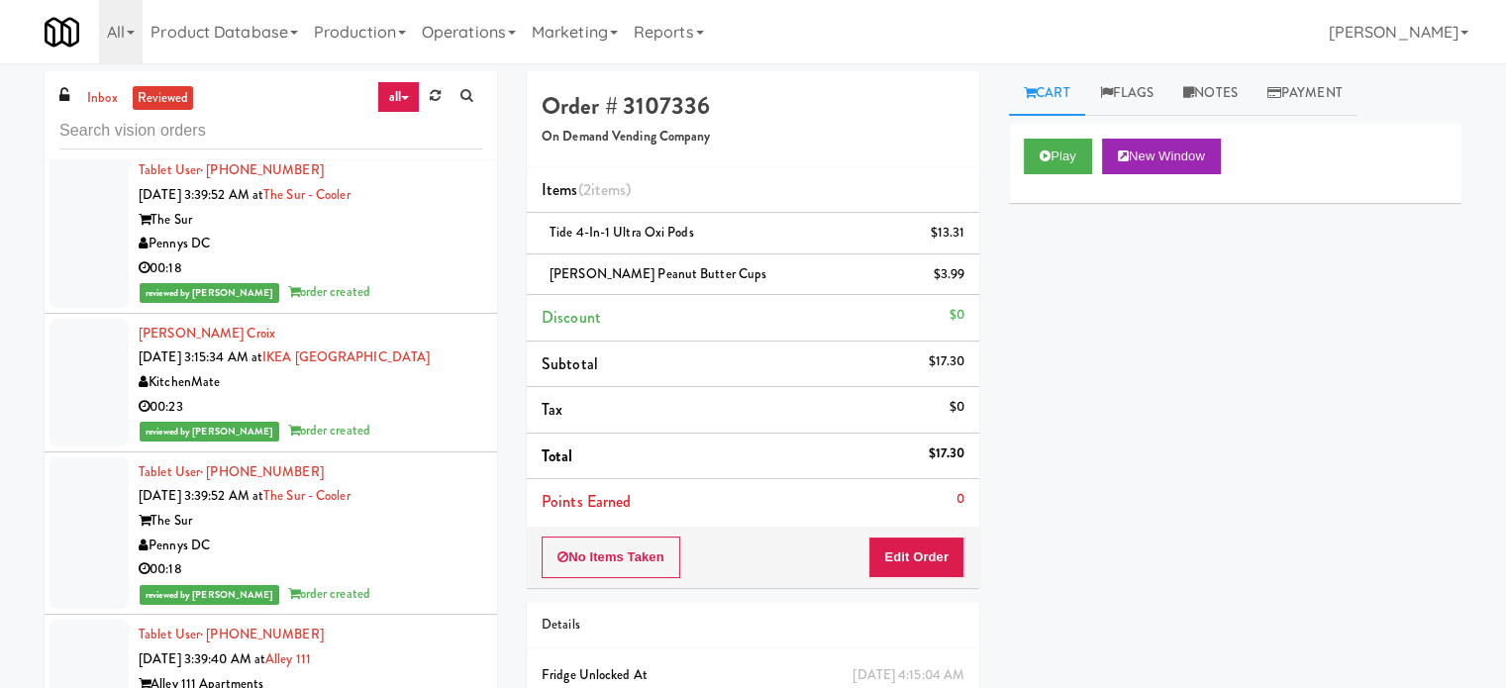
scroll to position [6436, 0]
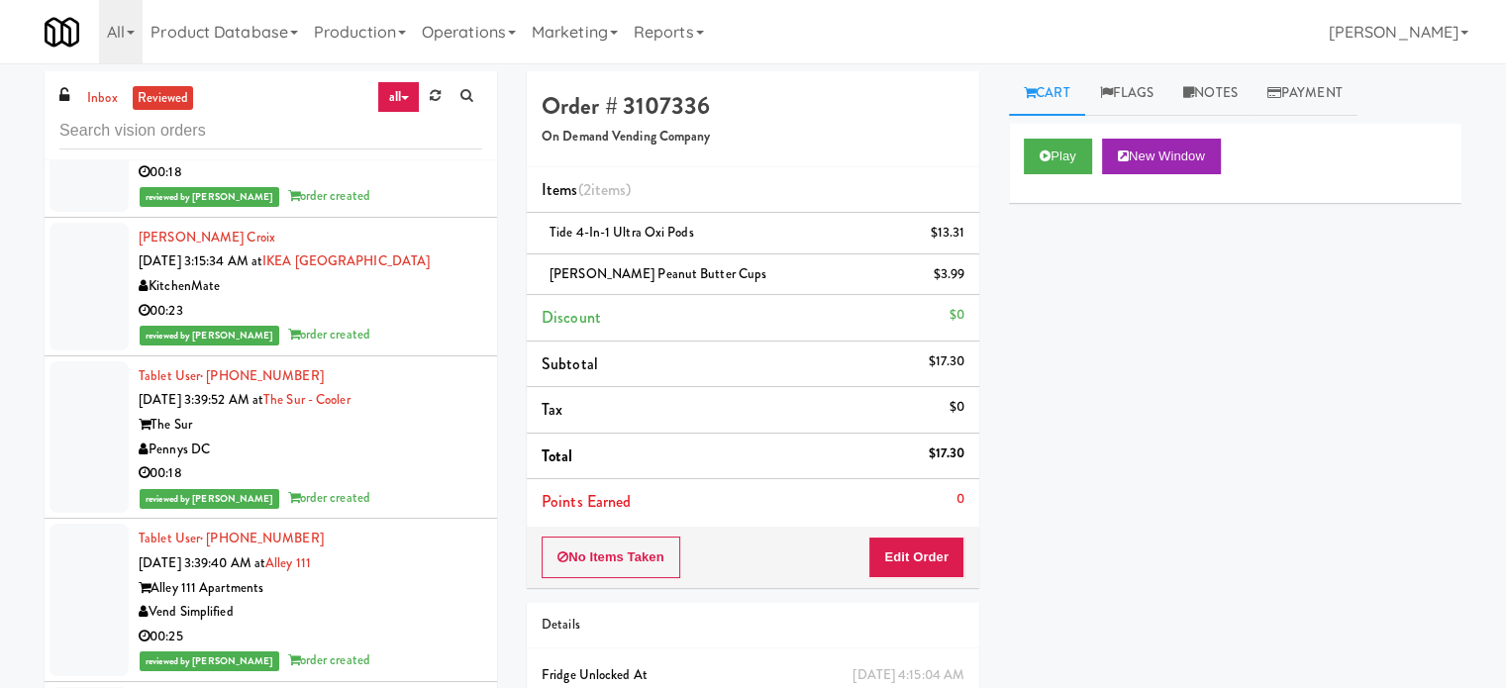
click at [398, 346] on div "reviewed by Jenet R order created" at bounding box center [311, 335] width 344 height 25
